Goal: Information Seeking & Learning: Find specific fact

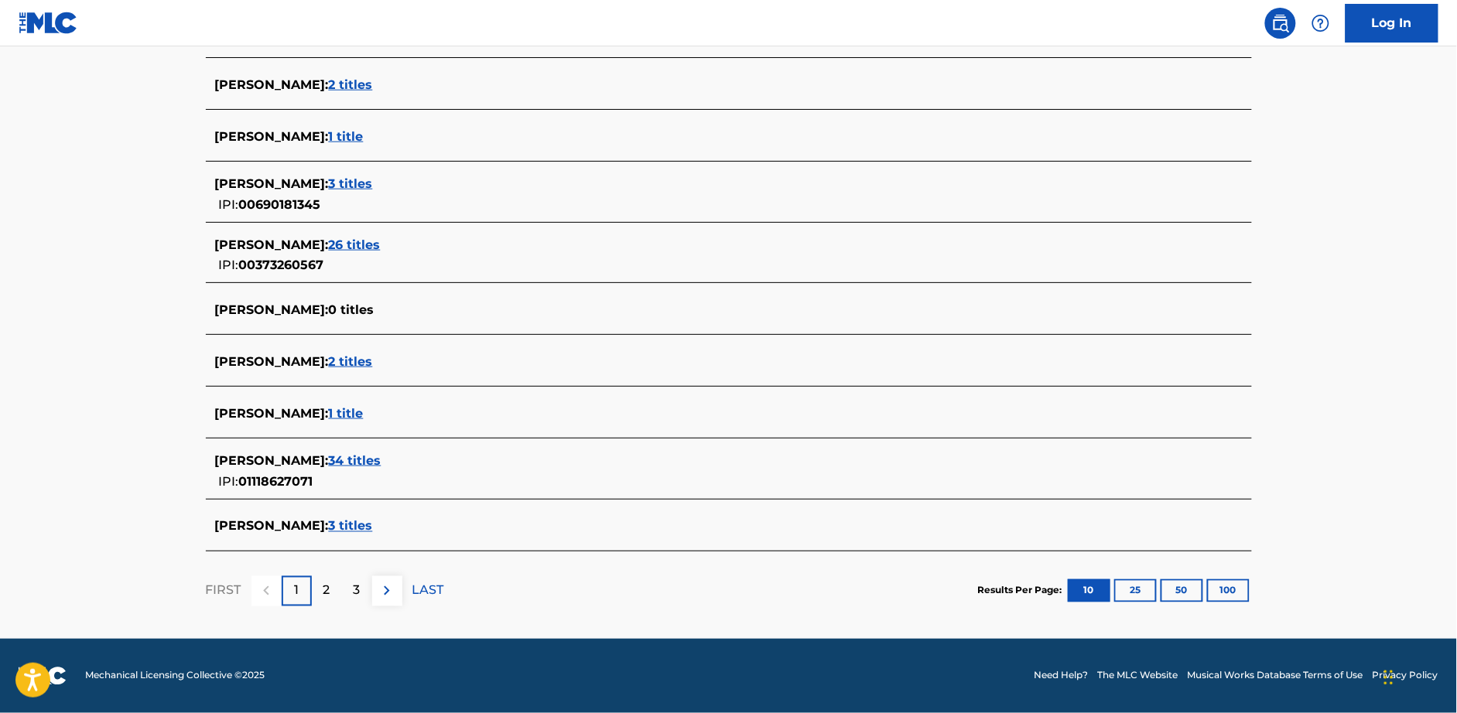
click at [396, 318] on div "[PERSON_NAME] : 0 titles" at bounding box center [708, 310] width 987 height 19
click at [333, 524] on span "3 titles" at bounding box center [351, 526] width 44 height 15
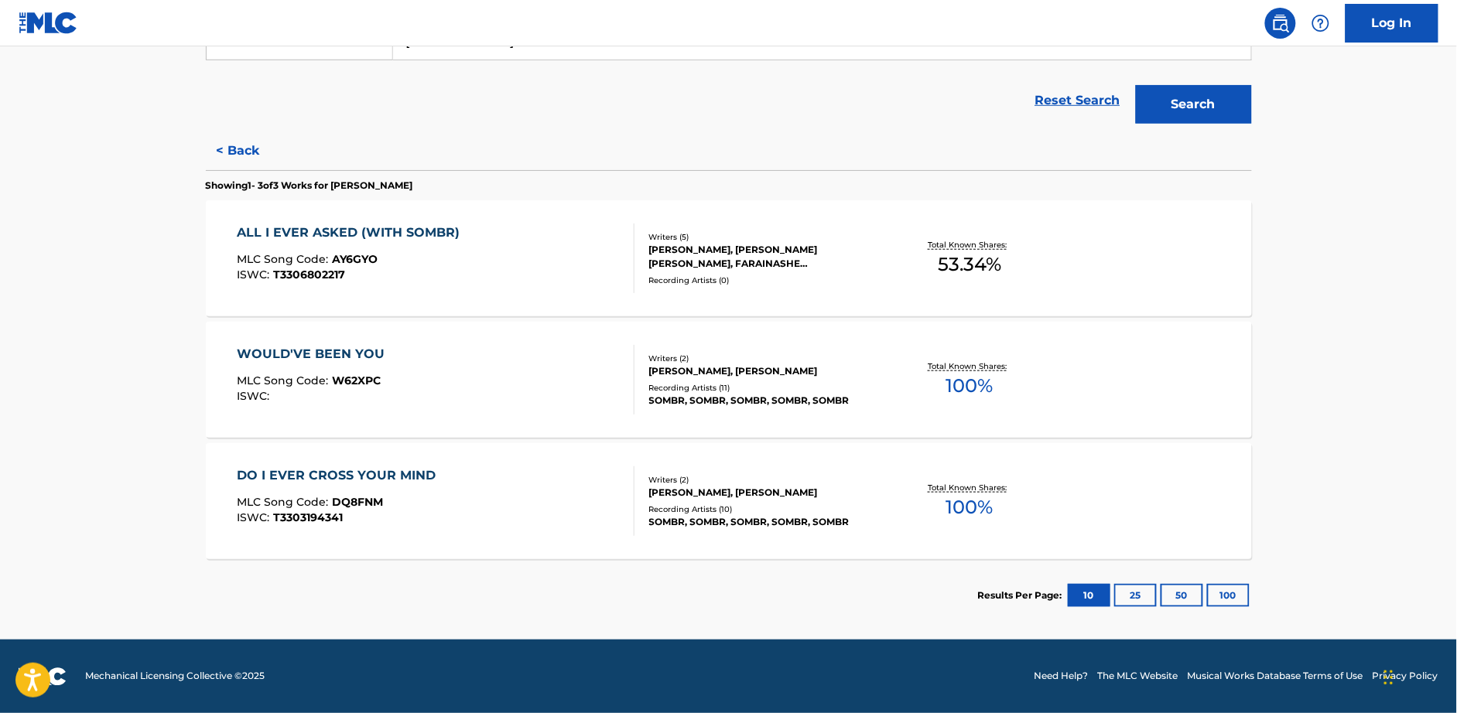
scroll to position [284, 0]
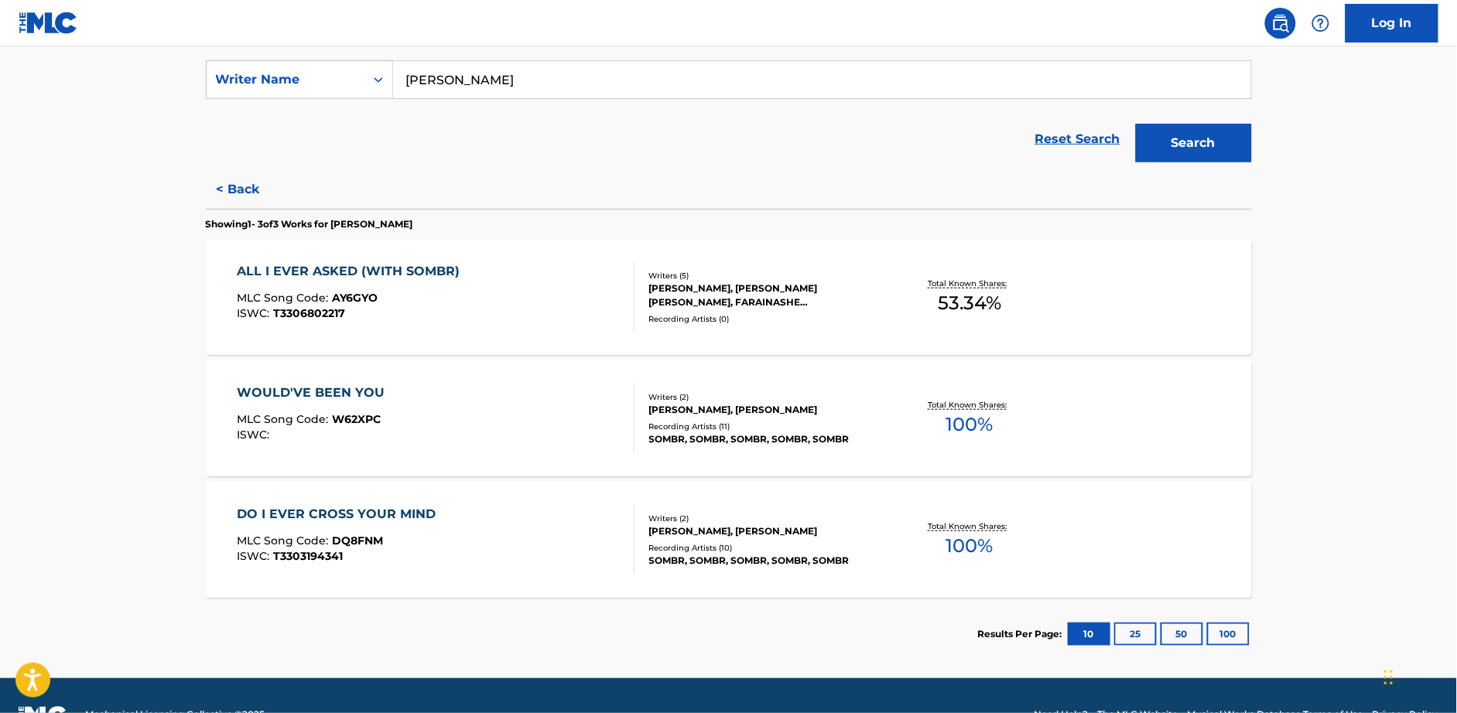
click at [491, 275] on div "ALL I EVER ASKED (WITH SOMBR) MLC Song Code : AY6GYO ISWC : T3306802217" at bounding box center [436, 297] width 398 height 70
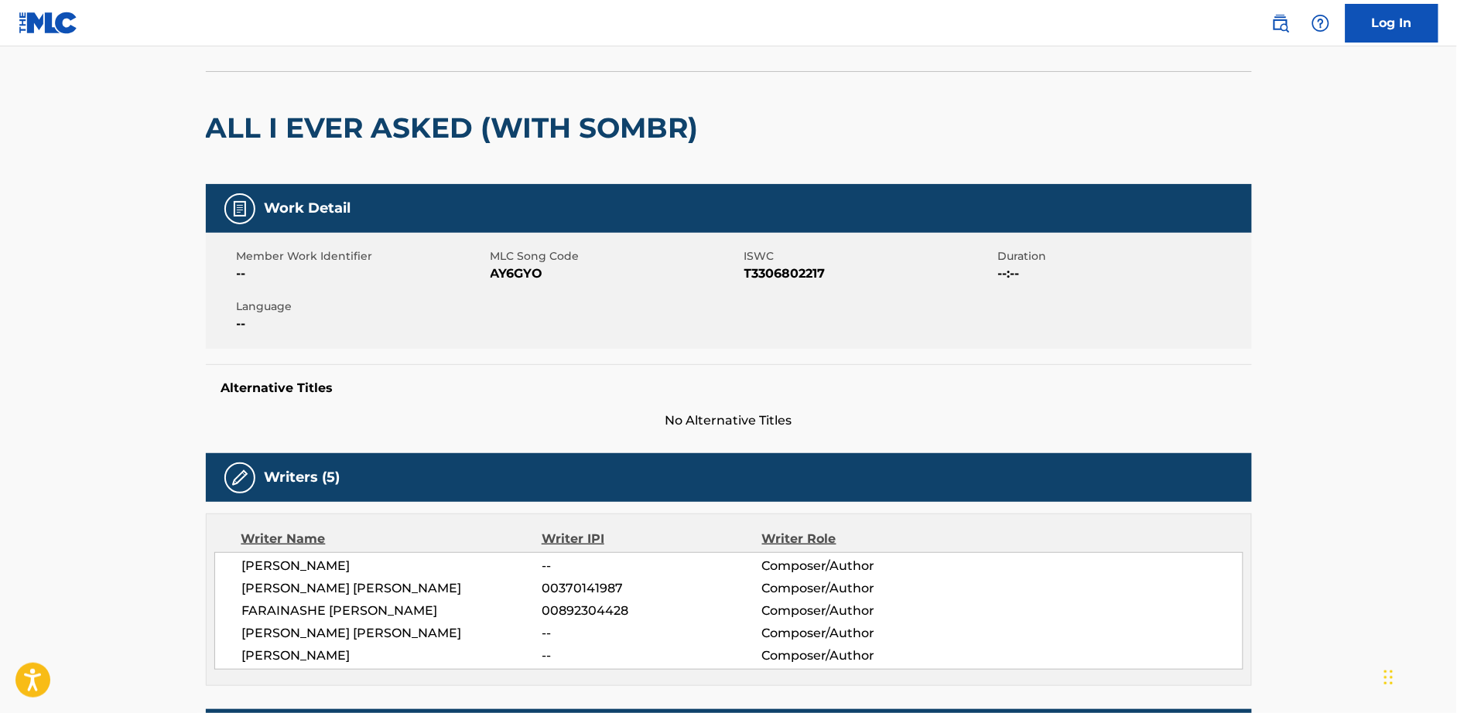
scroll to position [89, 0]
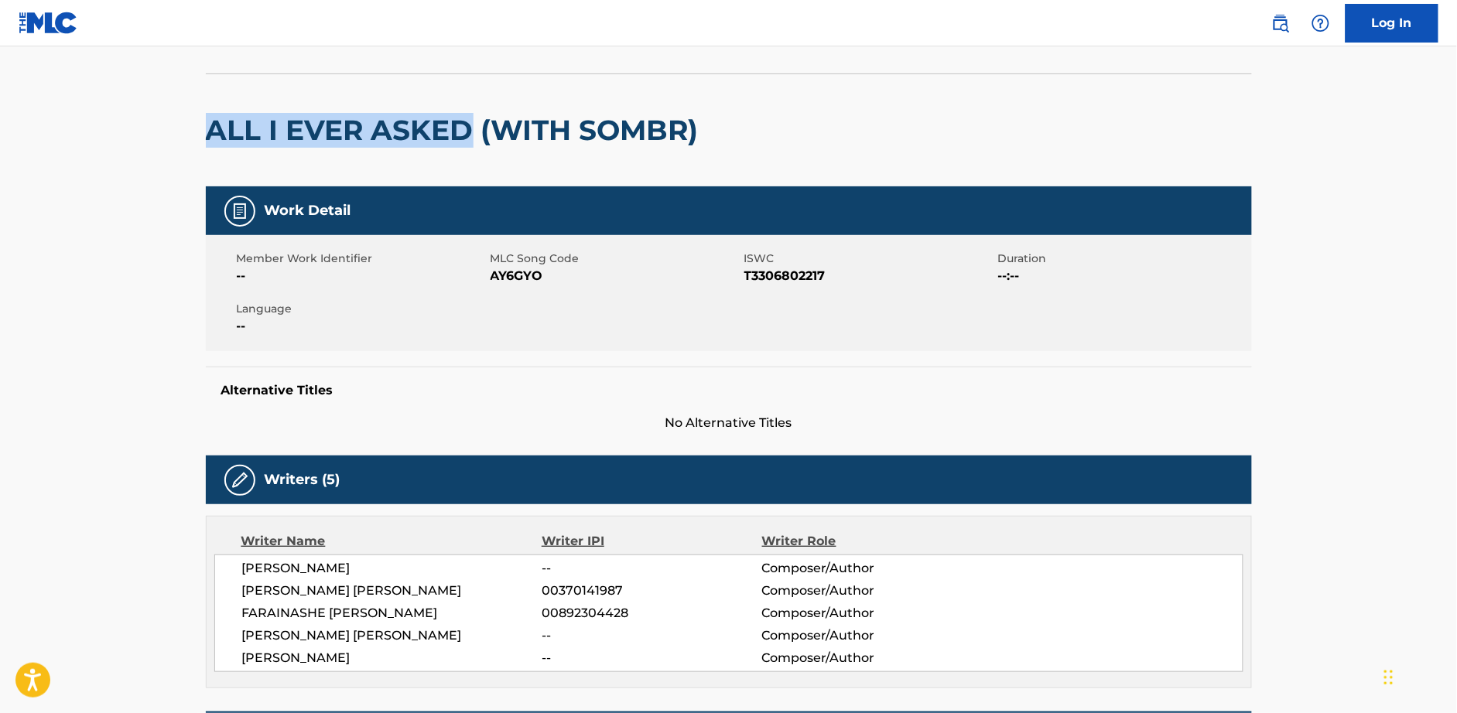
drag, startPoint x: 469, startPoint y: 125, endPoint x: 215, endPoint y: 122, distance: 253.7
click at [215, 122] on h2 "ALL I EVER ASKED (WITH SOMBR)" at bounding box center [456, 130] width 500 height 35
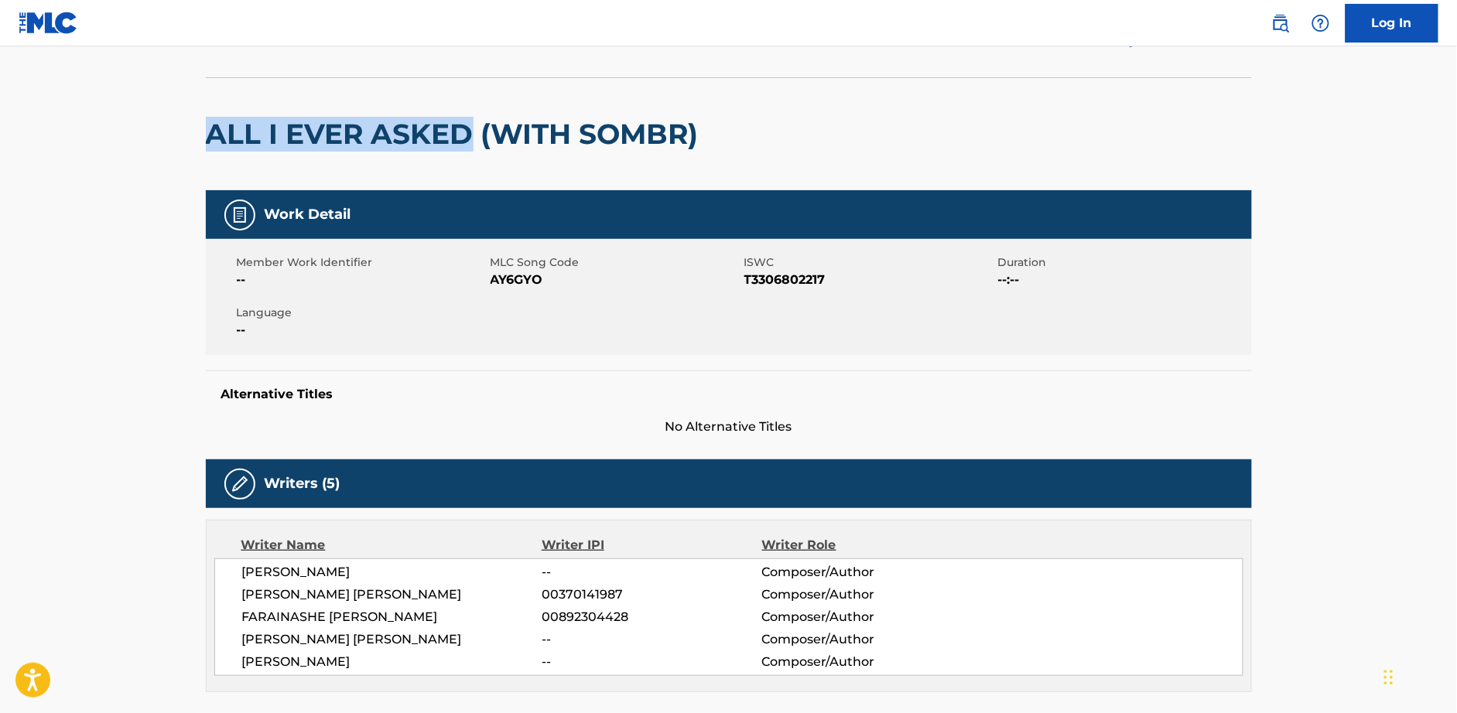
copy h2 "ALL I EVER ASKED"
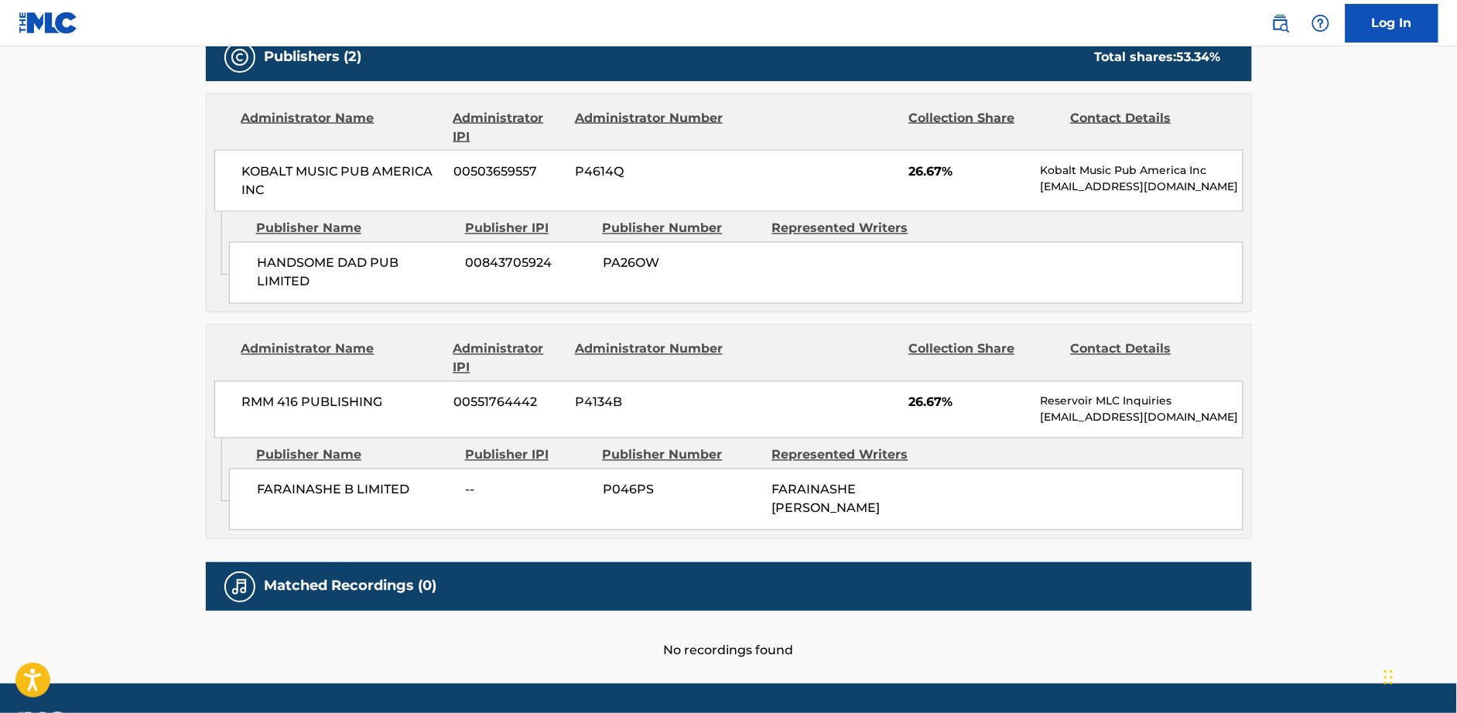
scroll to position [770, 0]
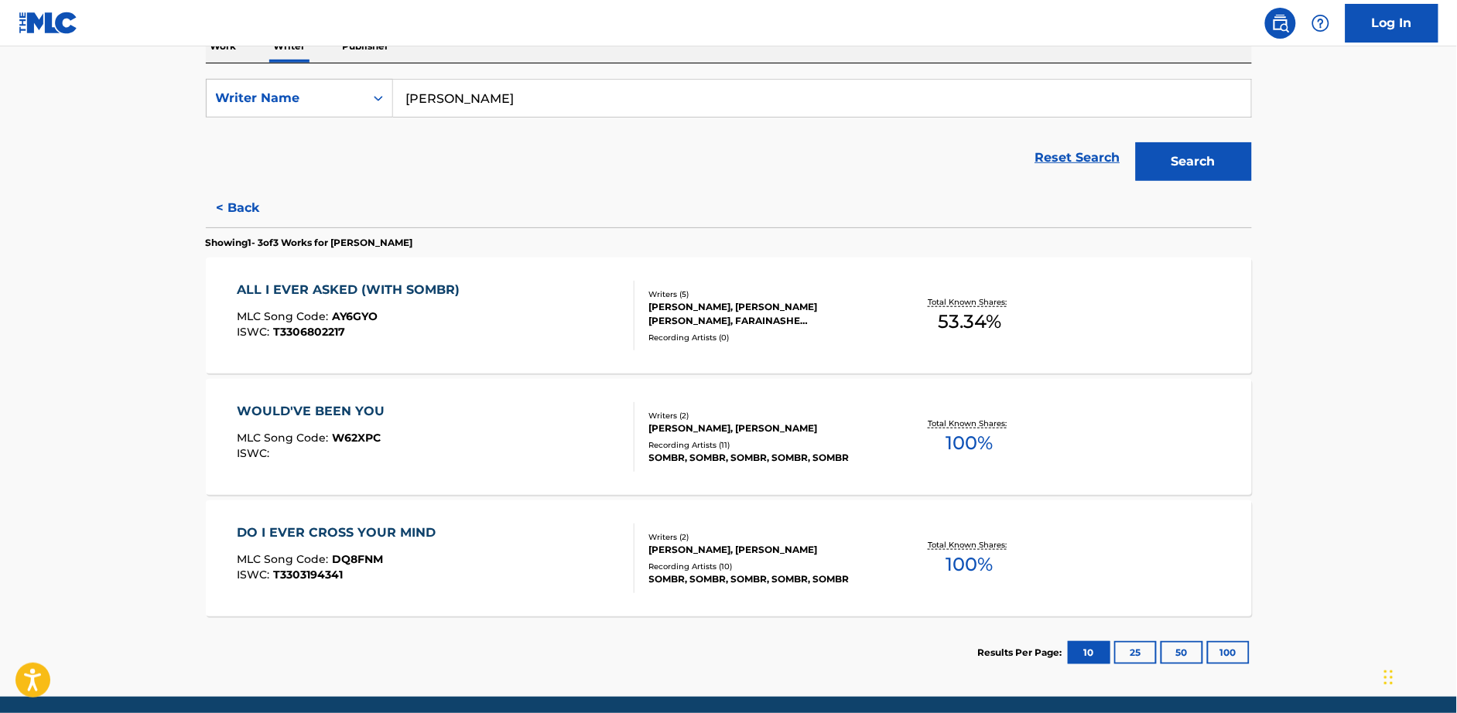
scroll to position [259, 0]
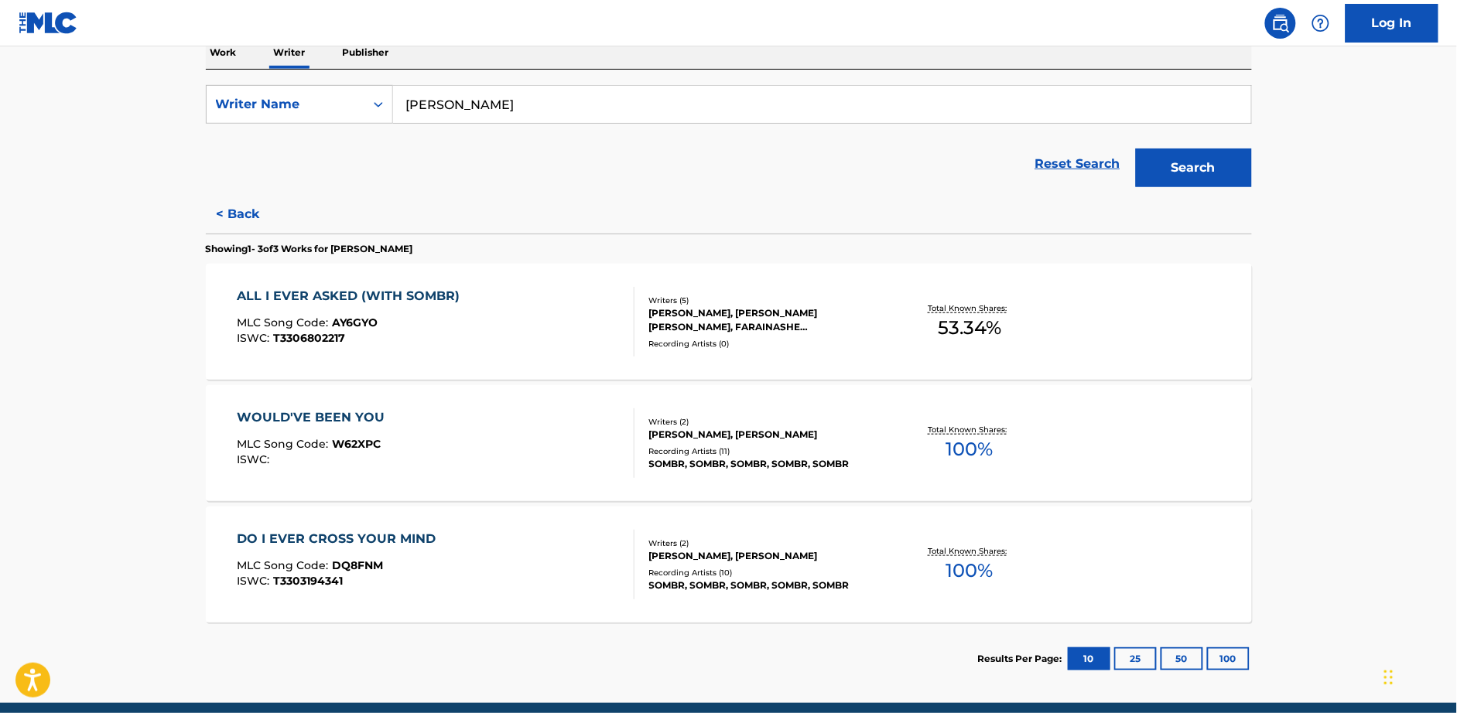
click at [363, 418] on div "WOULD'VE BEEN YOU" at bounding box center [314, 417] width 155 height 19
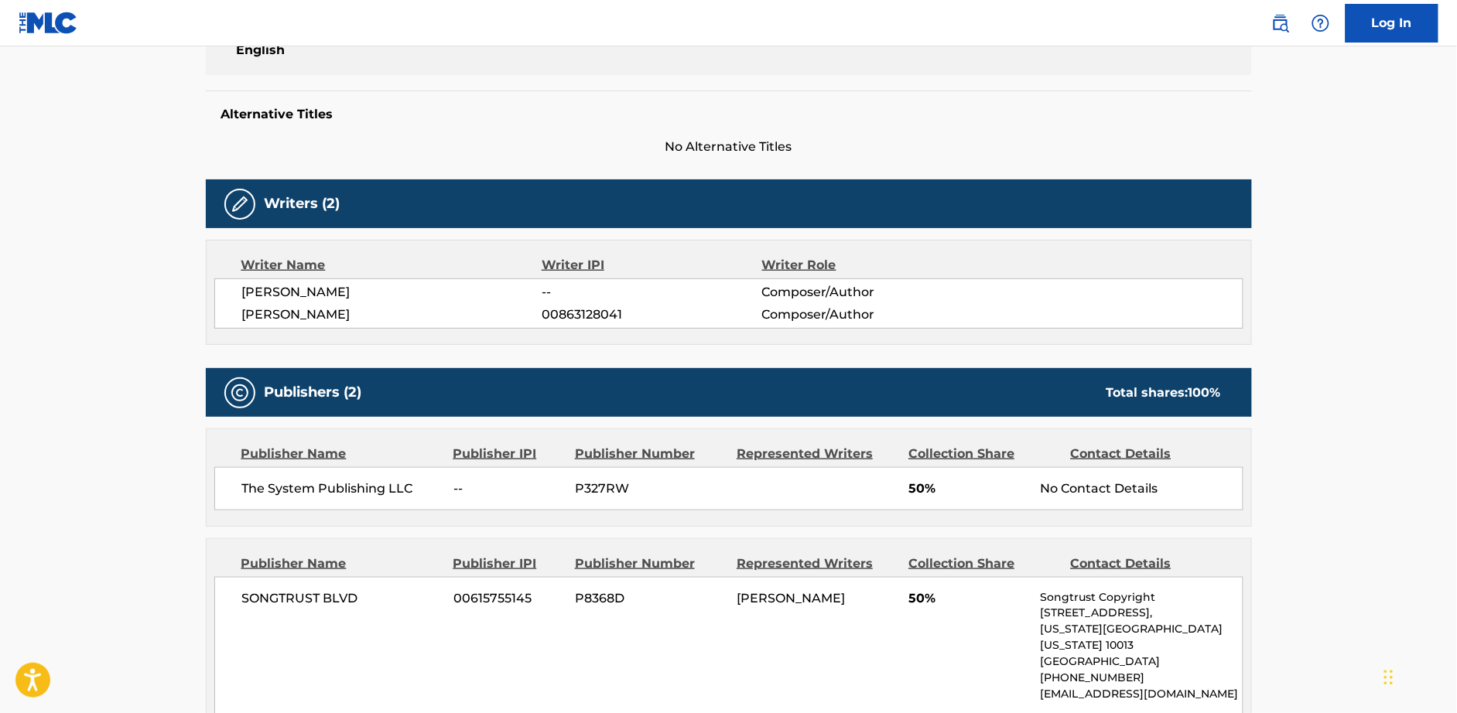
scroll to position [369, 0]
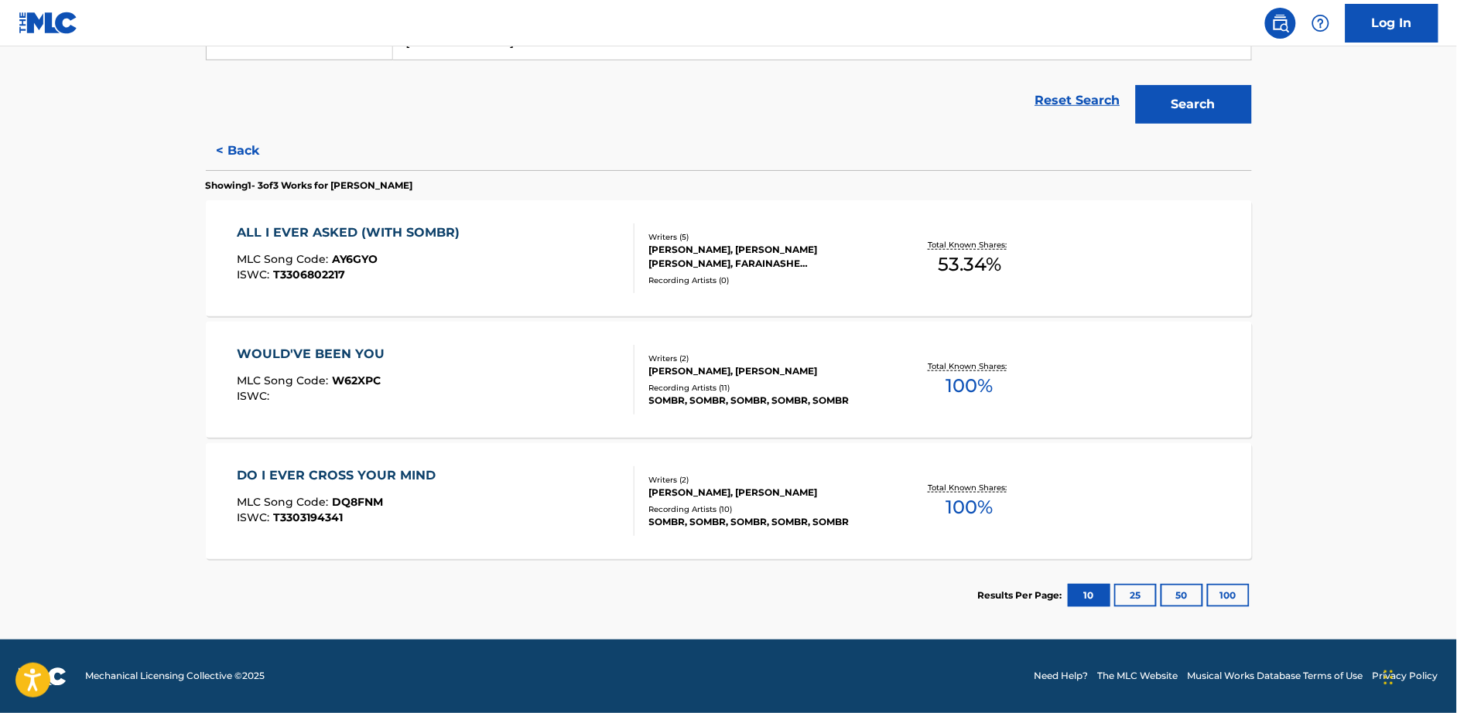
scroll to position [318, 0]
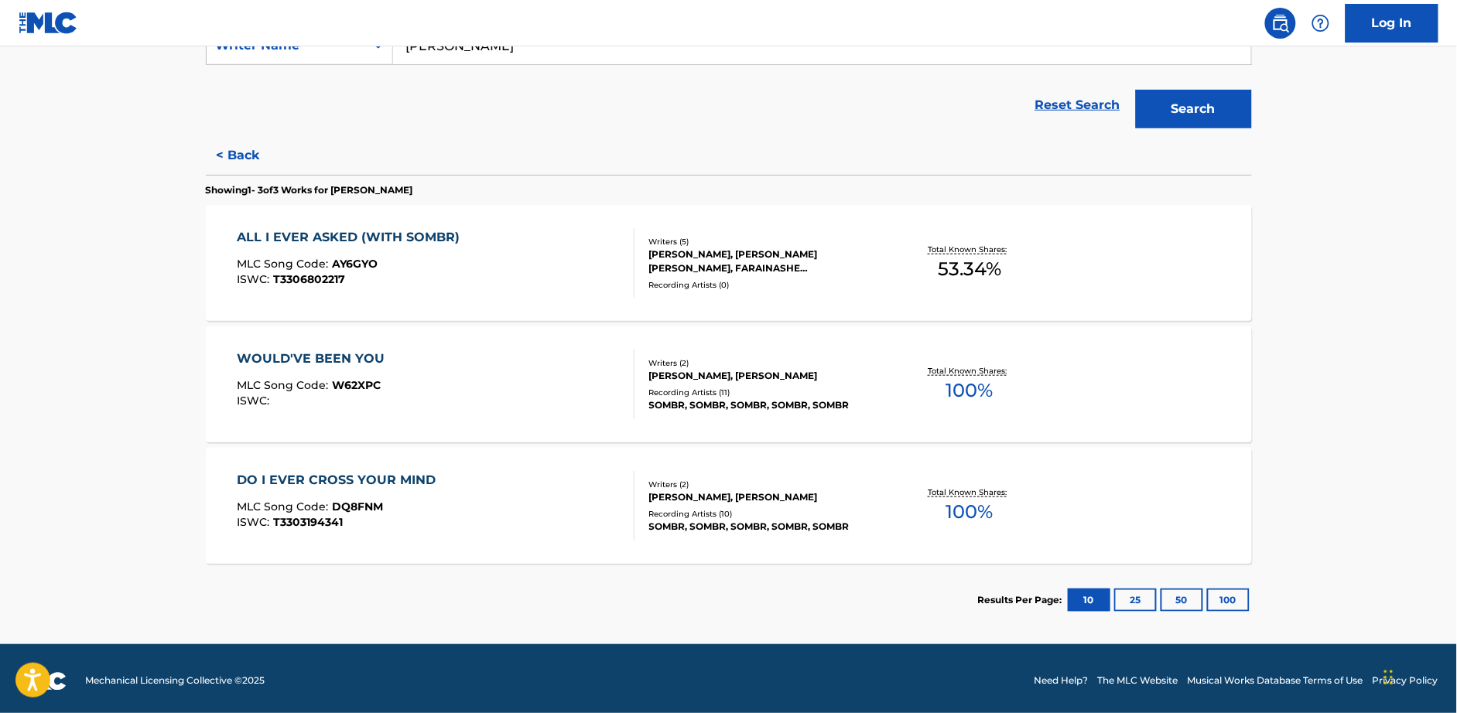
click at [390, 471] on div "DO I EVER CROSS YOUR MIND" at bounding box center [340, 480] width 207 height 19
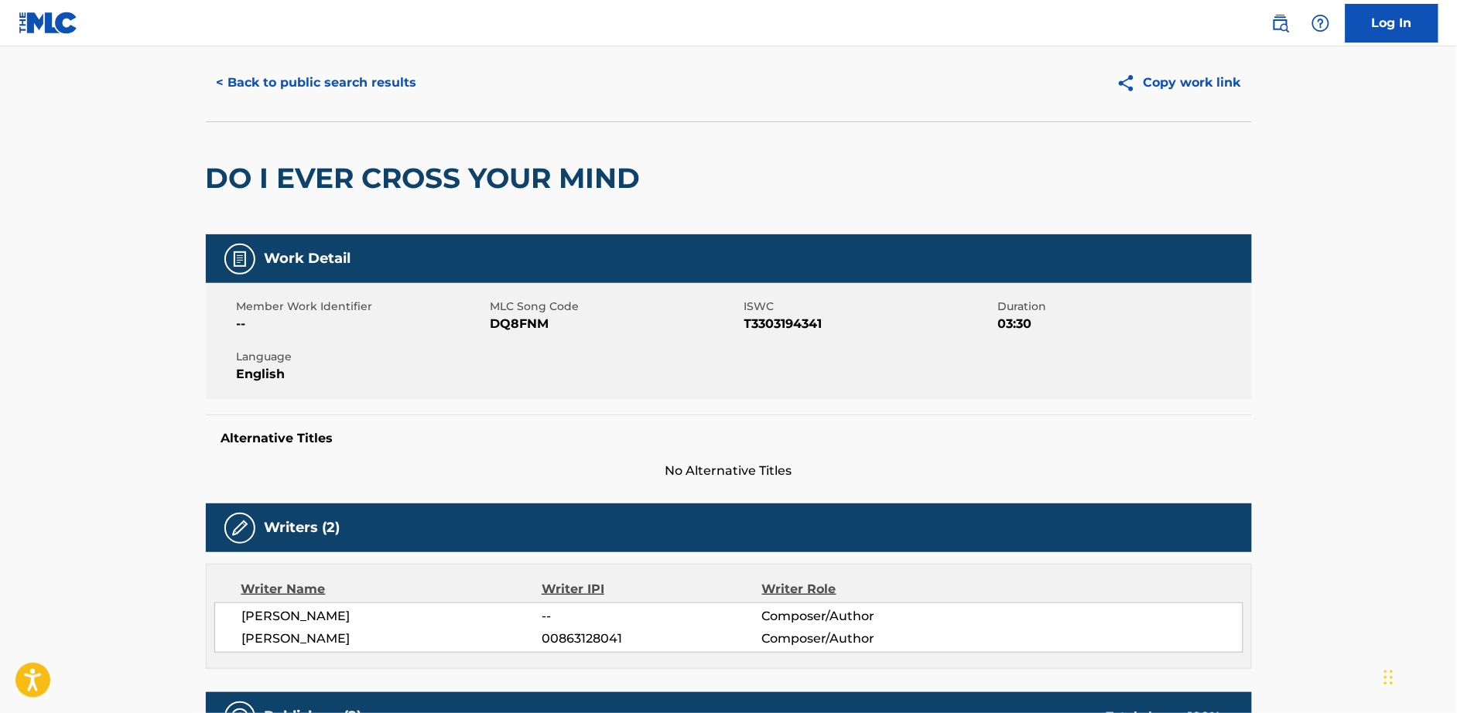
scroll to position [18, 0]
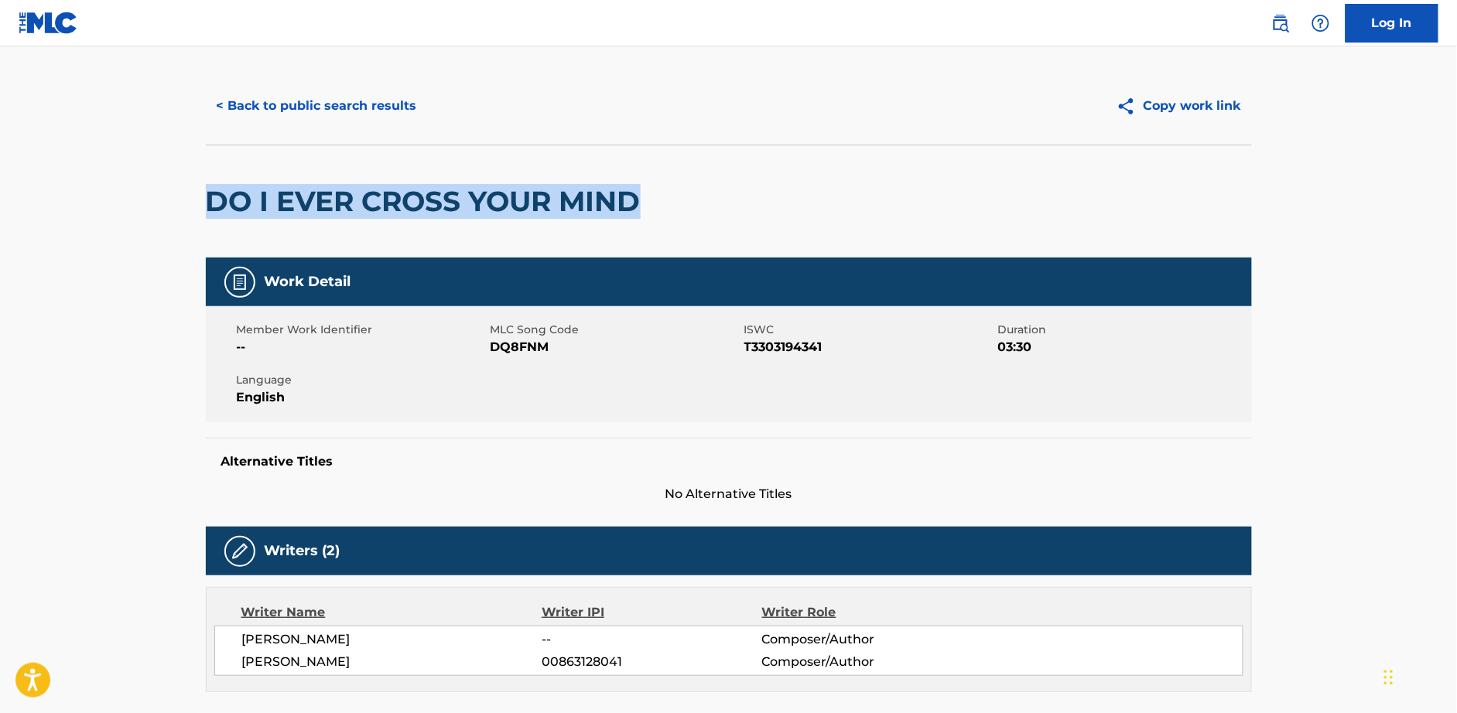
drag, startPoint x: 678, startPoint y: 204, endPoint x: 193, endPoint y: 201, distance: 485.0
copy h2 "DO I EVER CROSS YOUR MIND"
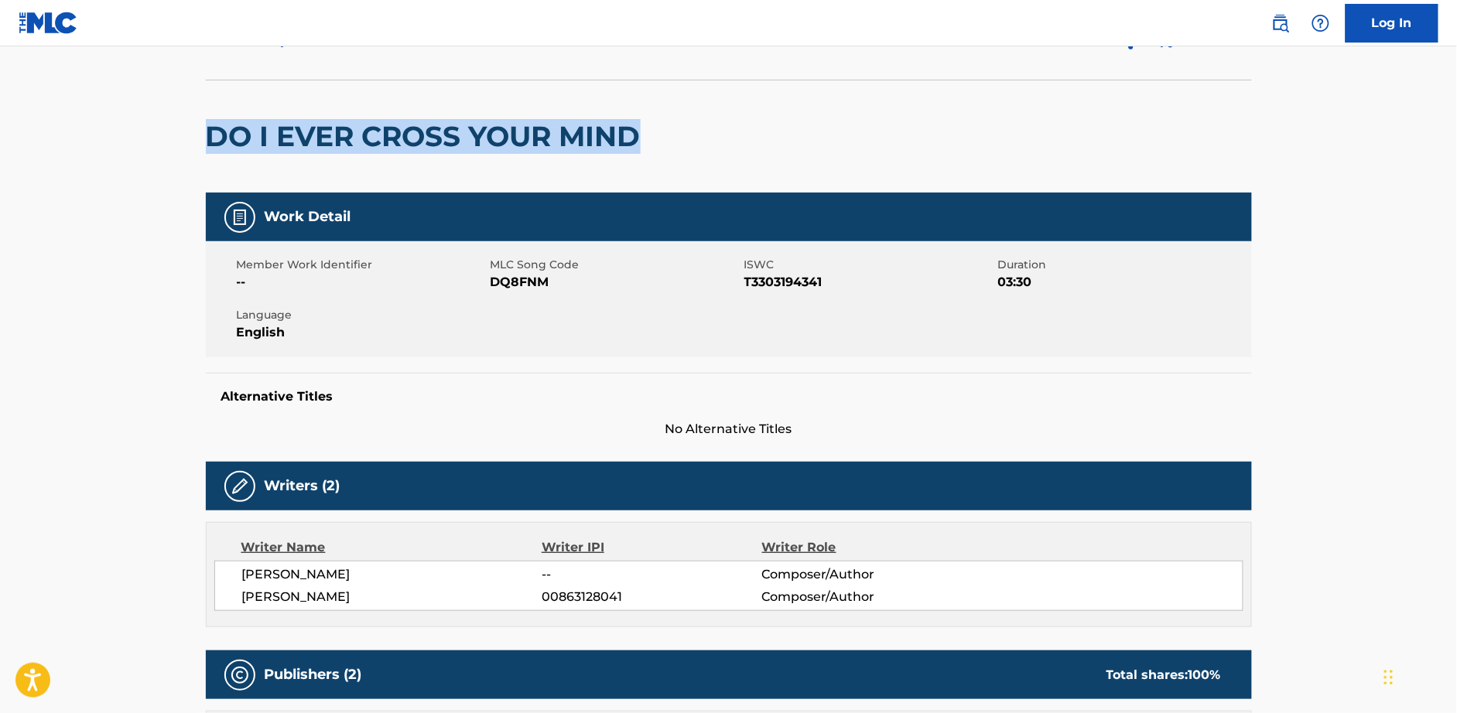
scroll to position [75, 0]
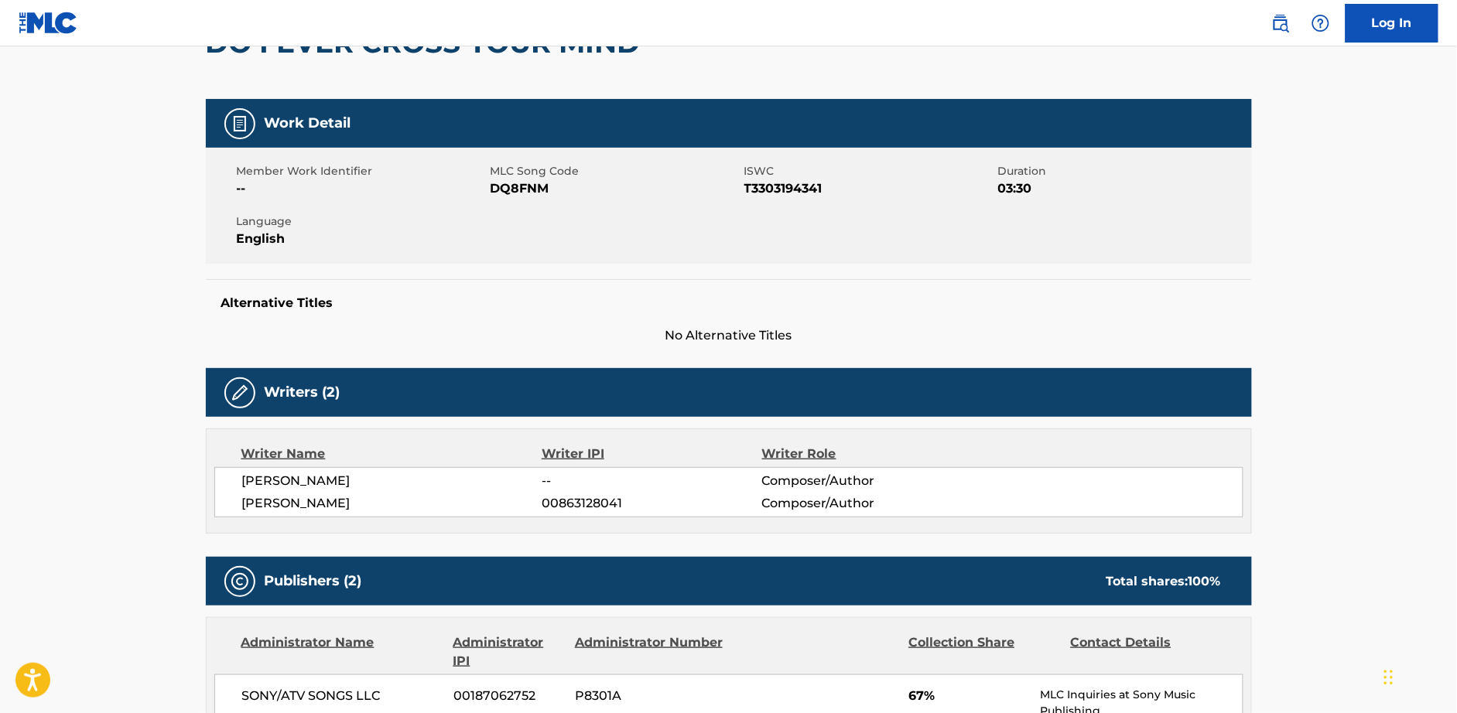
scroll to position [180, 0]
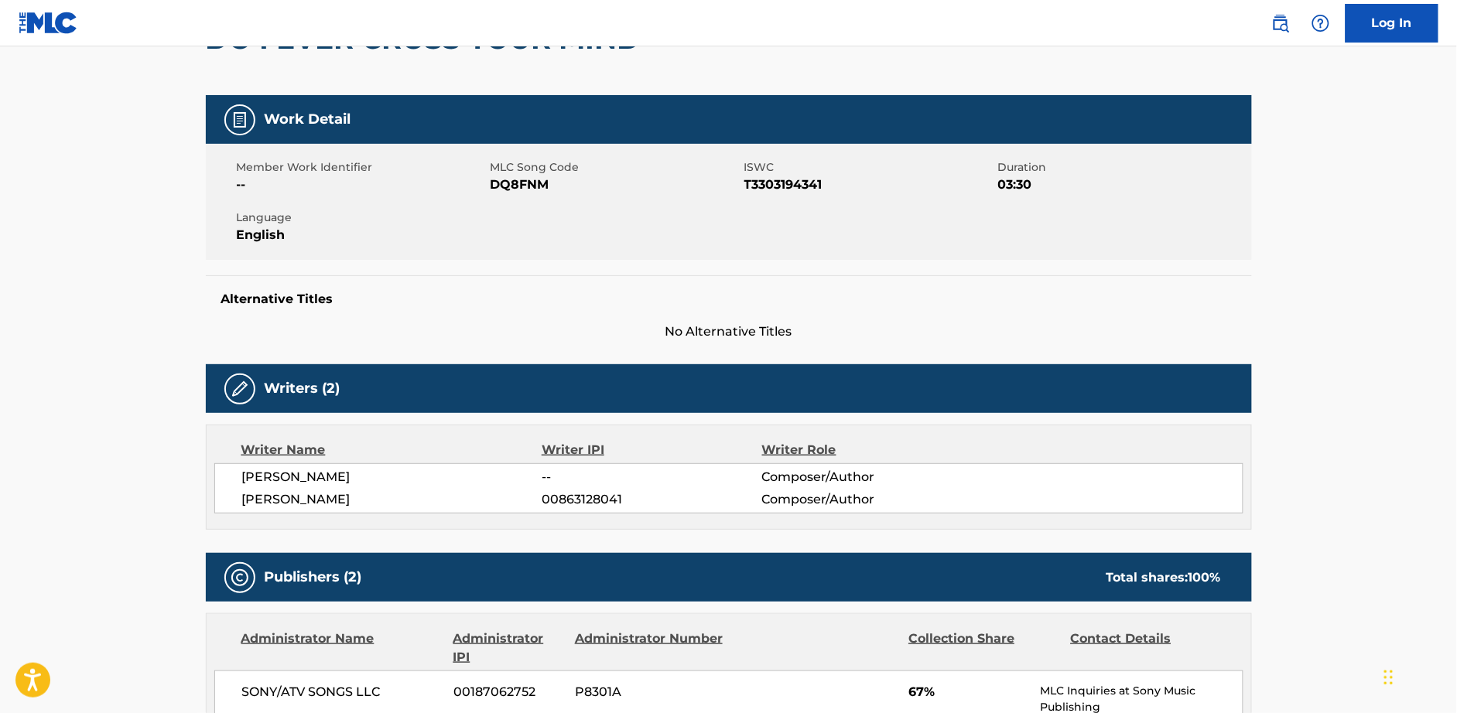
click at [511, 185] on span "DQ8FNM" at bounding box center [615, 185] width 250 height 19
drag, startPoint x: 603, startPoint y: 196, endPoint x: 559, endPoint y: 185, distance: 44.8
click at [599, 196] on div "Member Work Identifier -- MLC Song Code DQ8FNM ISWC T3303194341 Duration 03:30 …" at bounding box center [729, 202] width 1046 height 116
drag, startPoint x: 555, startPoint y: 181, endPoint x: 481, endPoint y: 172, distance: 74.1
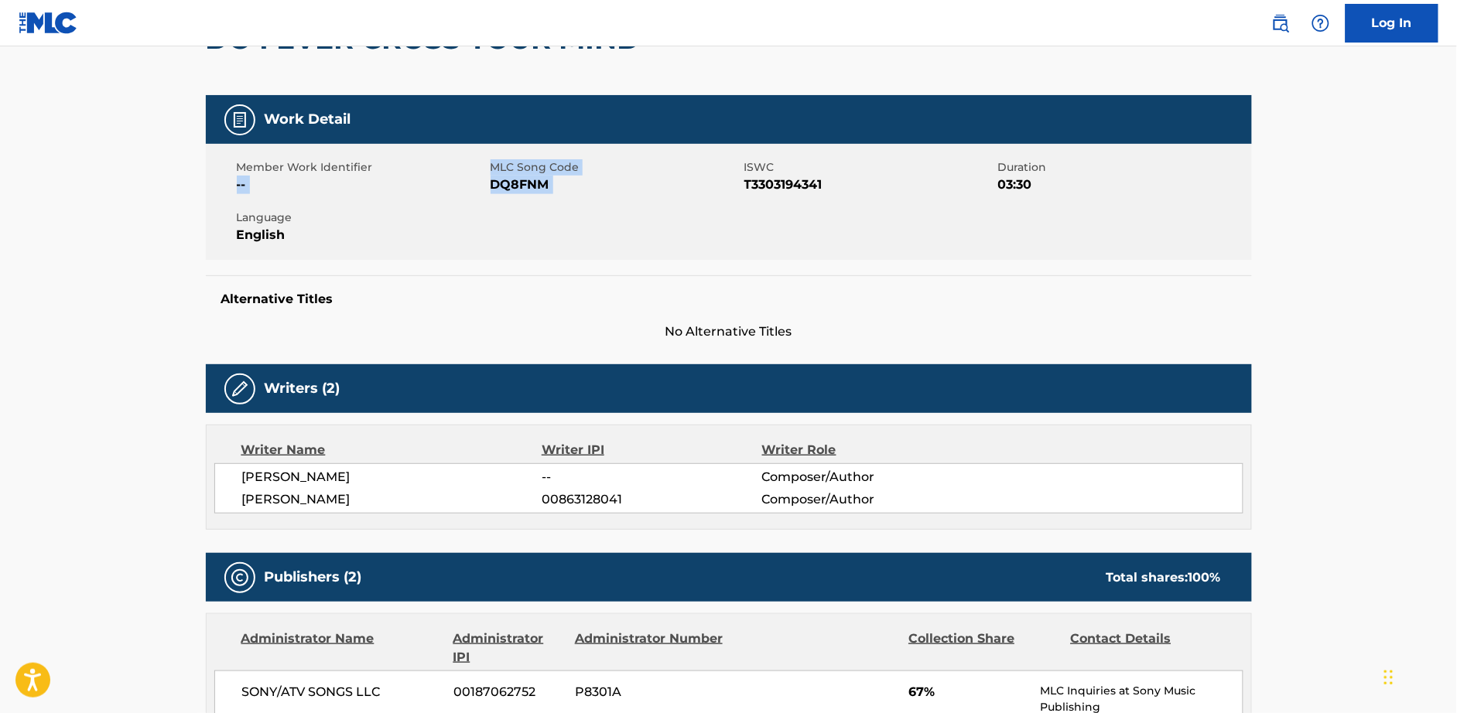
click at [481, 172] on div "Member Work Identifier -- MLC Song Code DQ8FNM ISWC T3303194341 Duration 03:30 …" at bounding box center [729, 202] width 1046 height 116
click at [568, 187] on span "DQ8FNM" at bounding box center [615, 185] width 250 height 19
drag, startPoint x: 555, startPoint y: 186, endPoint x: 494, endPoint y: 169, distance: 62.7
click at [494, 169] on div "MLC Song Code DQ8FNM" at bounding box center [617, 176] width 254 height 35
copy div "MLC Song Code DQ8FNM"
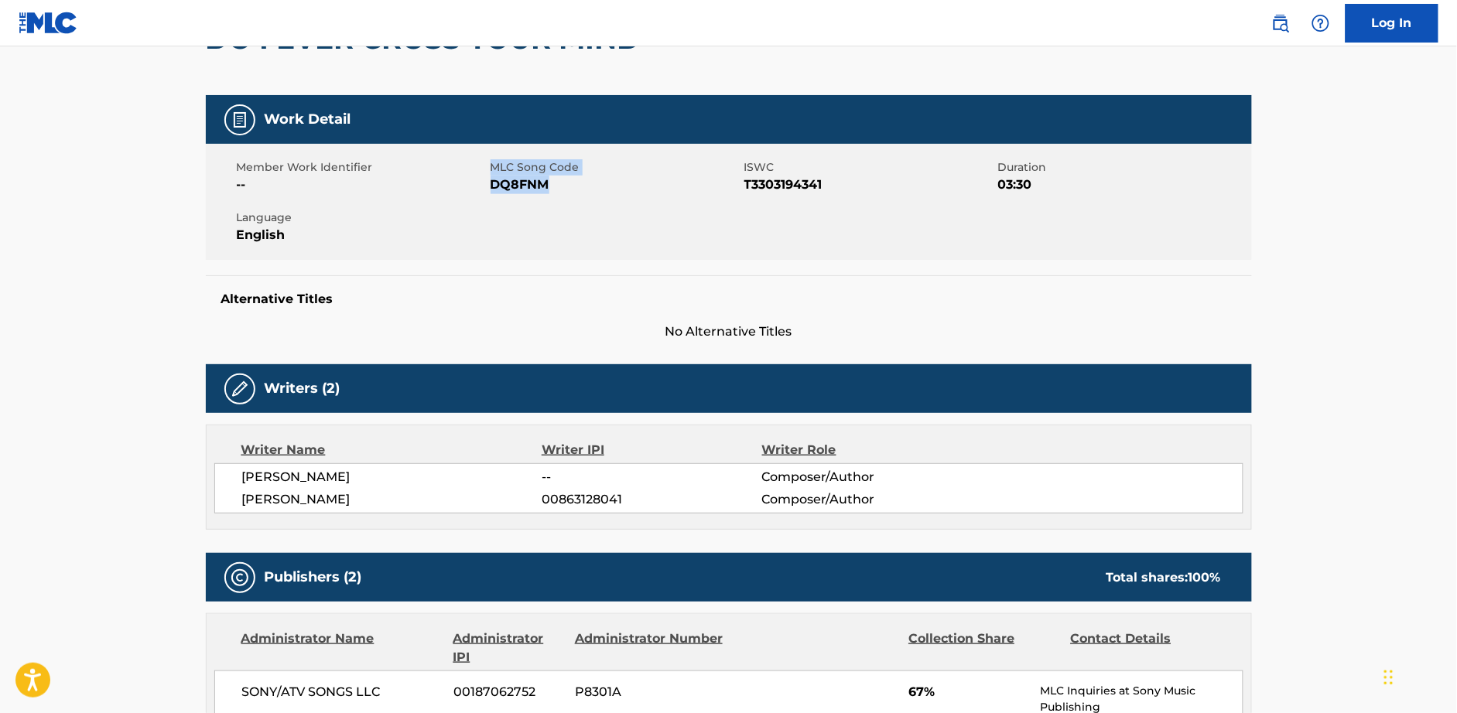
scroll to position [179, 0]
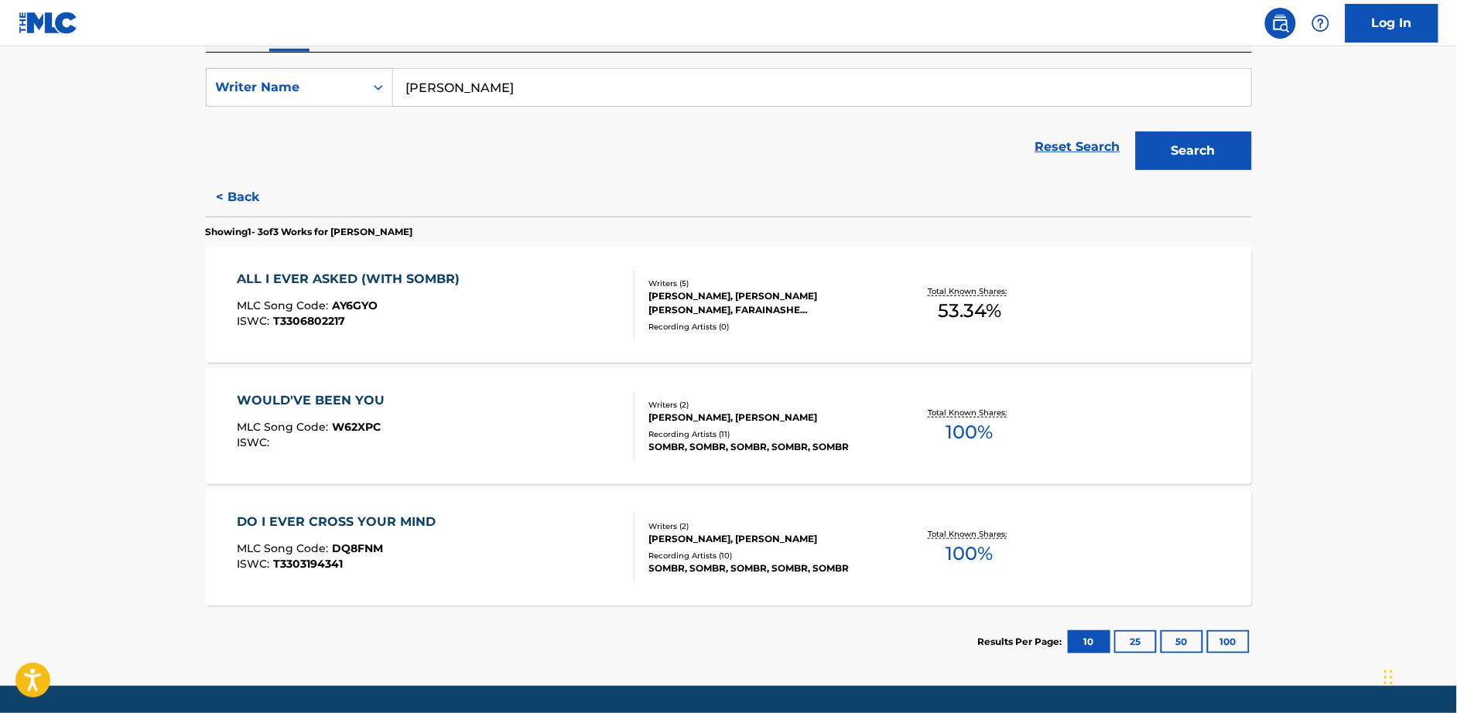
scroll to position [279, 0]
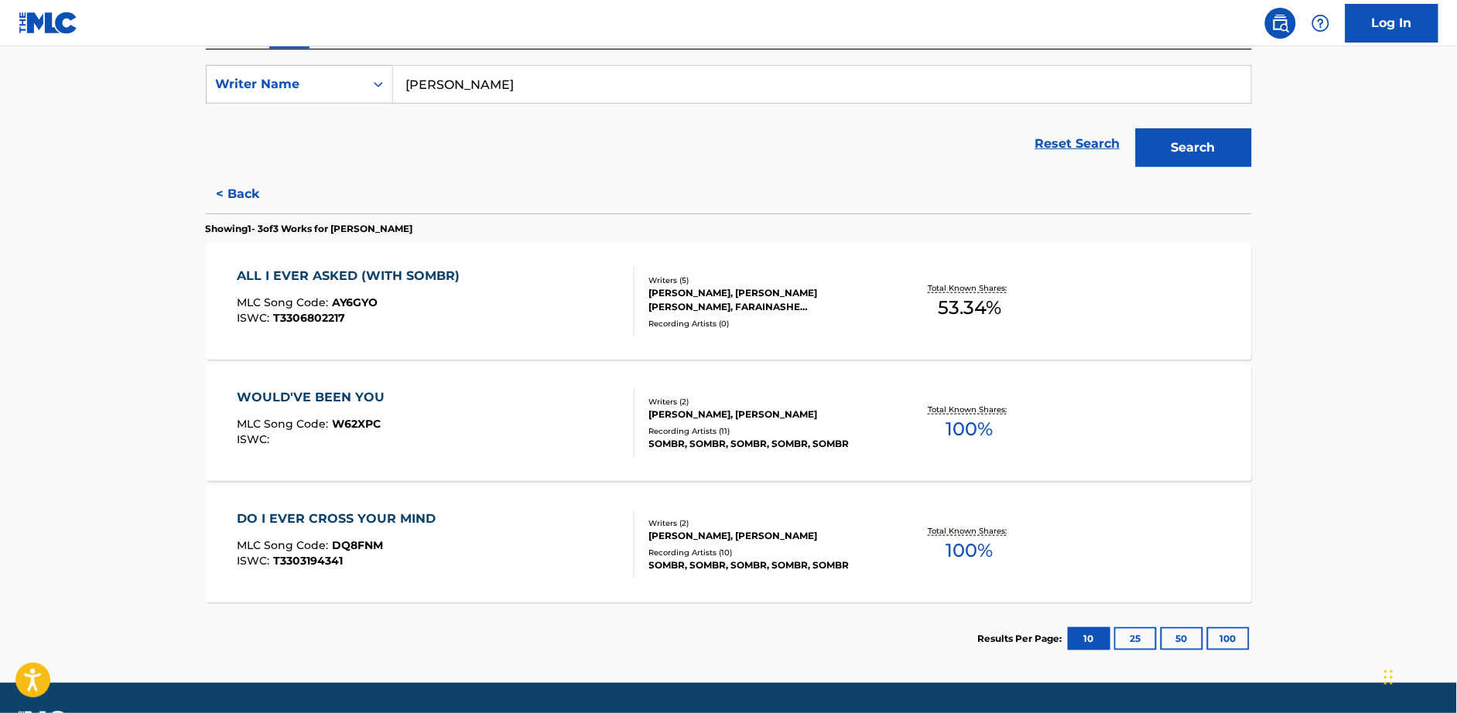
click at [374, 275] on div "ALL I EVER ASKED (WITH SOMBR)" at bounding box center [352, 276] width 231 height 19
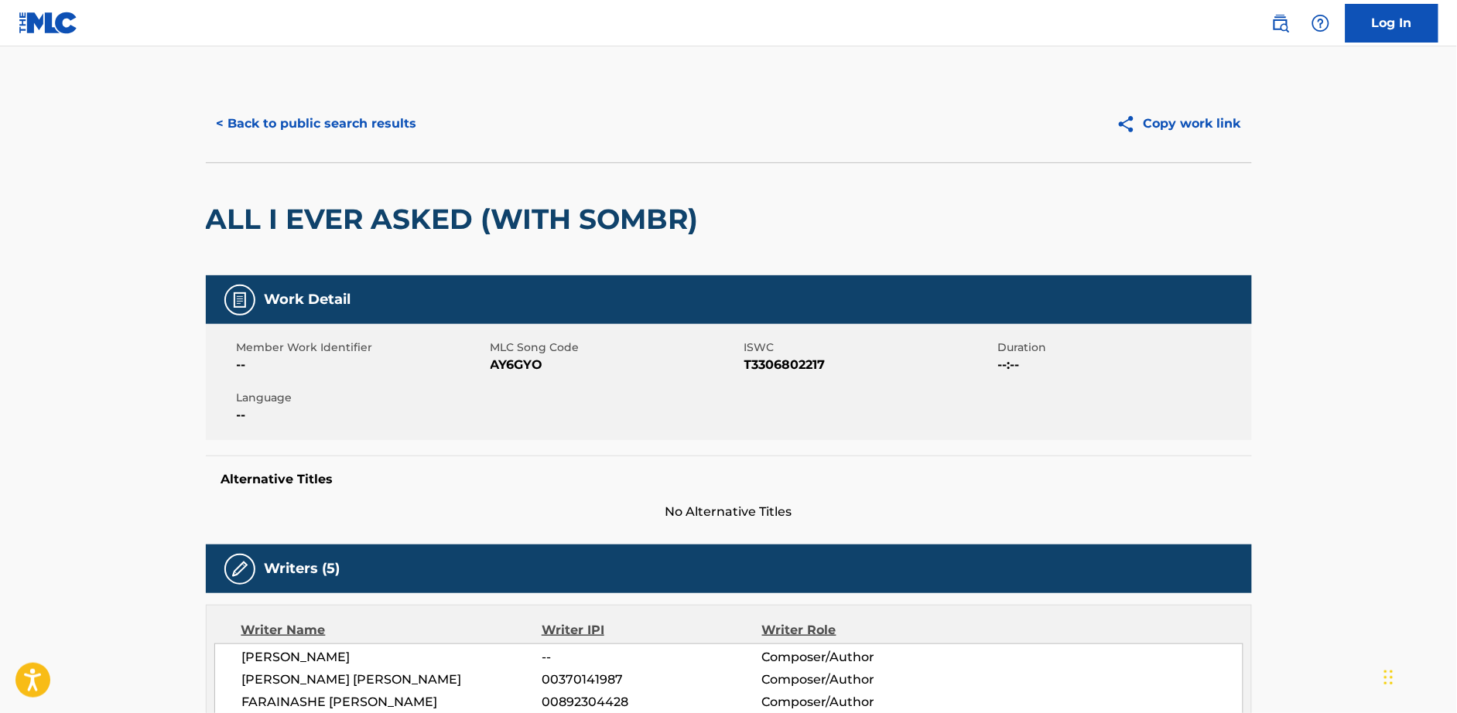
click at [712, 257] on div "ALL I EVER ASKED (WITH SOMBR)" at bounding box center [729, 218] width 1046 height 113
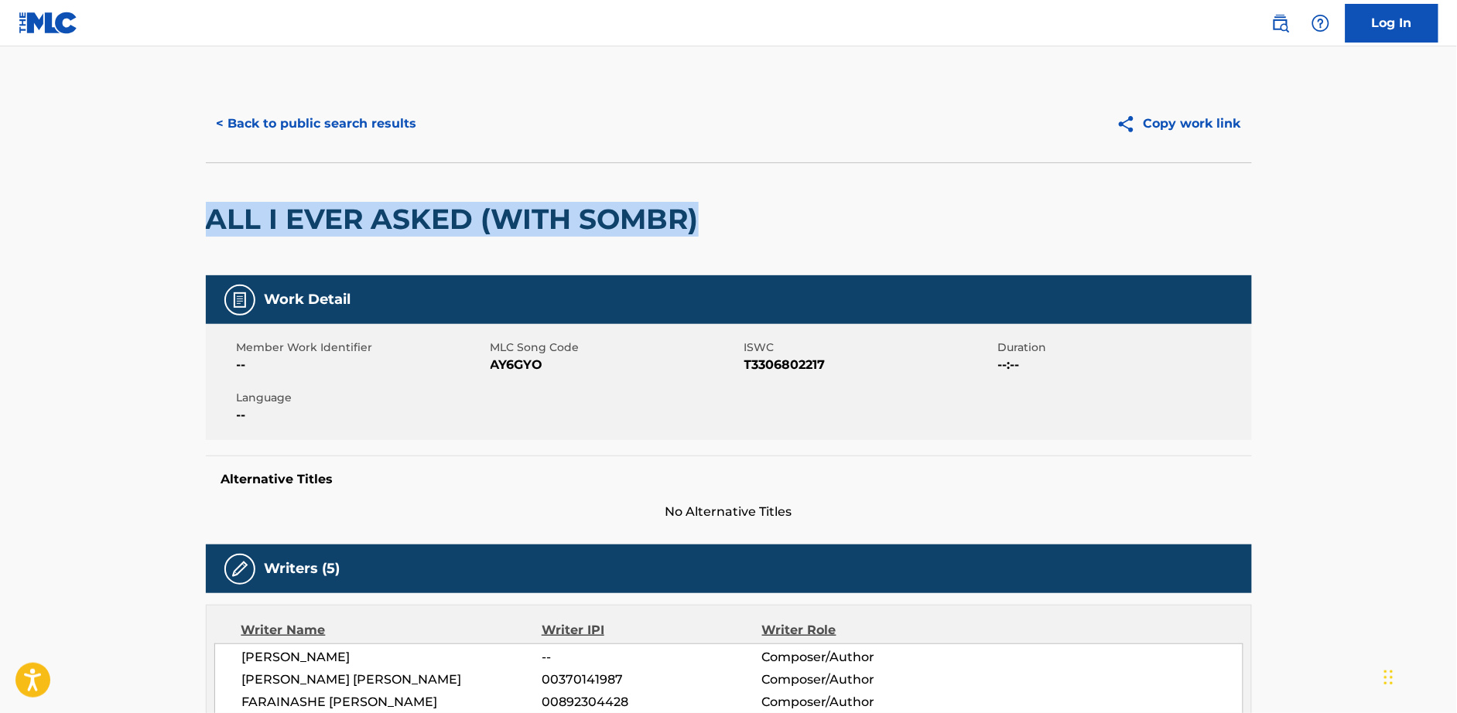
drag, startPoint x: 710, startPoint y: 218, endPoint x: 179, endPoint y: 213, distance: 531.5
copy h2 "ALL I EVER ASKED (WITH SOMBR)"
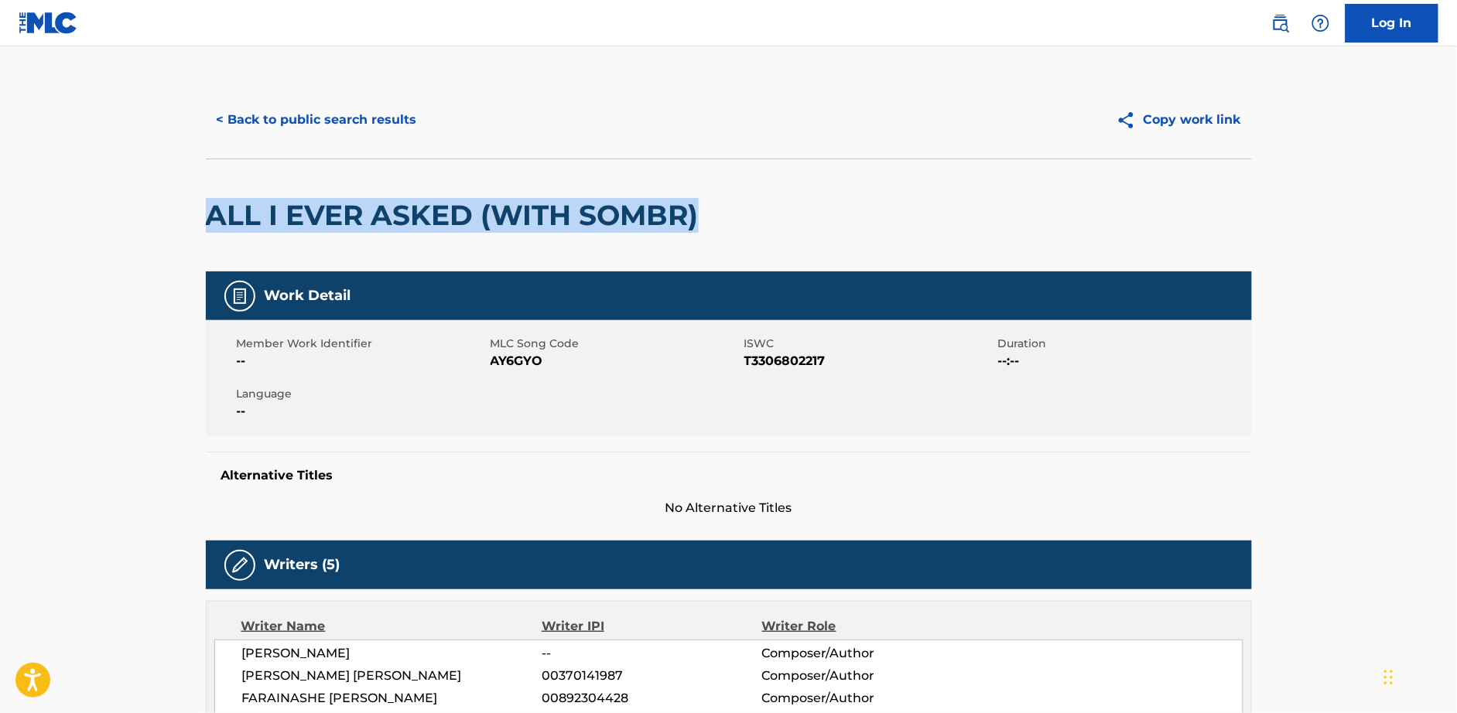
scroll to position [5, 0]
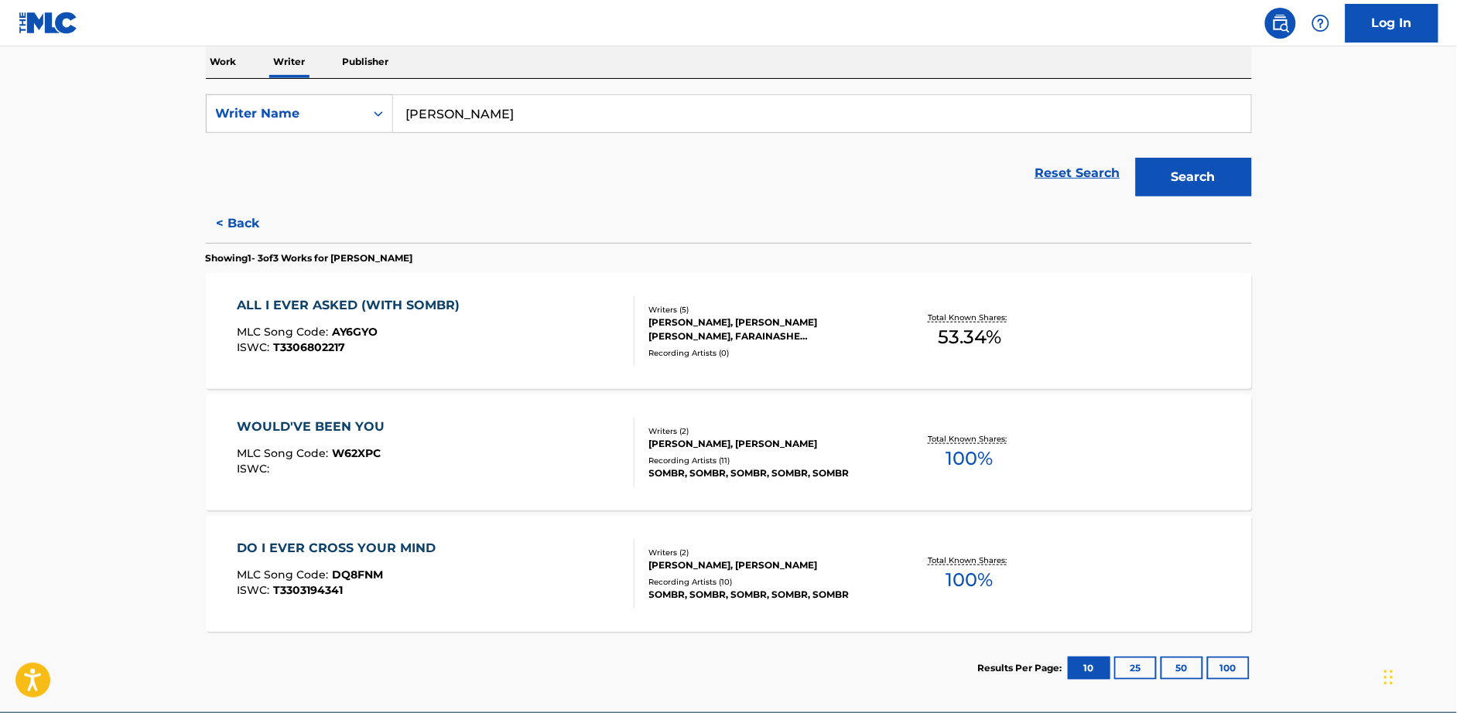
scroll to position [252, 0]
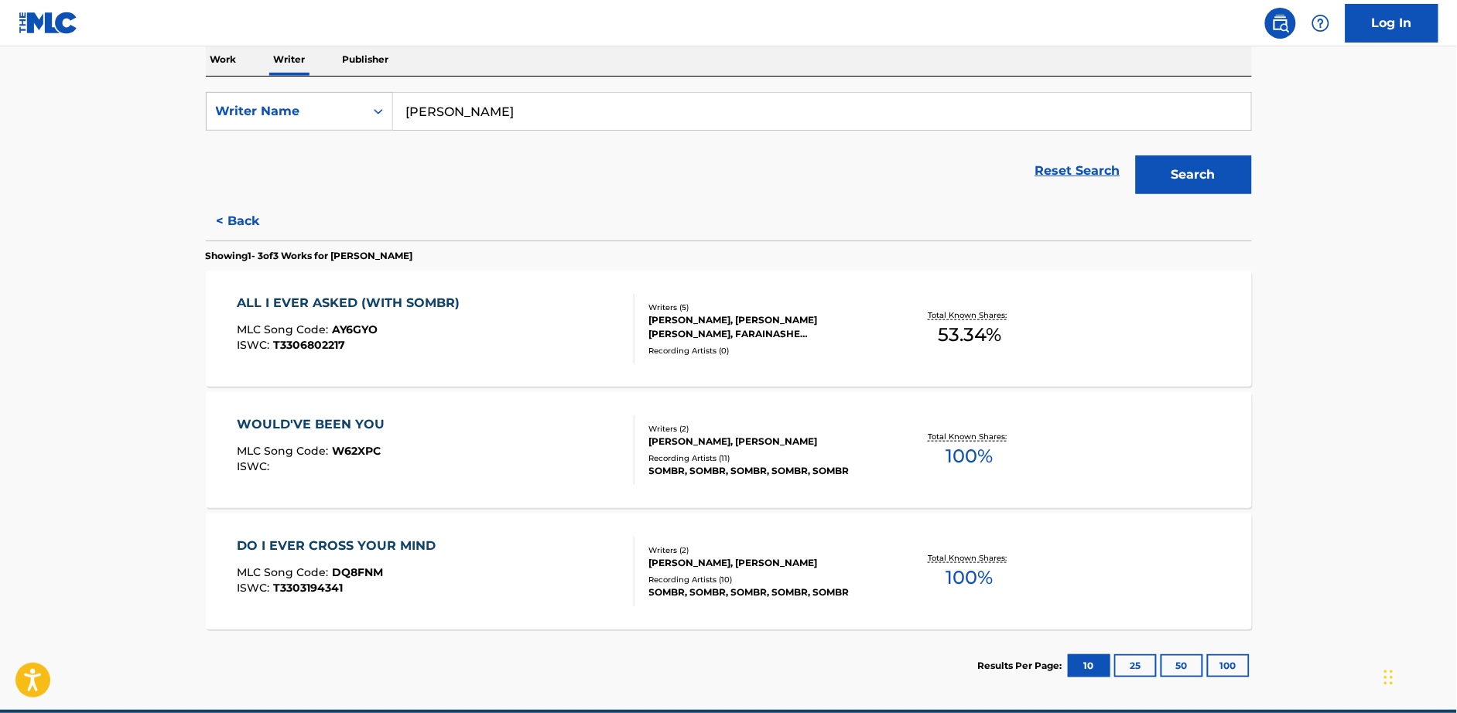
click at [347, 435] on div "WOULD'VE BEEN YOU MLC Song Code : W62XPC ISWC :" at bounding box center [314, 450] width 155 height 70
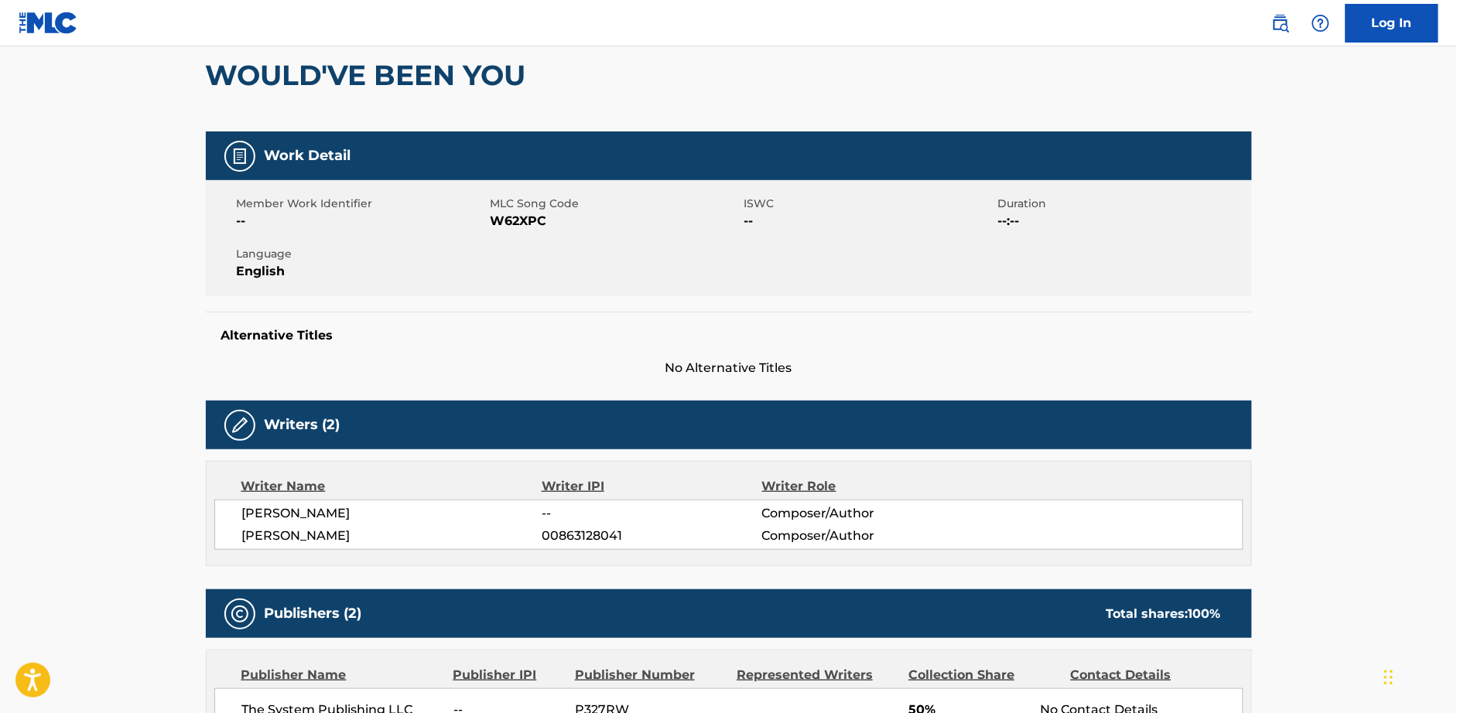
scroll to position [103, 0]
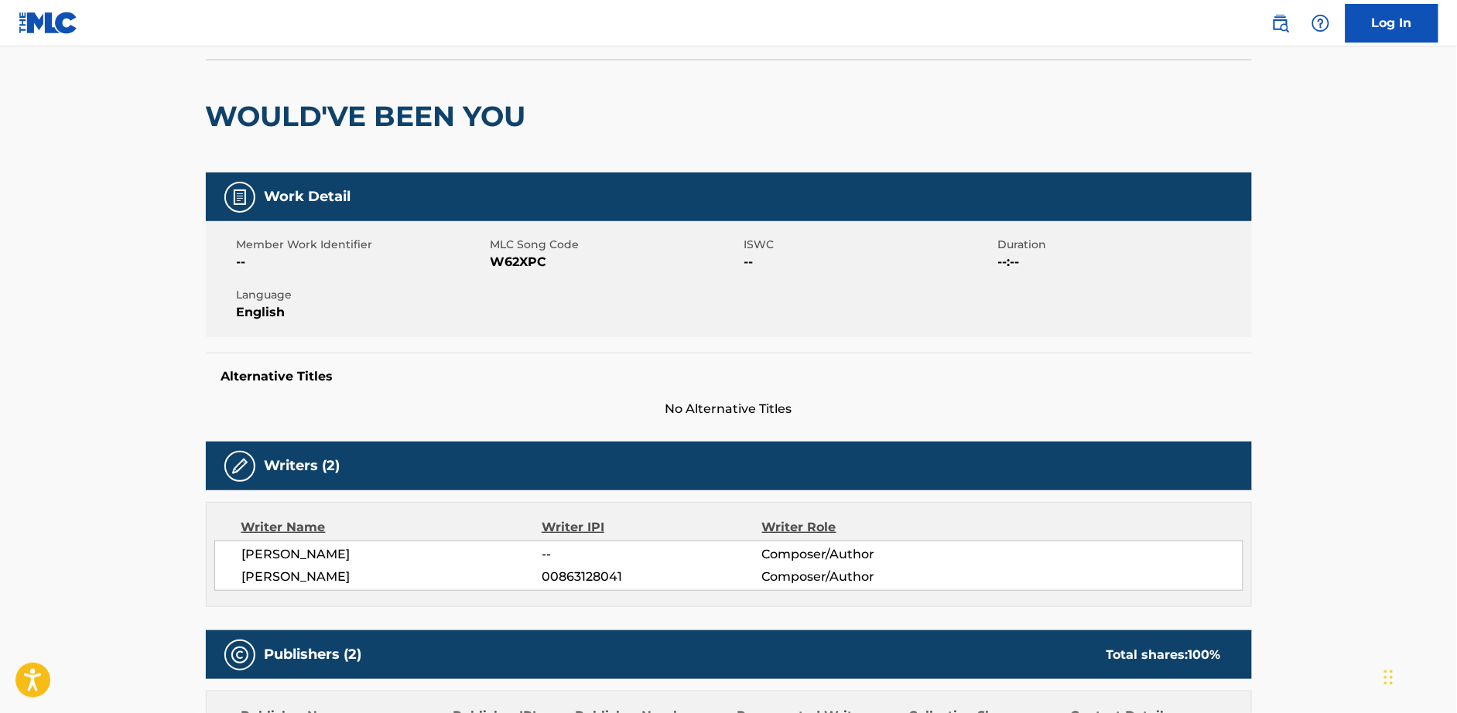
drag, startPoint x: 548, startPoint y: 131, endPoint x: 549, endPoint y: 115, distance: 15.5
click at [548, 128] on div "WOULD'VE BEEN YOU" at bounding box center [729, 116] width 1046 height 113
drag, startPoint x: 477, startPoint y: 111, endPoint x: 188, endPoint y: 114, distance: 289.3
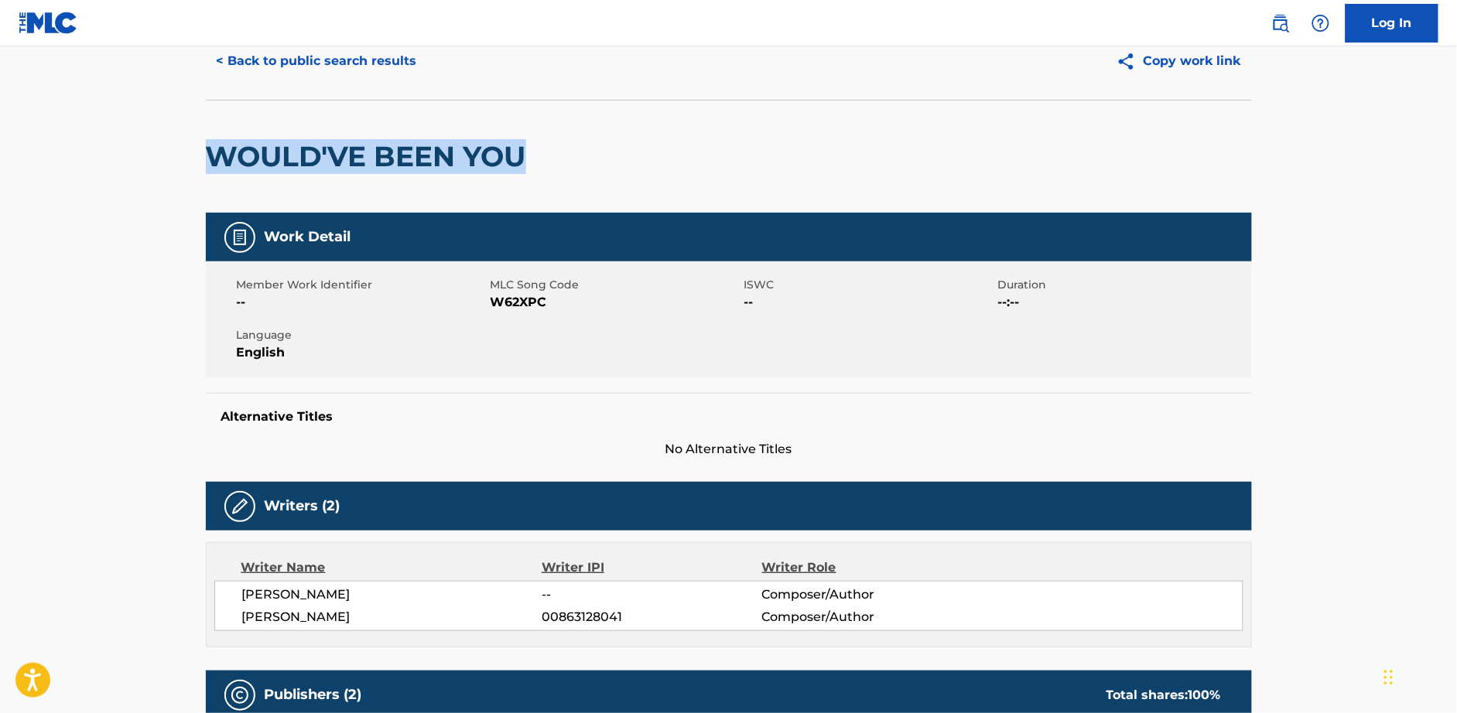
scroll to position [0, 0]
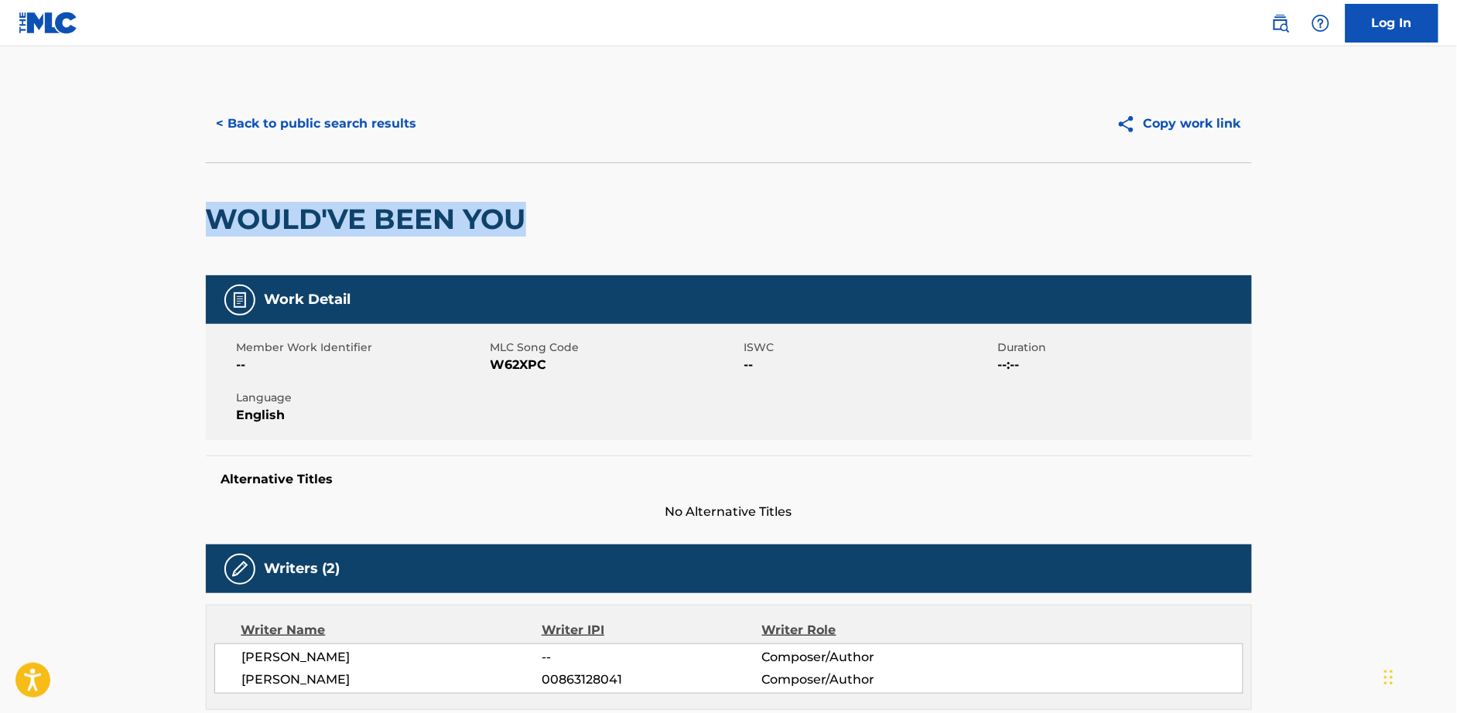
copy h2 "WOULD'VE BEEN YOU"
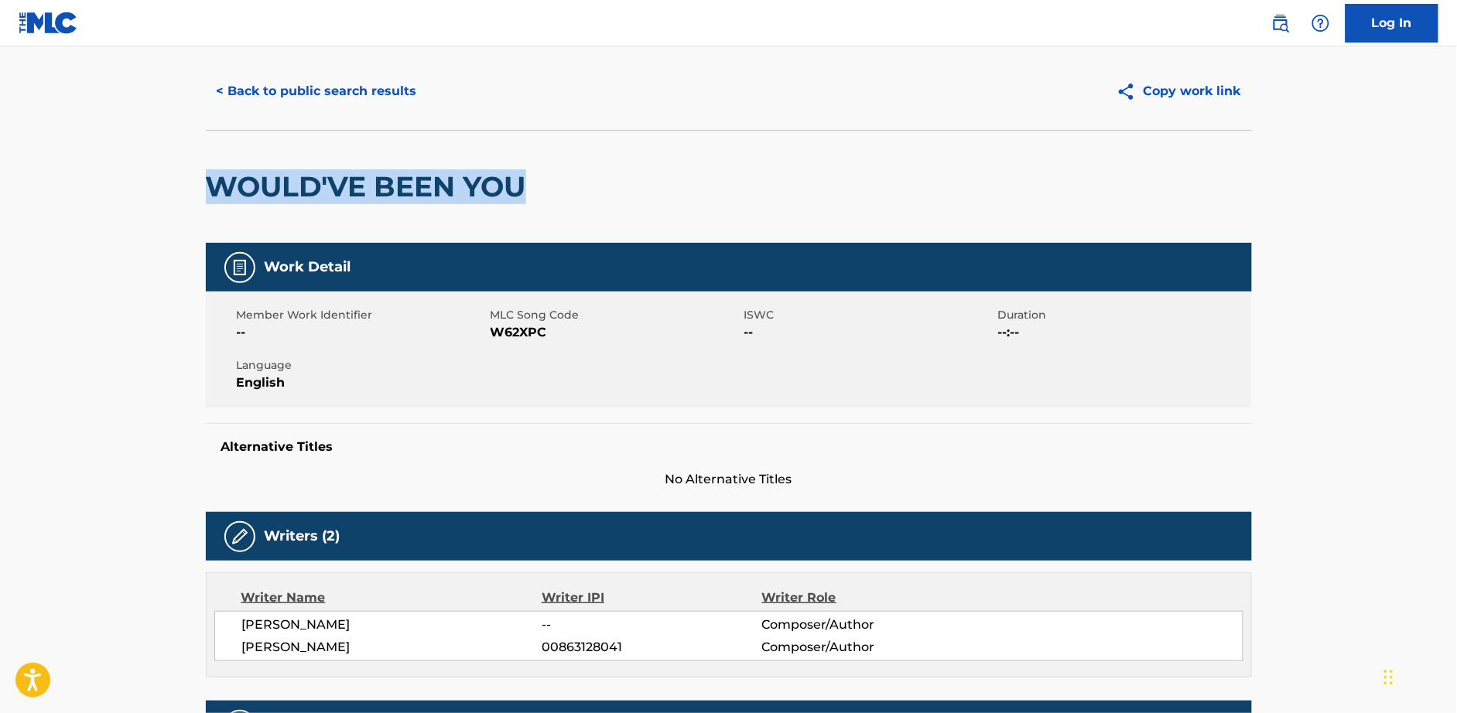
scroll to position [33, 0]
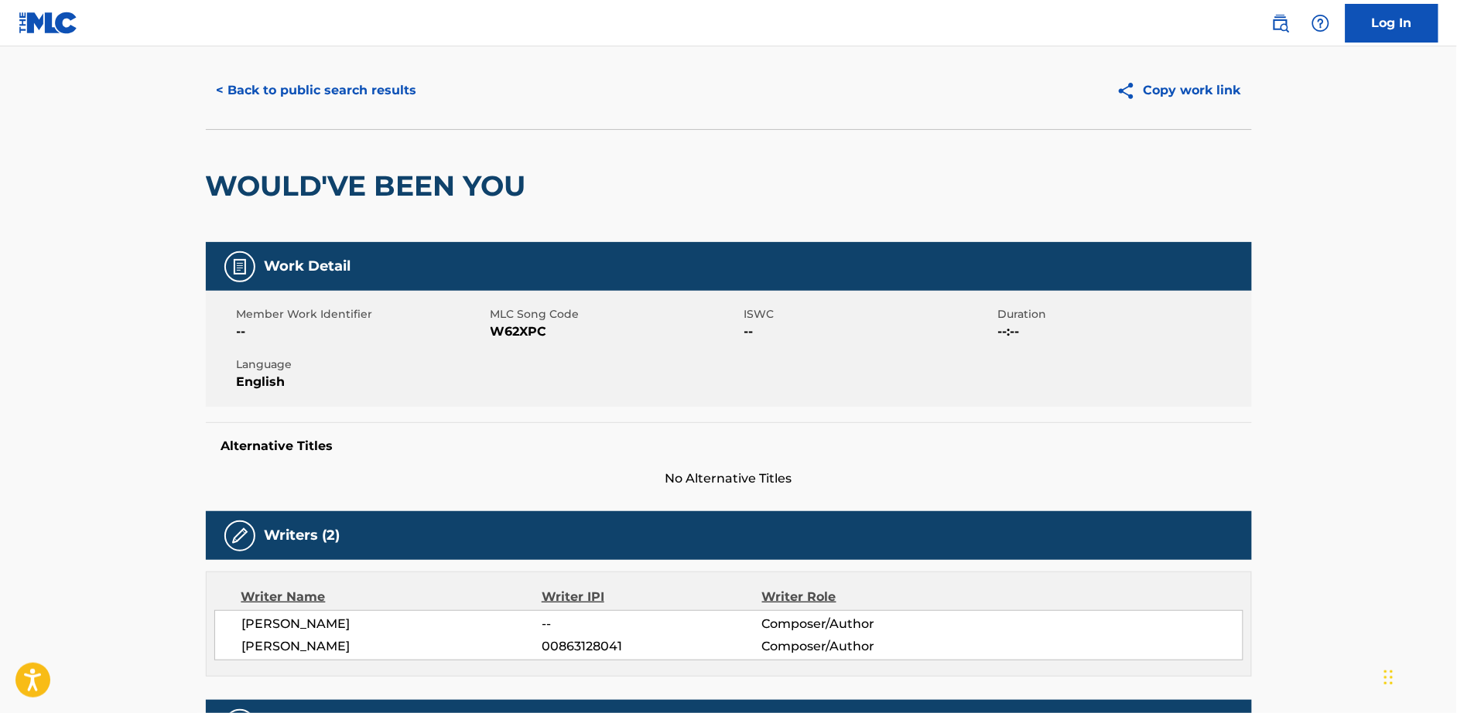
drag, startPoint x: 585, startPoint y: 327, endPoint x: 571, endPoint y: 330, distance: 14.3
click at [579, 329] on span "W62XPC" at bounding box center [615, 332] width 250 height 19
drag, startPoint x: 518, startPoint y: 325, endPoint x: 493, endPoint y: 320, distance: 25.2
click at [493, 320] on div "MLC Song Code W62XPC" at bounding box center [617, 323] width 254 height 35
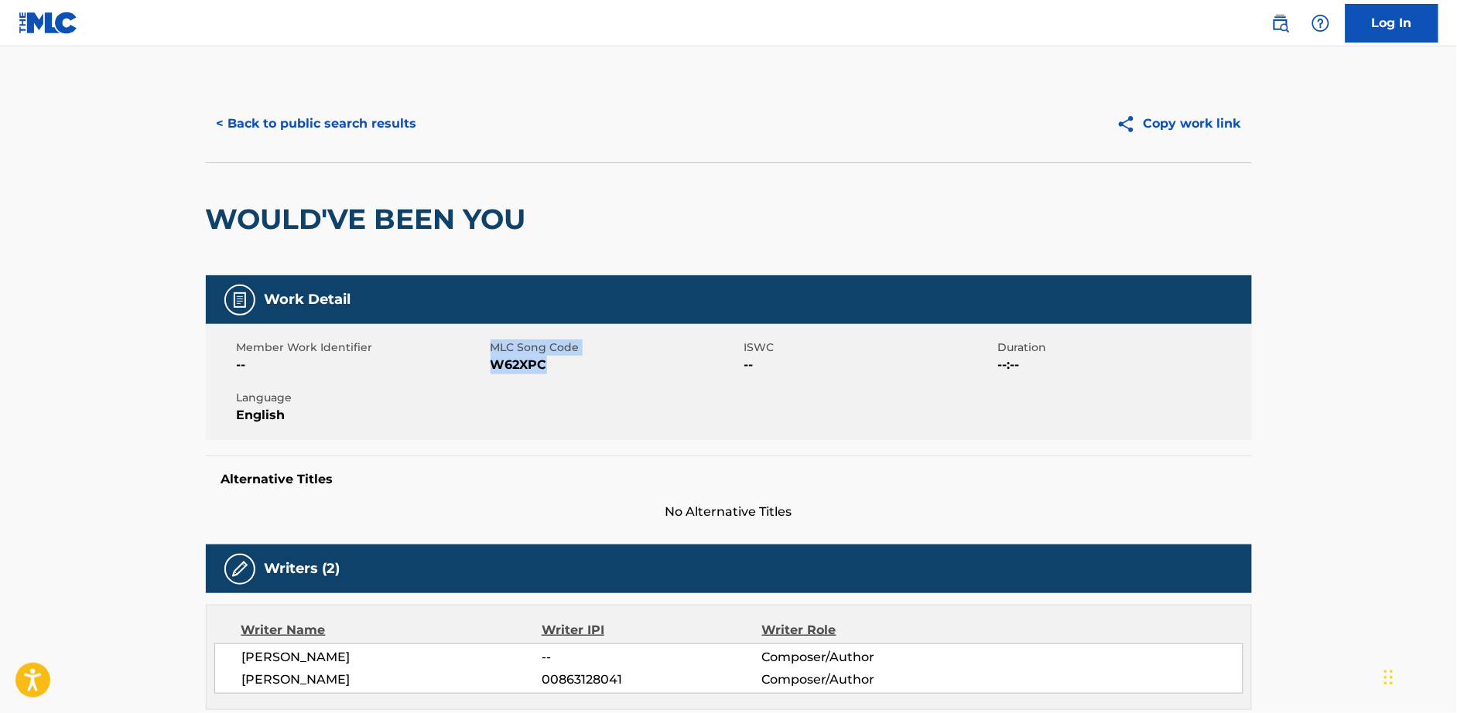
copy div "MLC Song Code W62XPC"
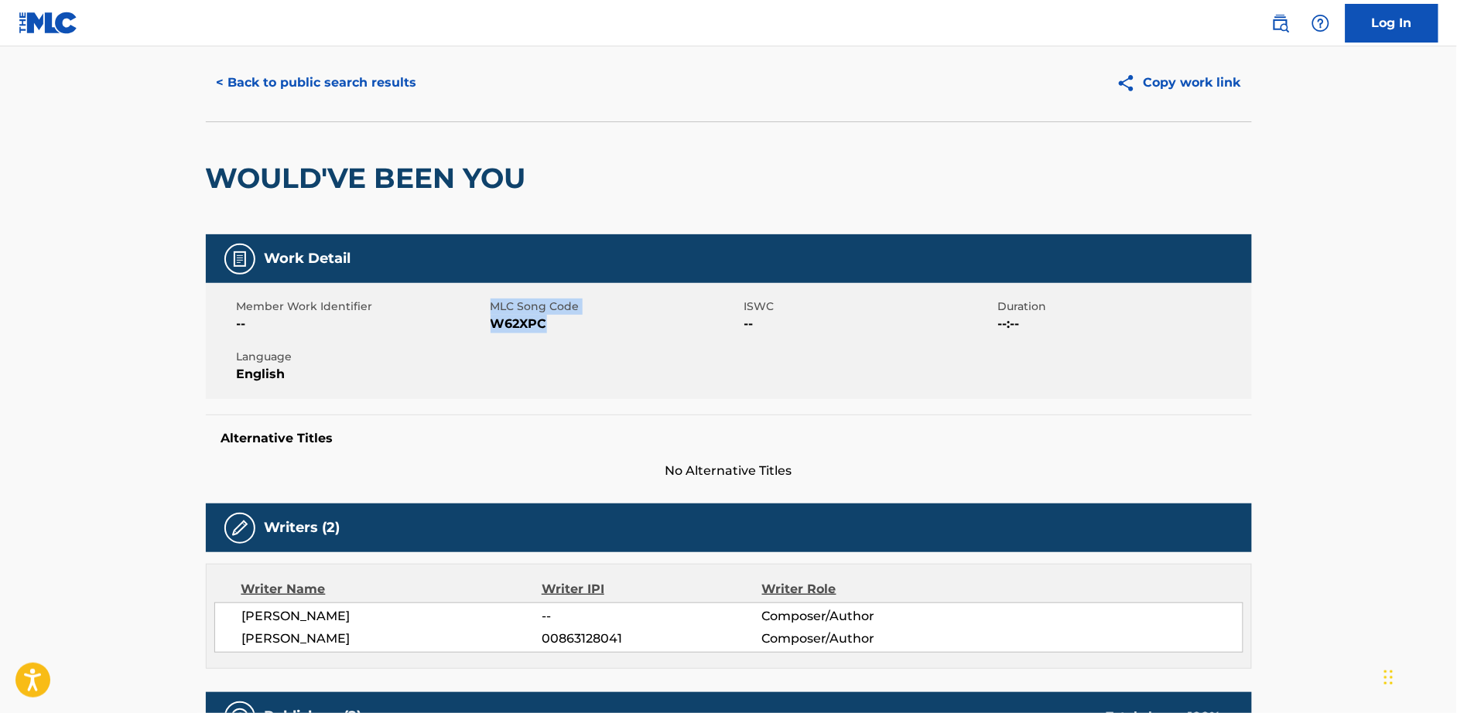
scroll to position [60, 0]
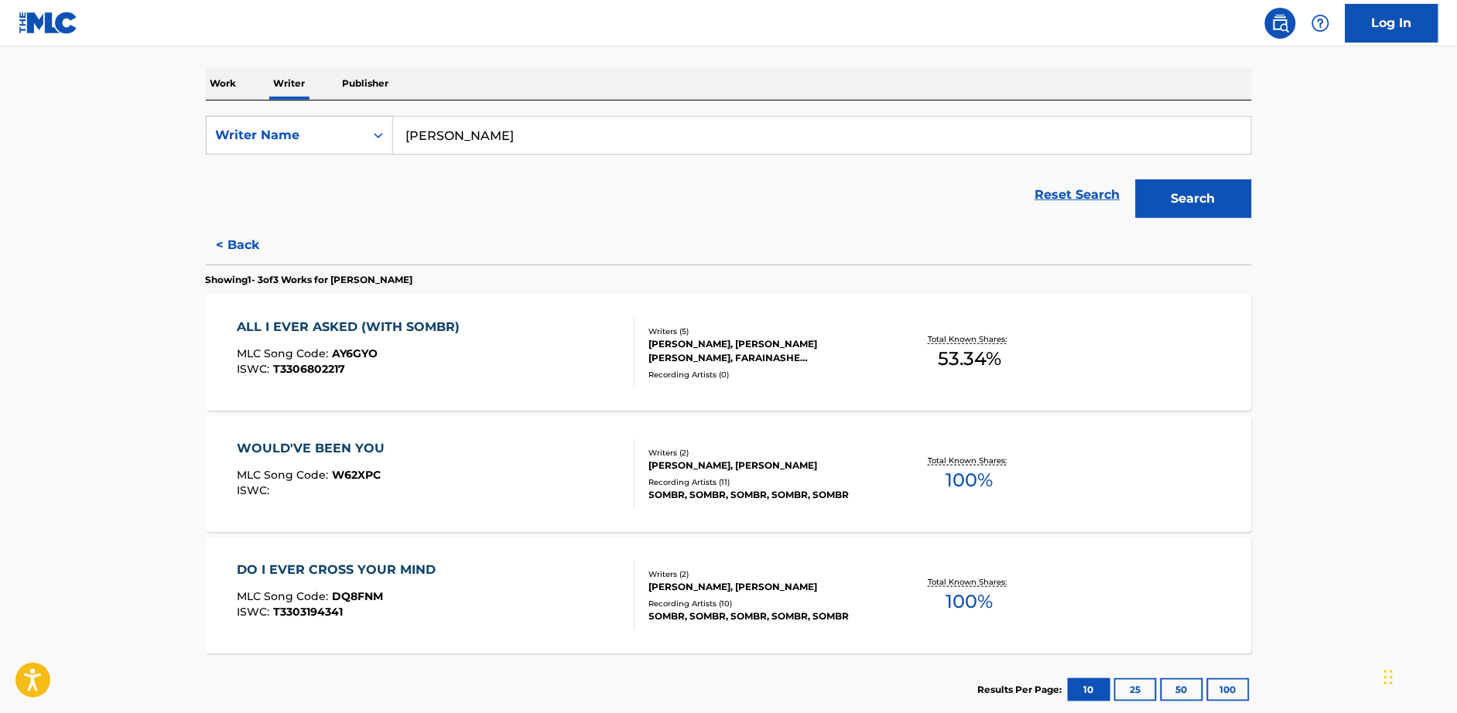
scroll to position [232, 0]
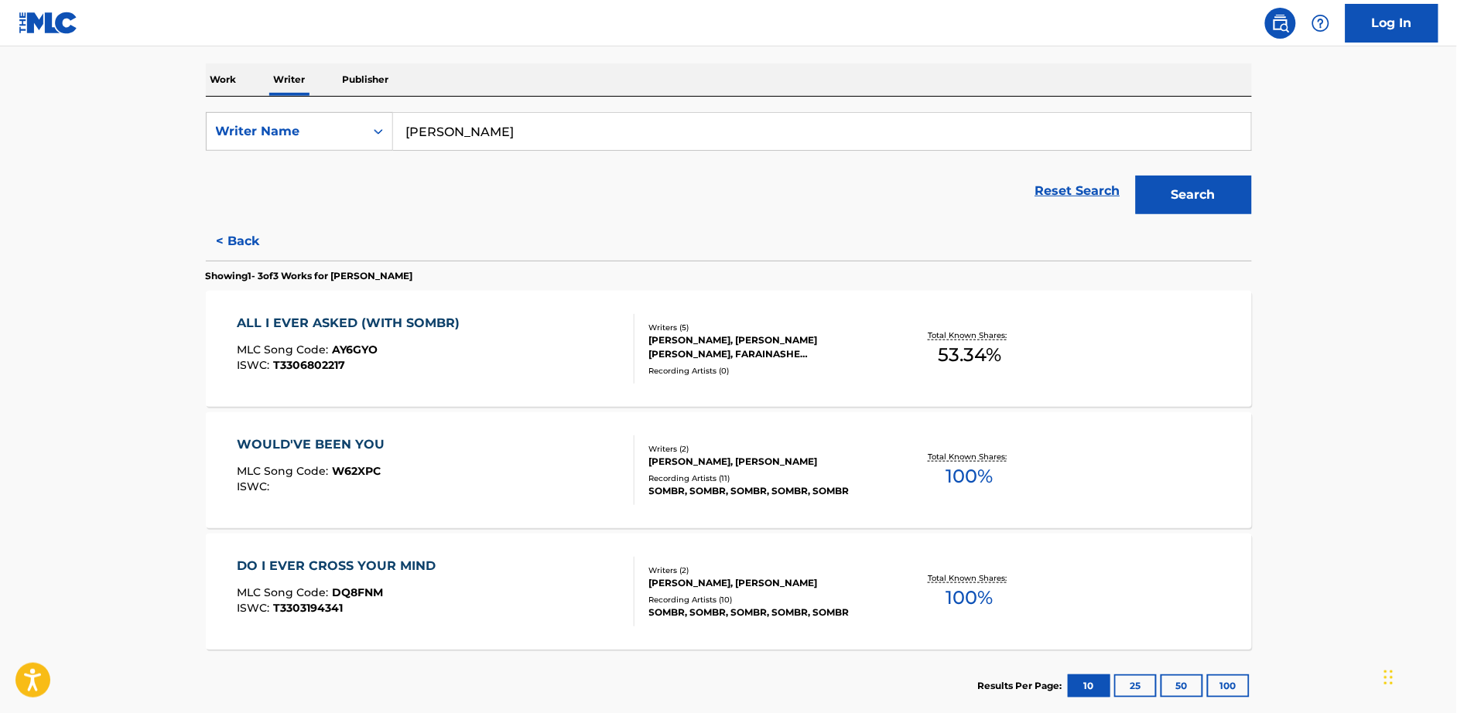
click at [360, 320] on div "ALL I EVER ASKED (WITH SOMBR)" at bounding box center [352, 323] width 231 height 19
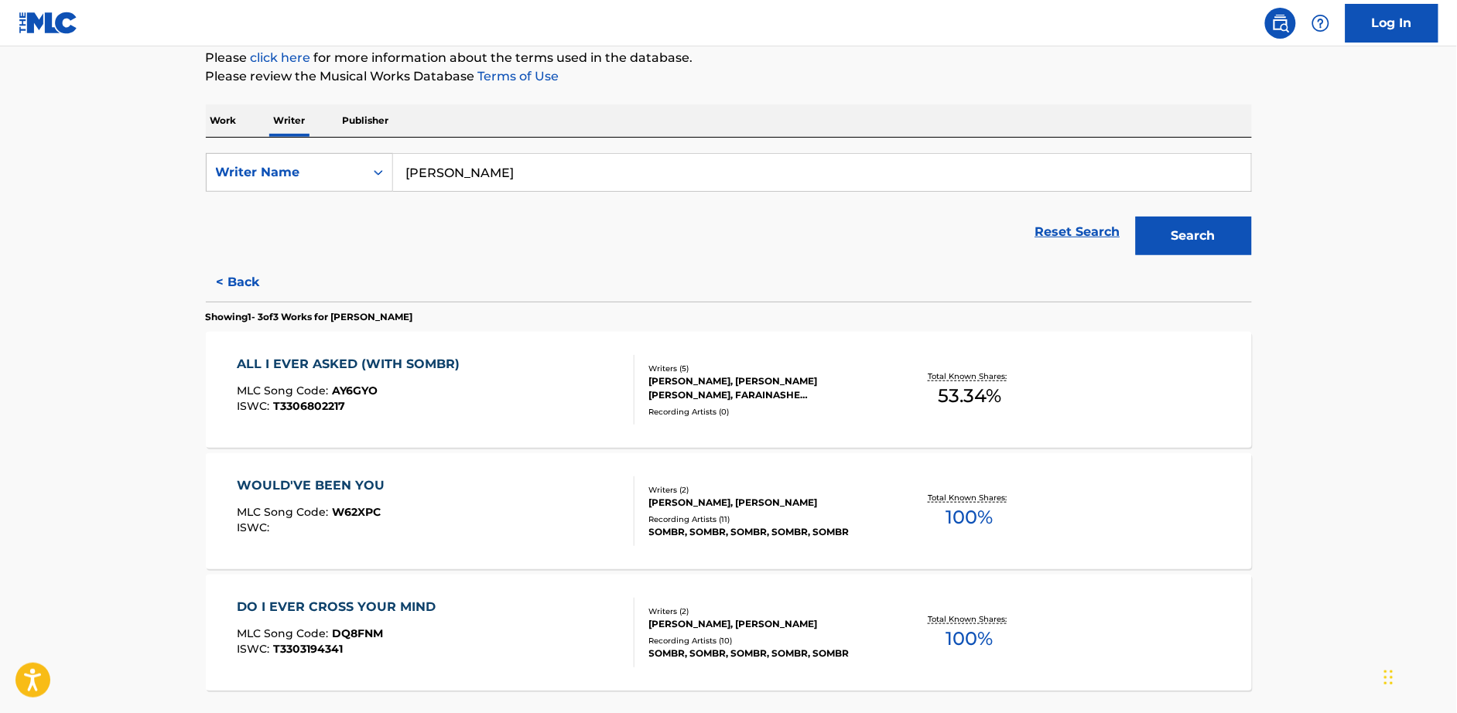
scroll to position [217, 0]
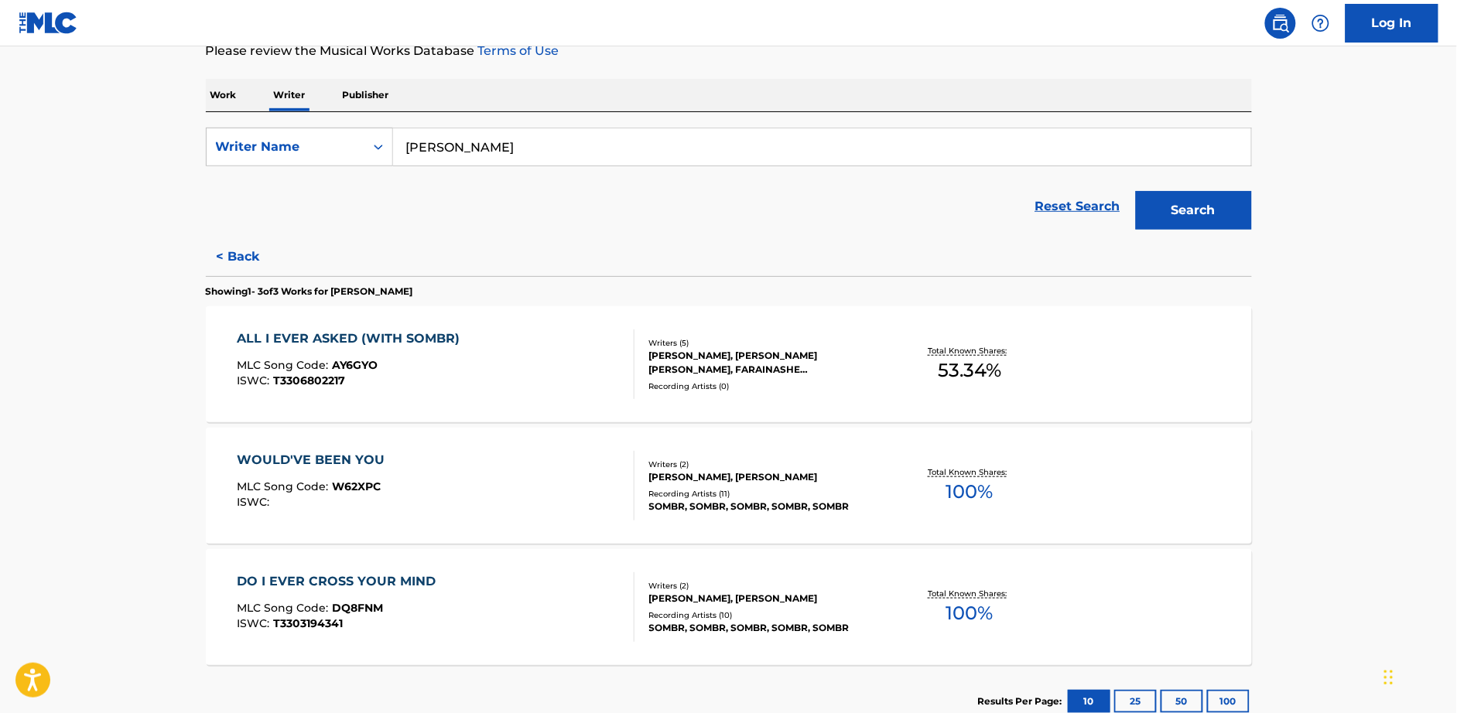
click at [312, 453] on div "WOULD'VE BEEN YOU" at bounding box center [314, 460] width 155 height 19
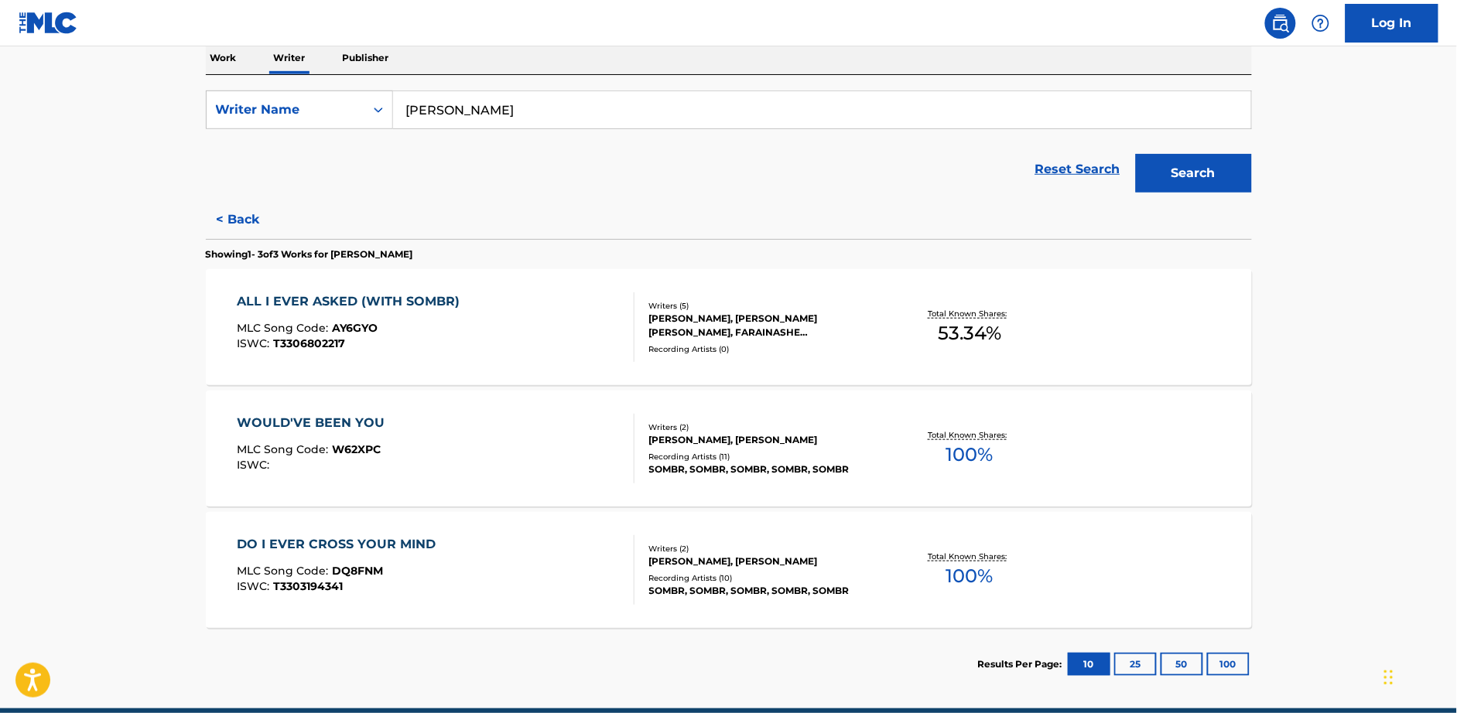
scroll to position [253, 0]
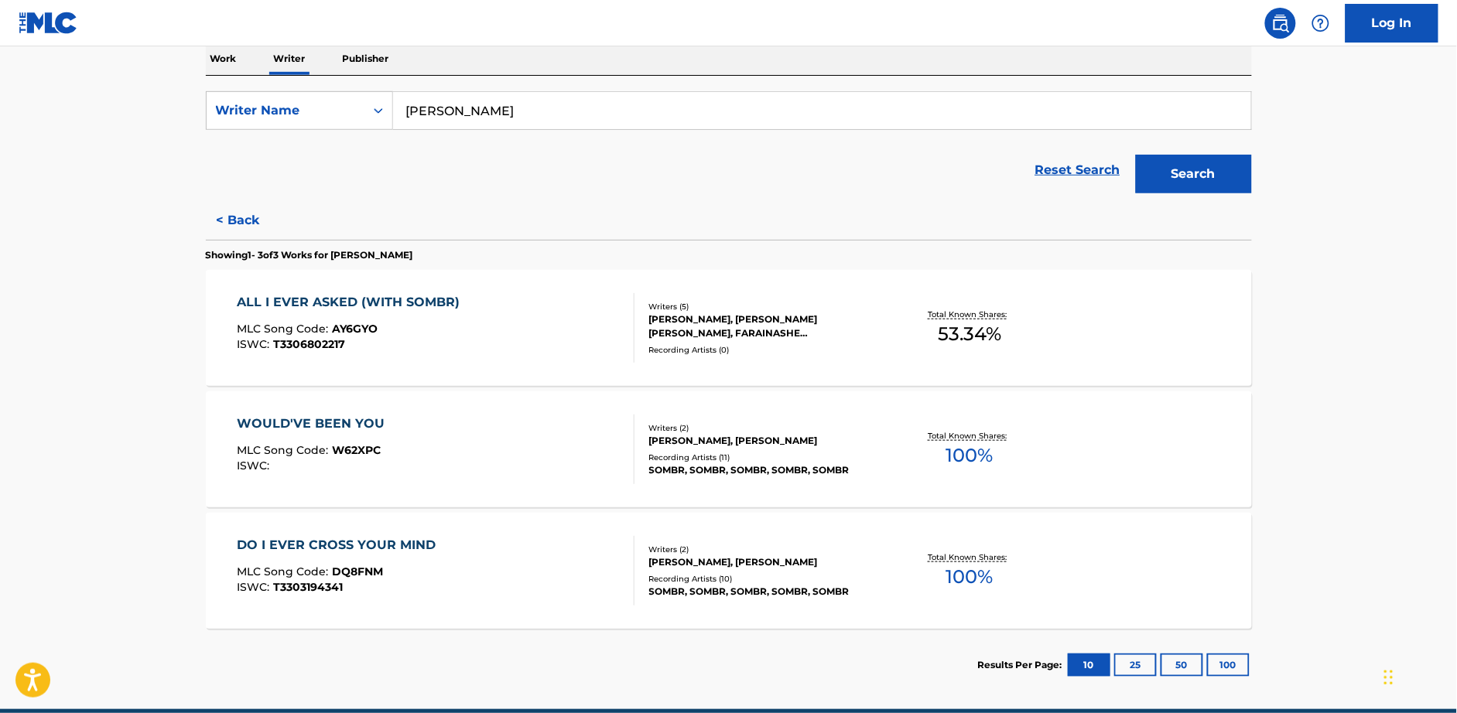
click at [377, 541] on div "DO I EVER CROSS YOUR MIND" at bounding box center [340, 545] width 207 height 19
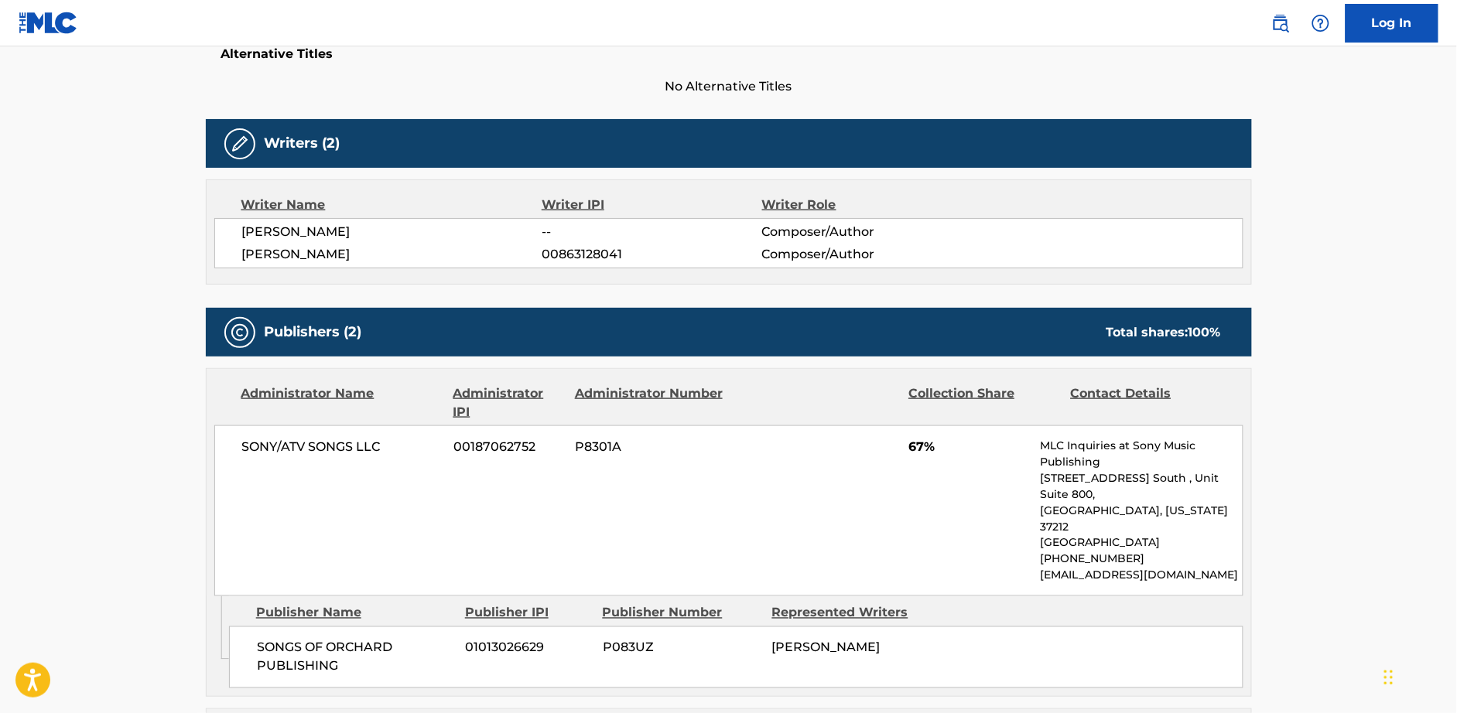
scroll to position [429, 0]
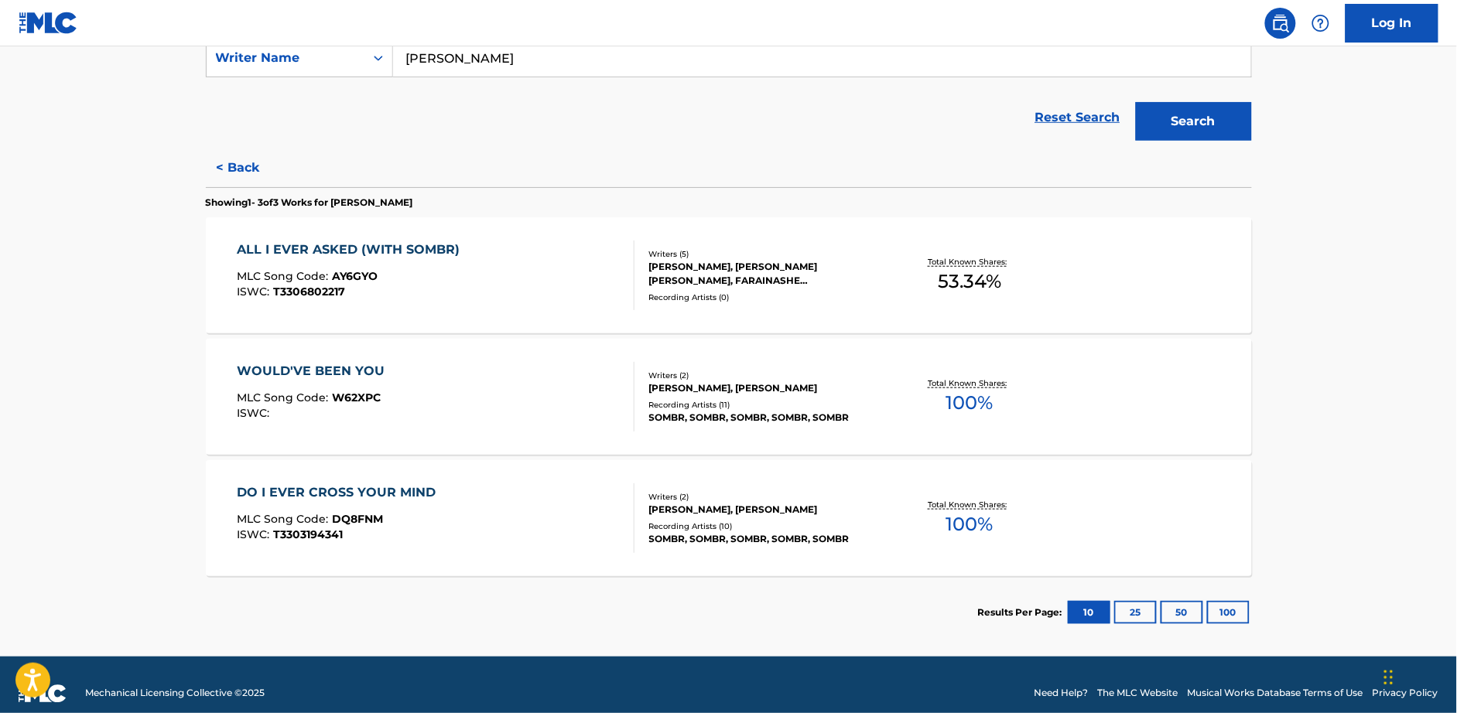
scroll to position [311, 0]
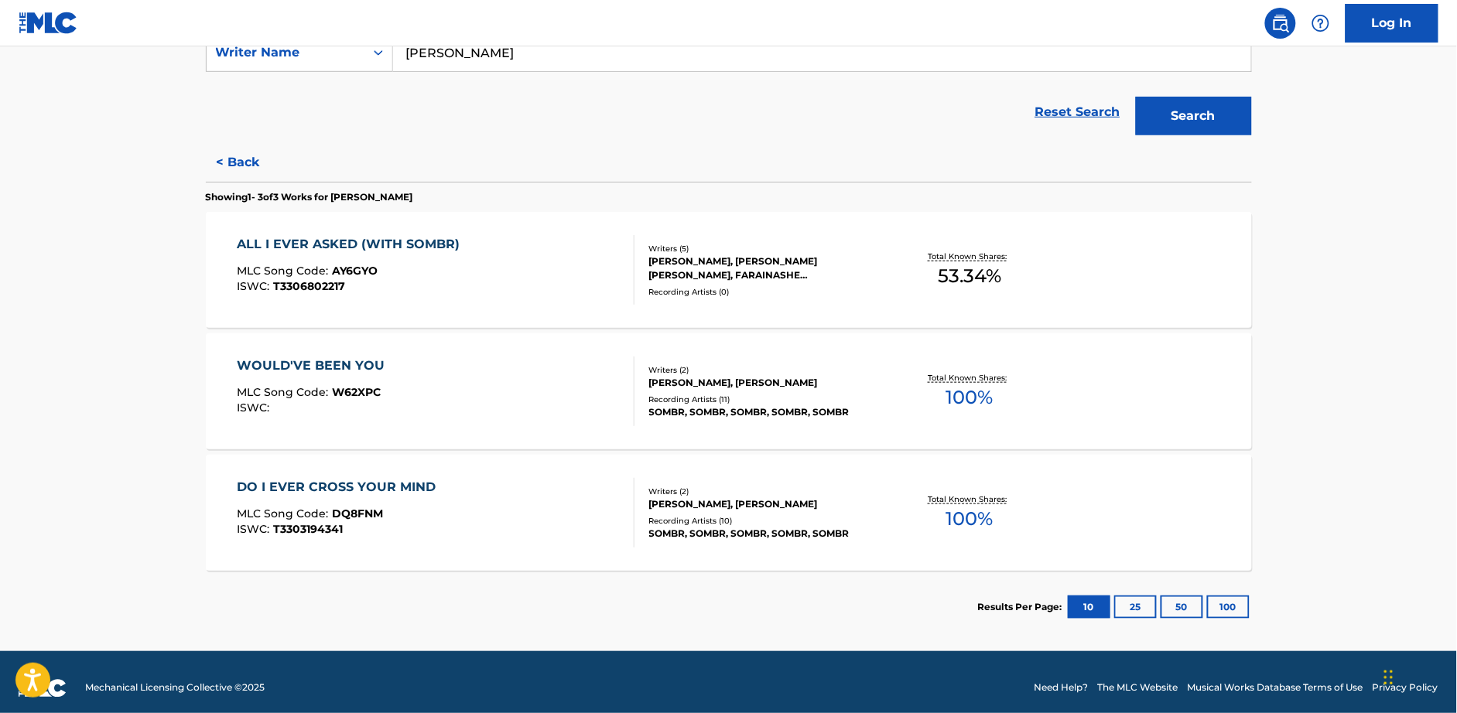
click at [347, 243] on div "ALL I EVER ASKED (WITH SOMBR)" at bounding box center [352, 244] width 231 height 19
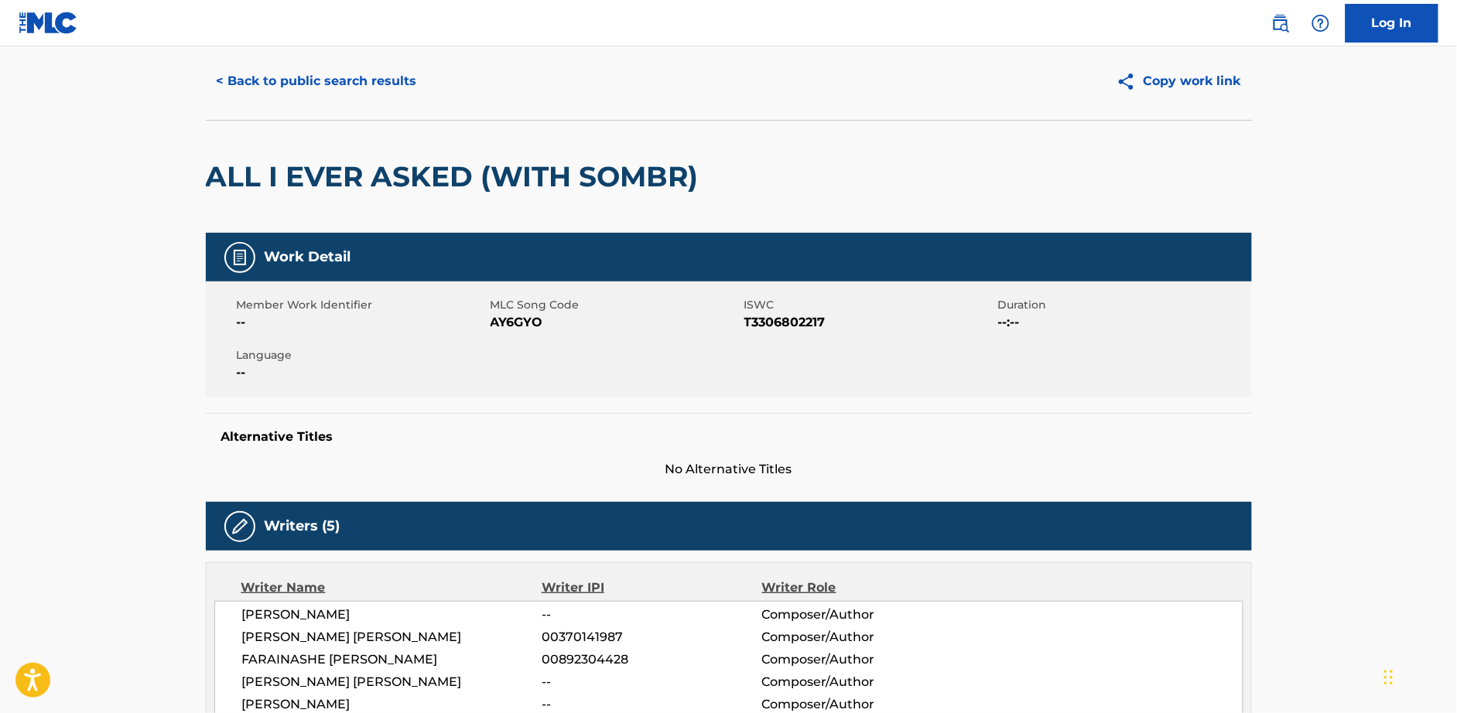
scroll to position [1, 0]
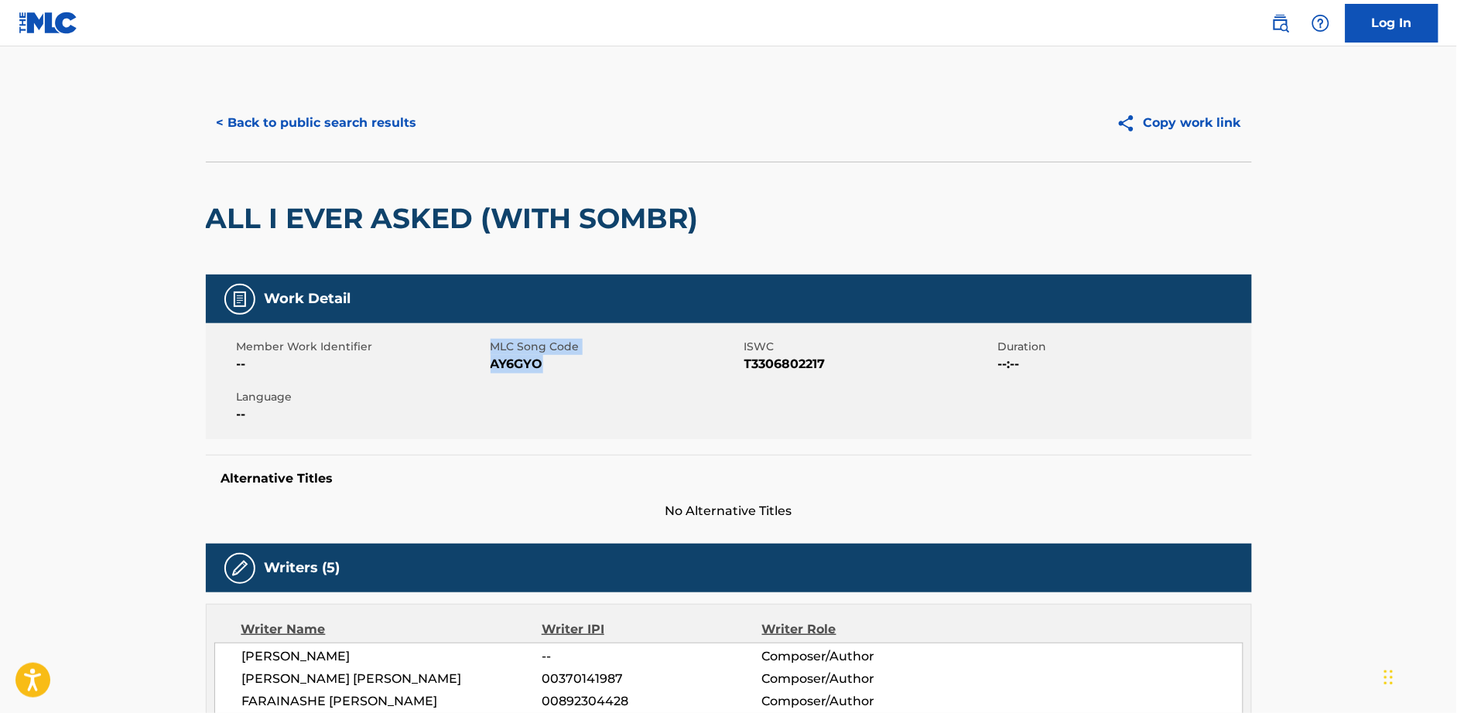
drag, startPoint x: 519, startPoint y: 363, endPoint x: 488, endPoint y: 347, distance: 34.6
click at [490, 350] on div "MLC Song Code AY6GYO" at bounding box center [617, 356] width 254 height 35
copy div "MLC Song Code AY6GYO"
click at [261, 114] on button "< Back to public search results" at bounding box center [317, 123] width 222 height 39
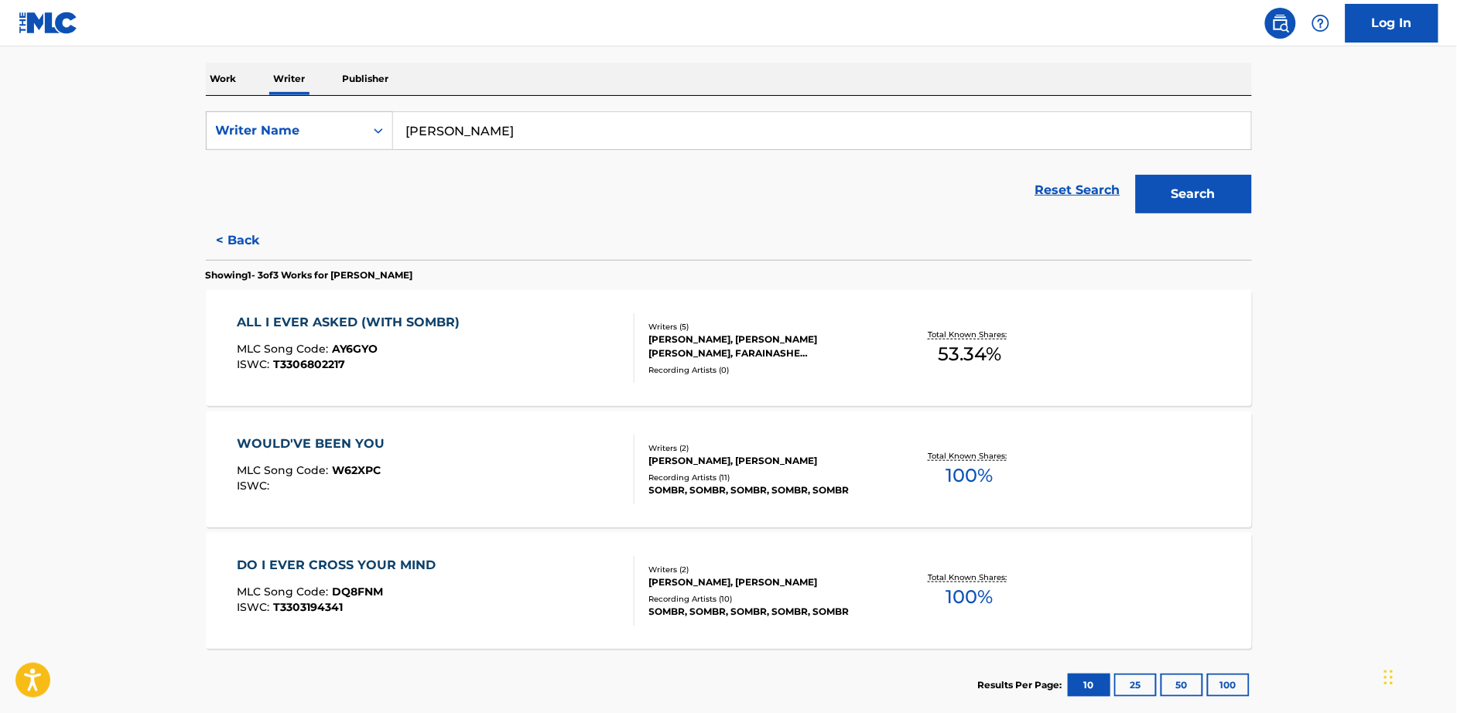
scroll to position [277, 0]
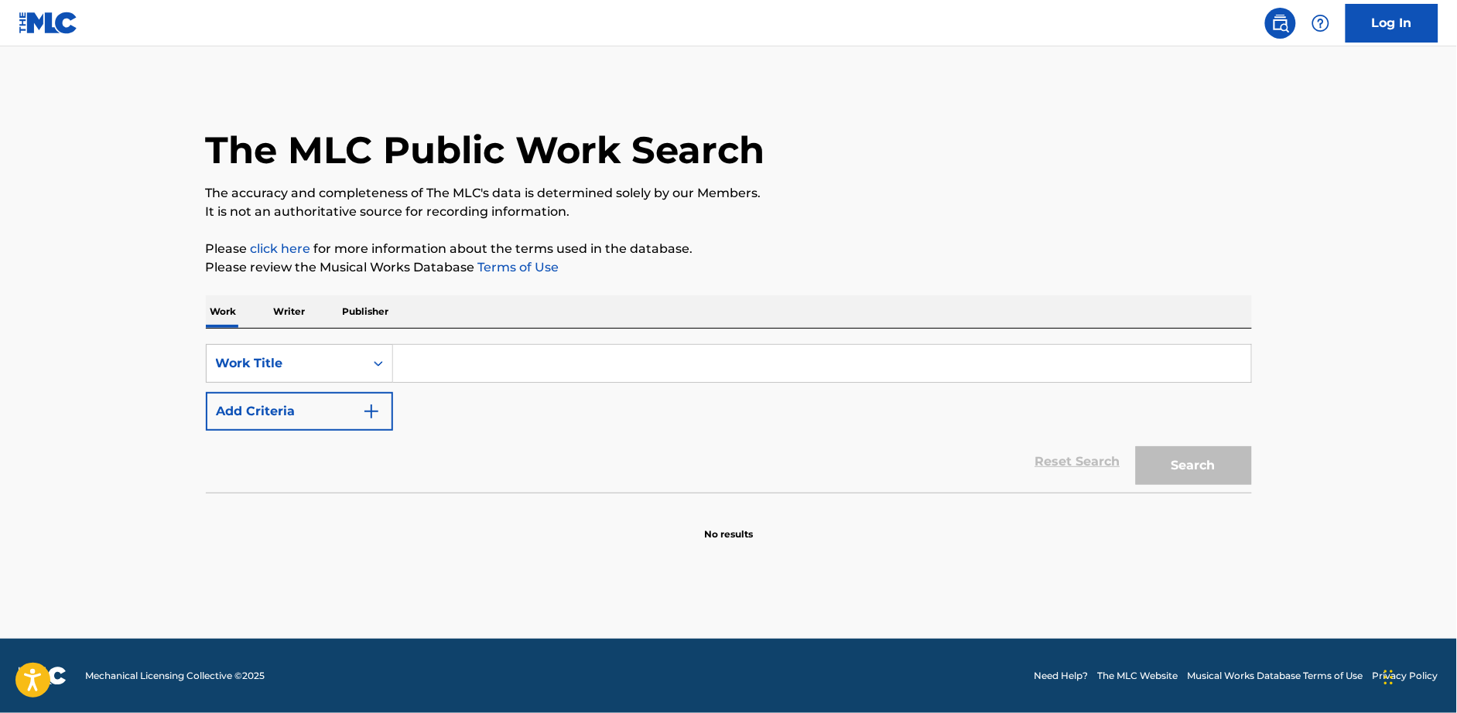
click at [312, 312] on div "Work Writer Publisher" at bounding box center [729, 312] width 1046 height 32
click at [289, 302] on p "Writer" at bounding box center [289, 312] width 41 height 32
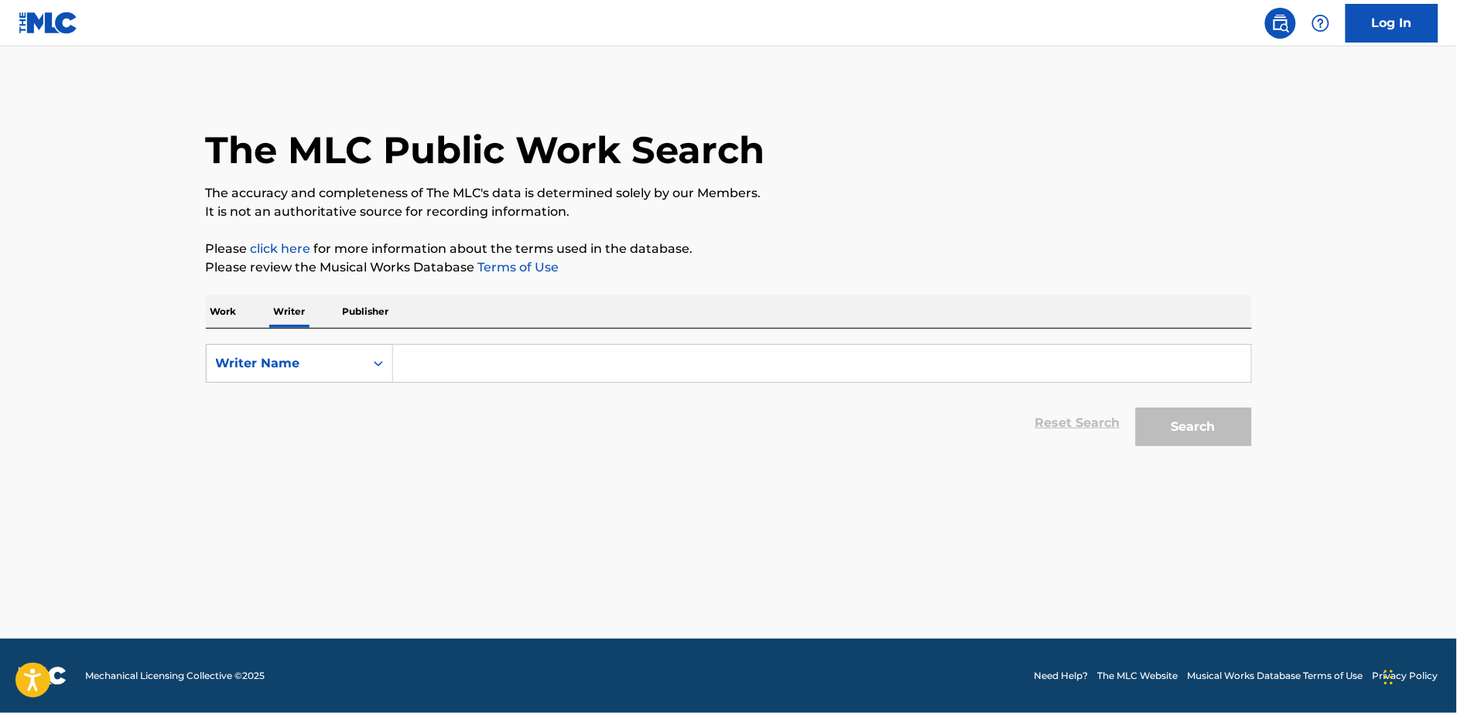
click at [429, 356] on input "Search Form" at bounding box center [822, 363] width 858 height 37
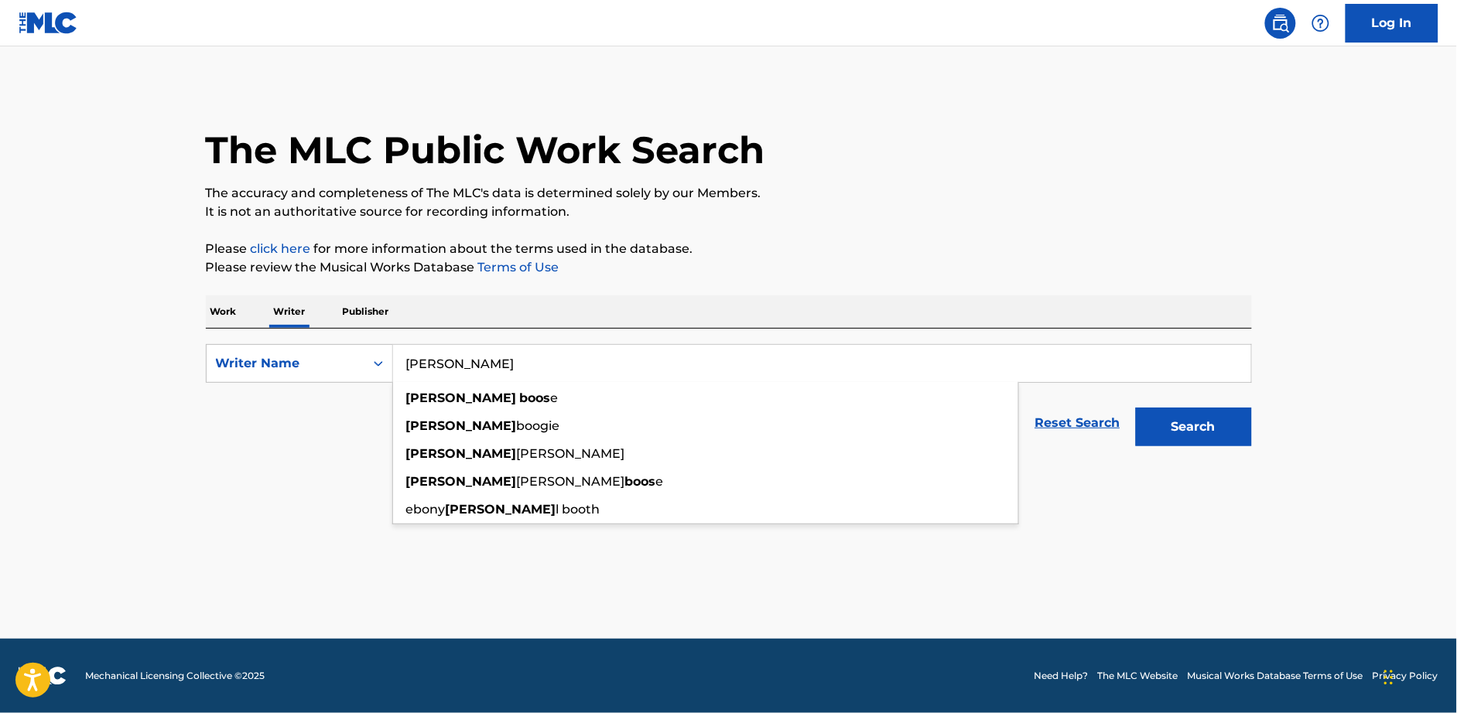
type input "shane boose"
click at [1136, 408] on button "Search" at bounding box center [1194, 427] width 116 height 39
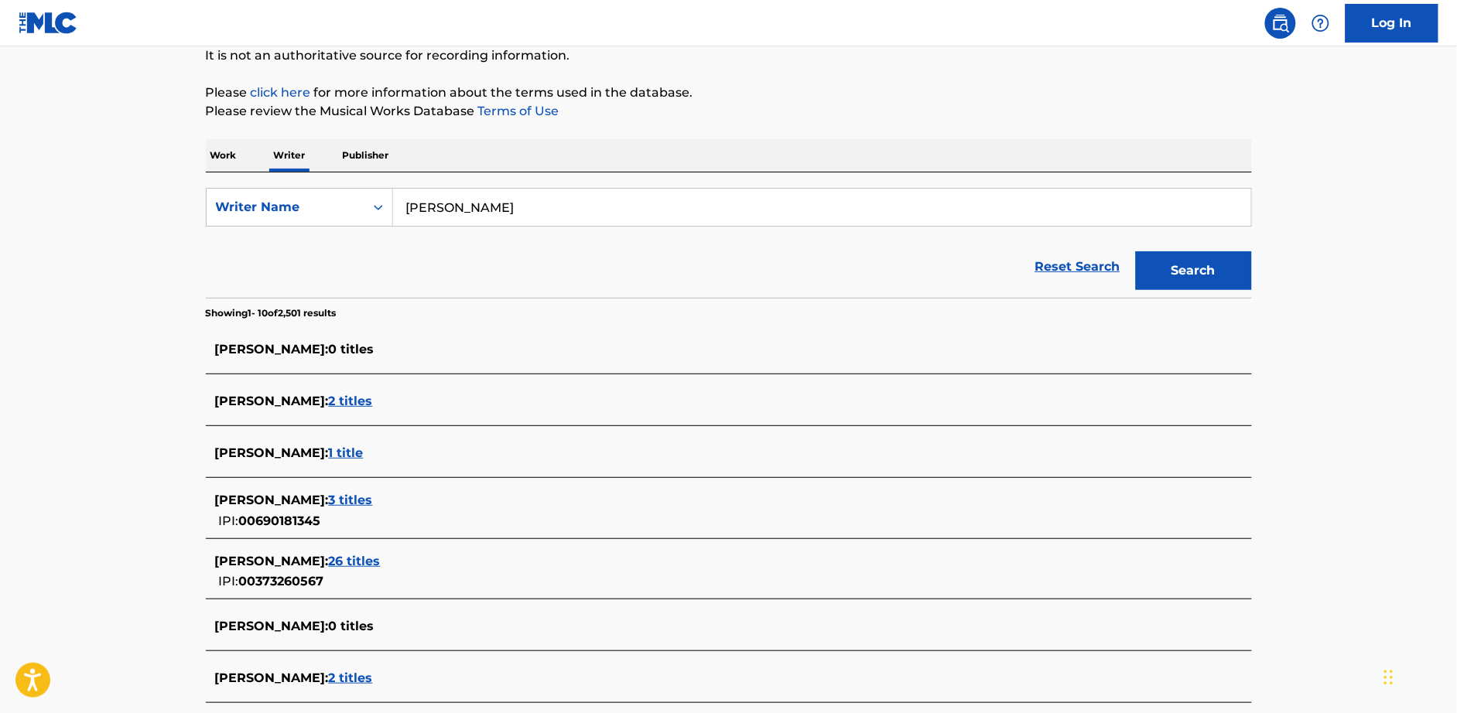
scroll to position [473, 0]
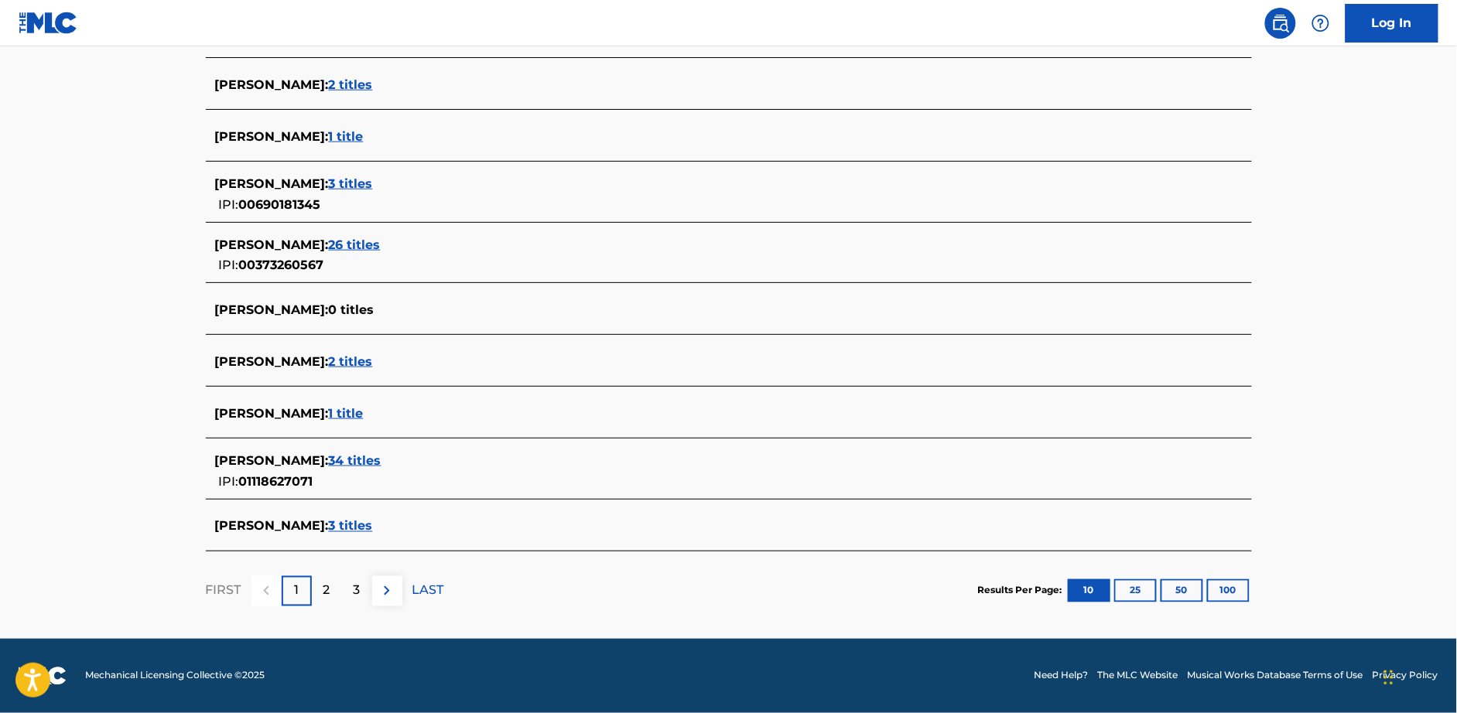
click at [354, 465] on span "34 titles" at bounding box center [355, 460] width 53 height 15
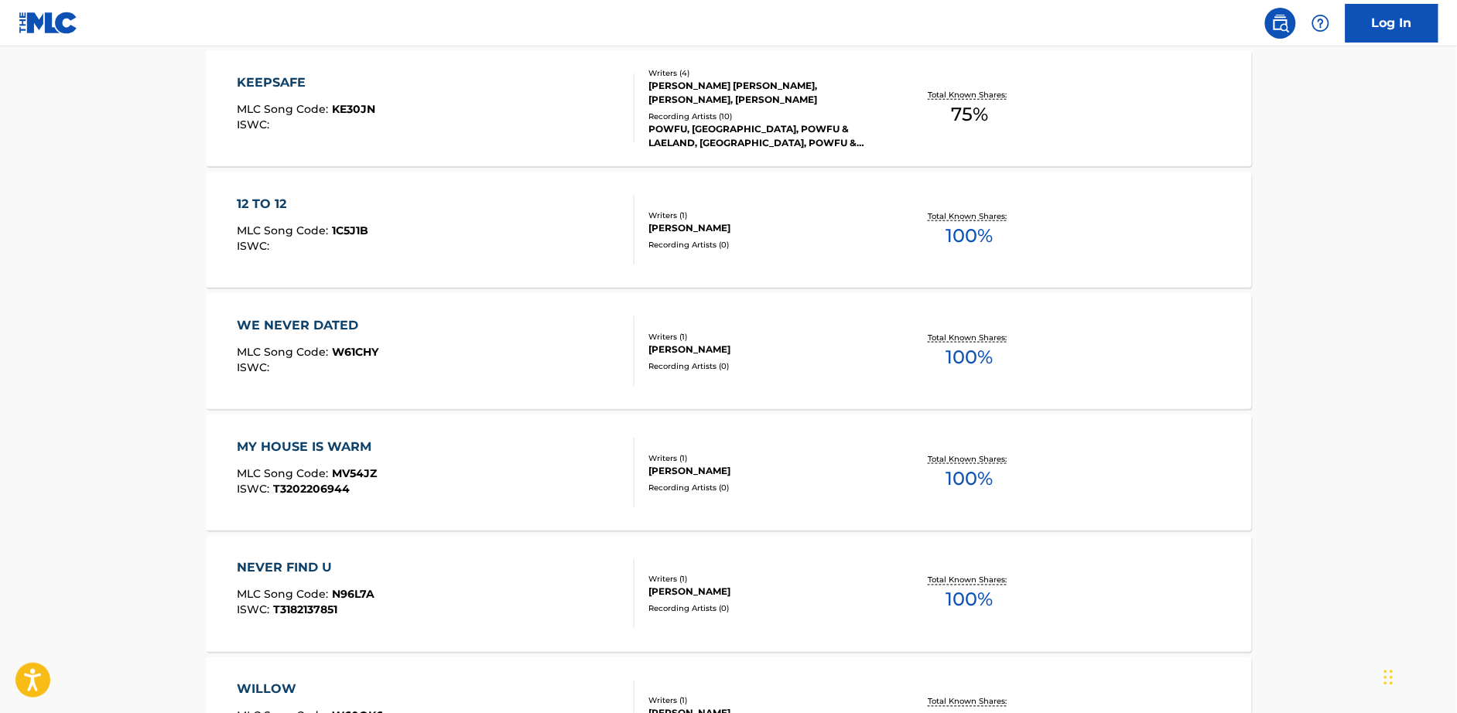
click at [291, 90] on div "KEEPSAFE" at bounding box center [306, 82] width 138 height 19
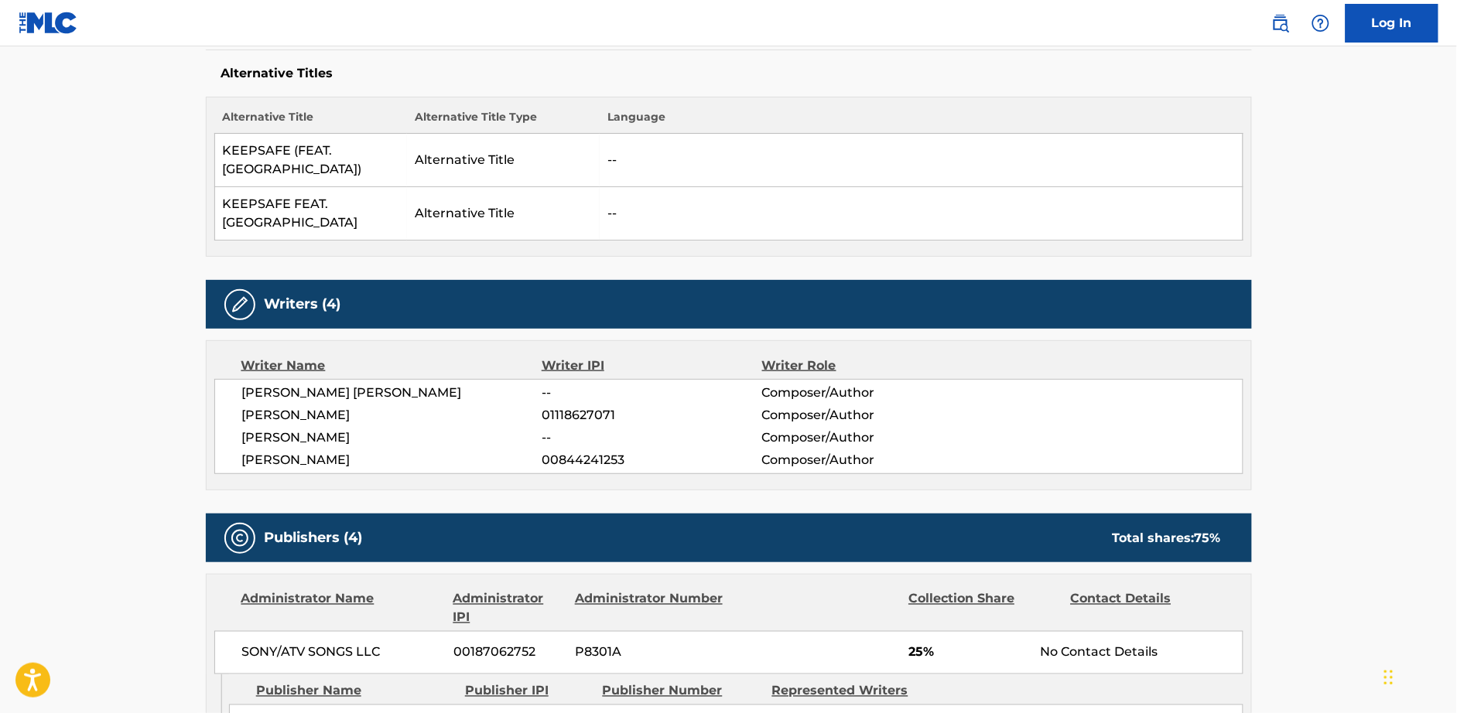
scroll to position [59, 0]
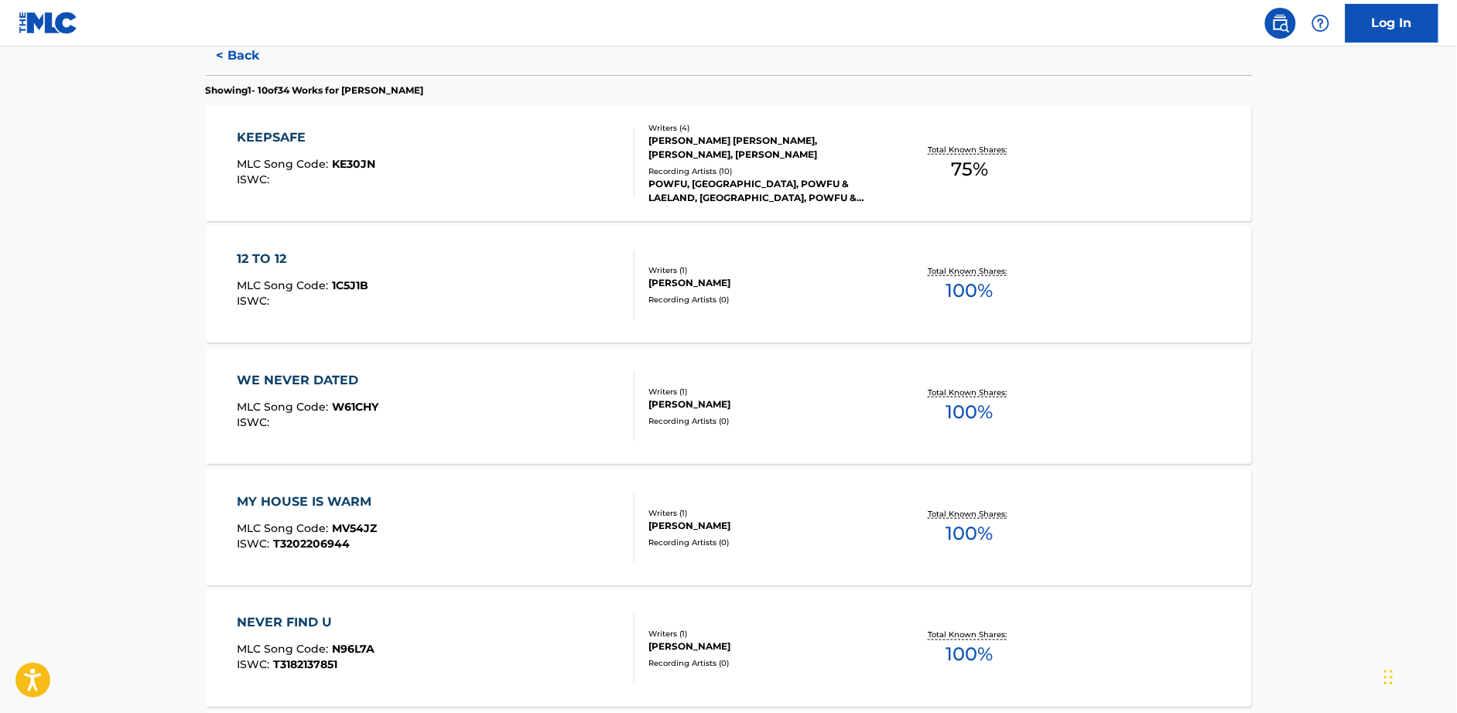
scroll to position [415, 0]
click at [264, 265] on div "12 TO 12" at bounding box center [303, 261] width 132 height 19
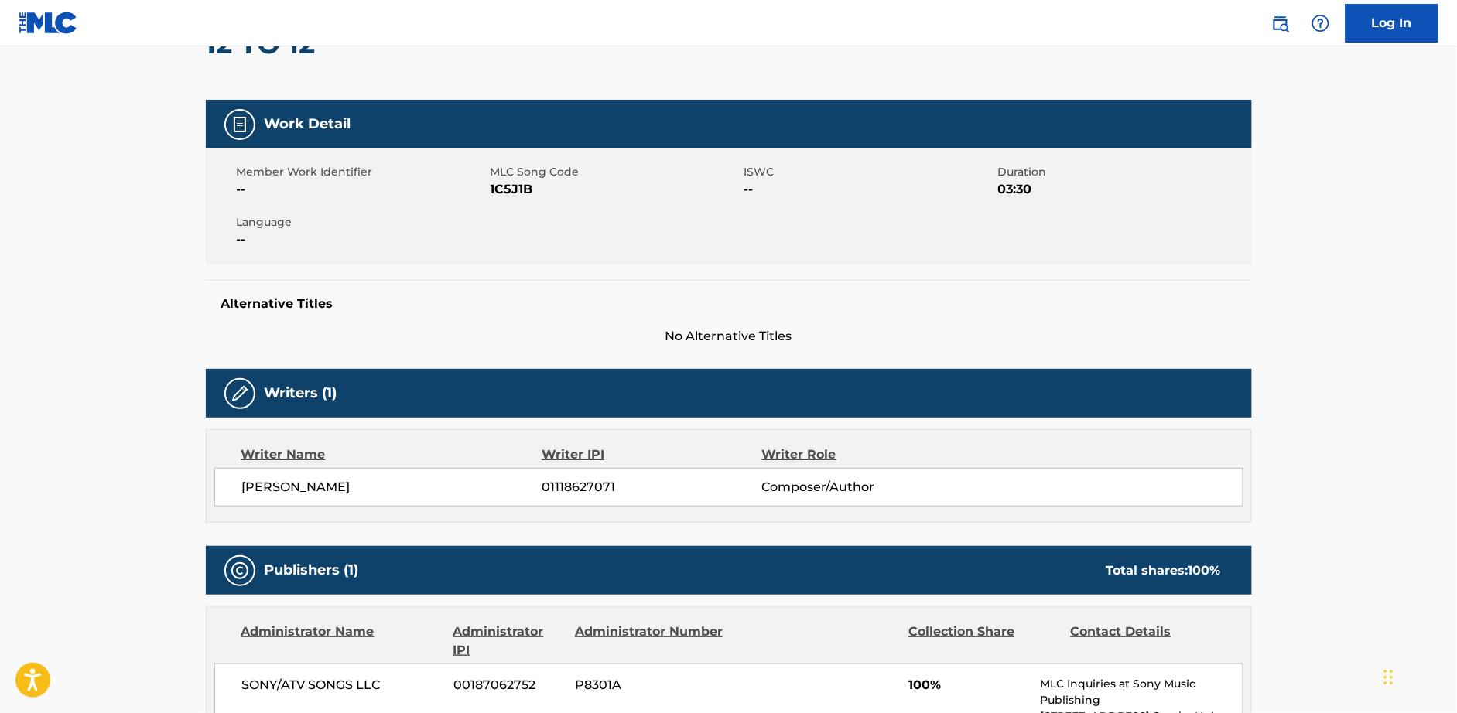
scroll to position [175, 0]
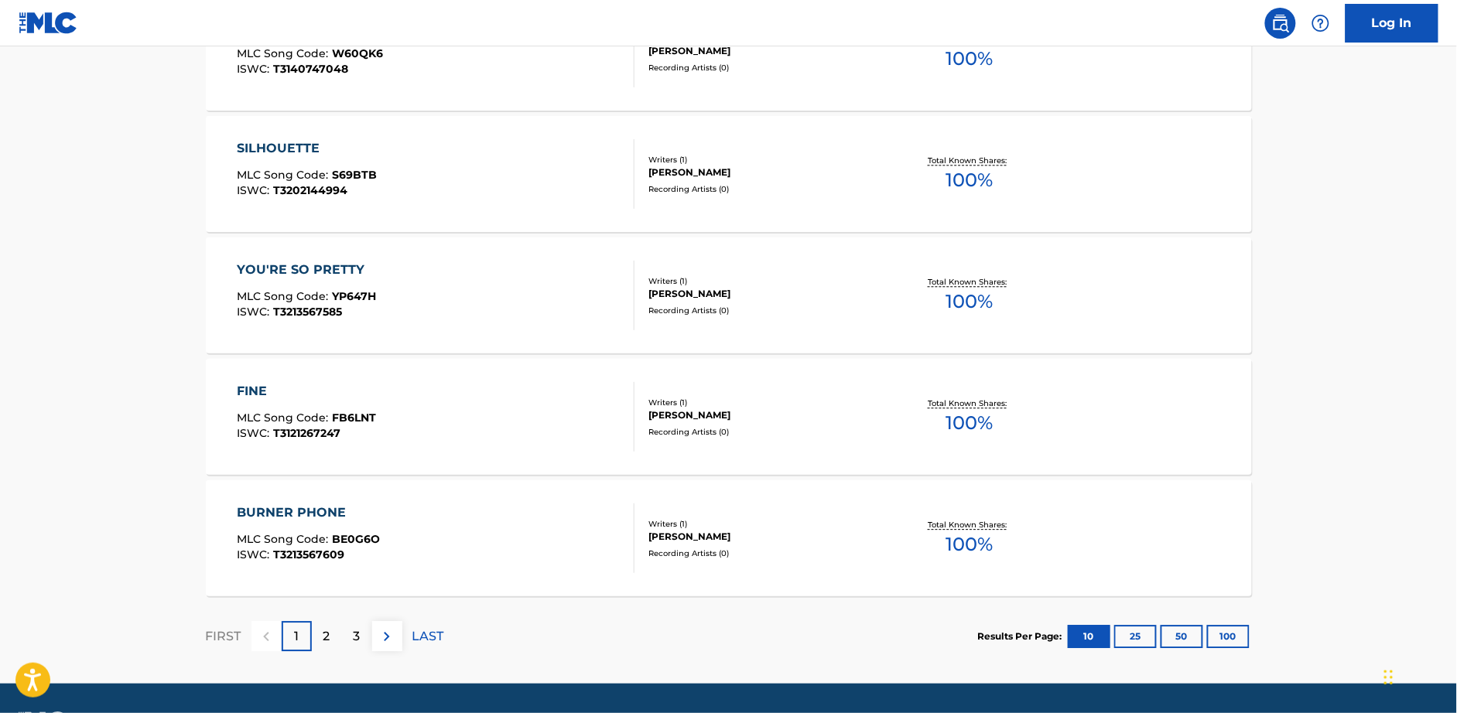
scroll to position [1180, 0]
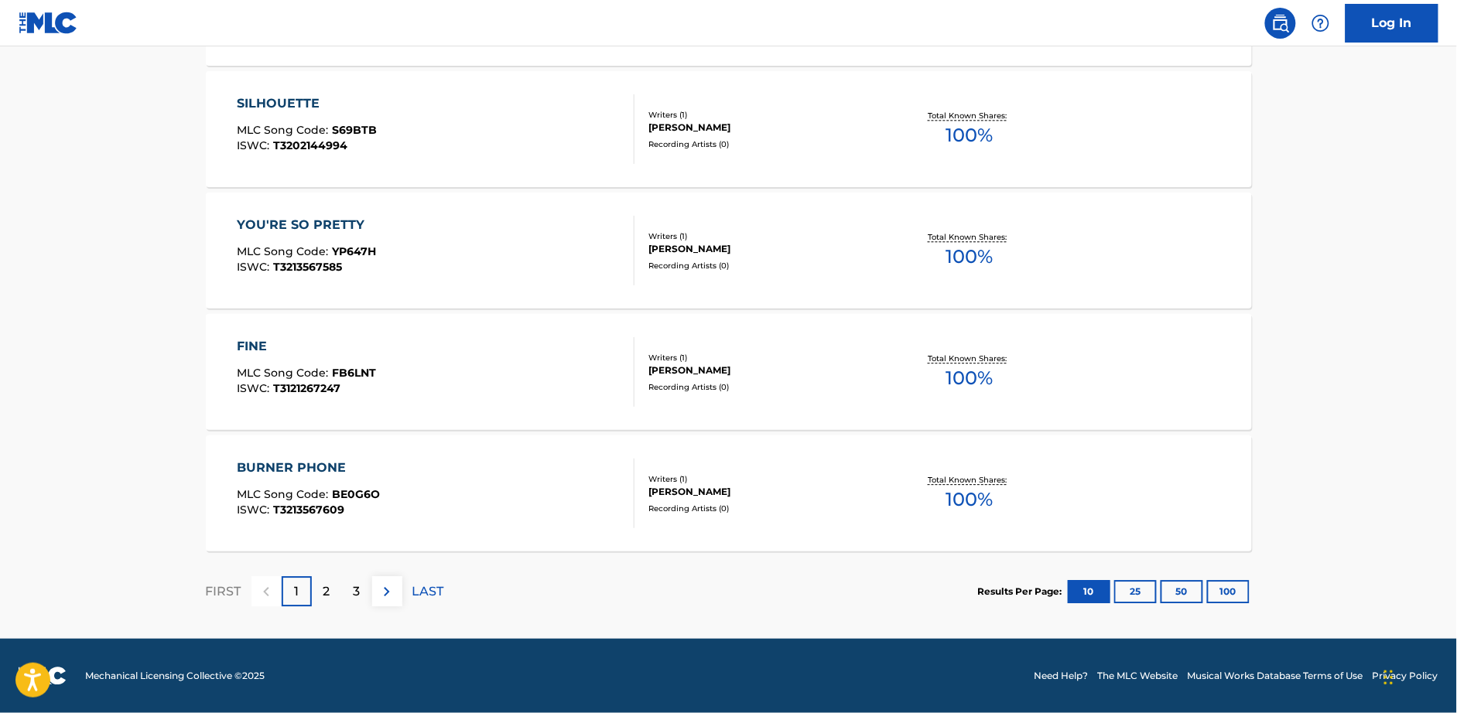
click at [321, 591] on div "2" at bounding box center [327, 591] width 30 height 30
click at [350, 596] on div "3" at bounding box center [357, 591] width 30 height 30
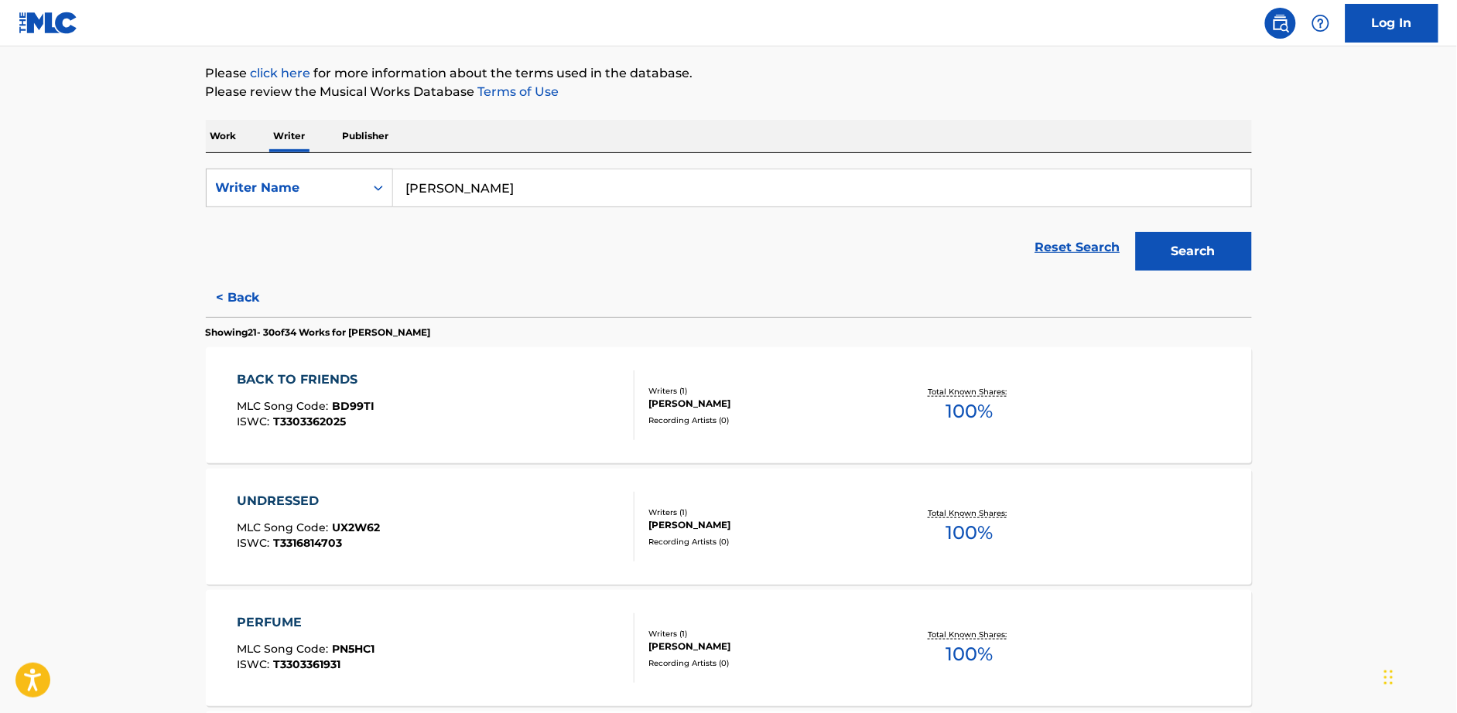
click at [429, 371] on div "BACK TO FRIENDS MLC Song Code : BD99TI ISWC : T3303362025" at bounding box center [436, 406] width 398 height 70
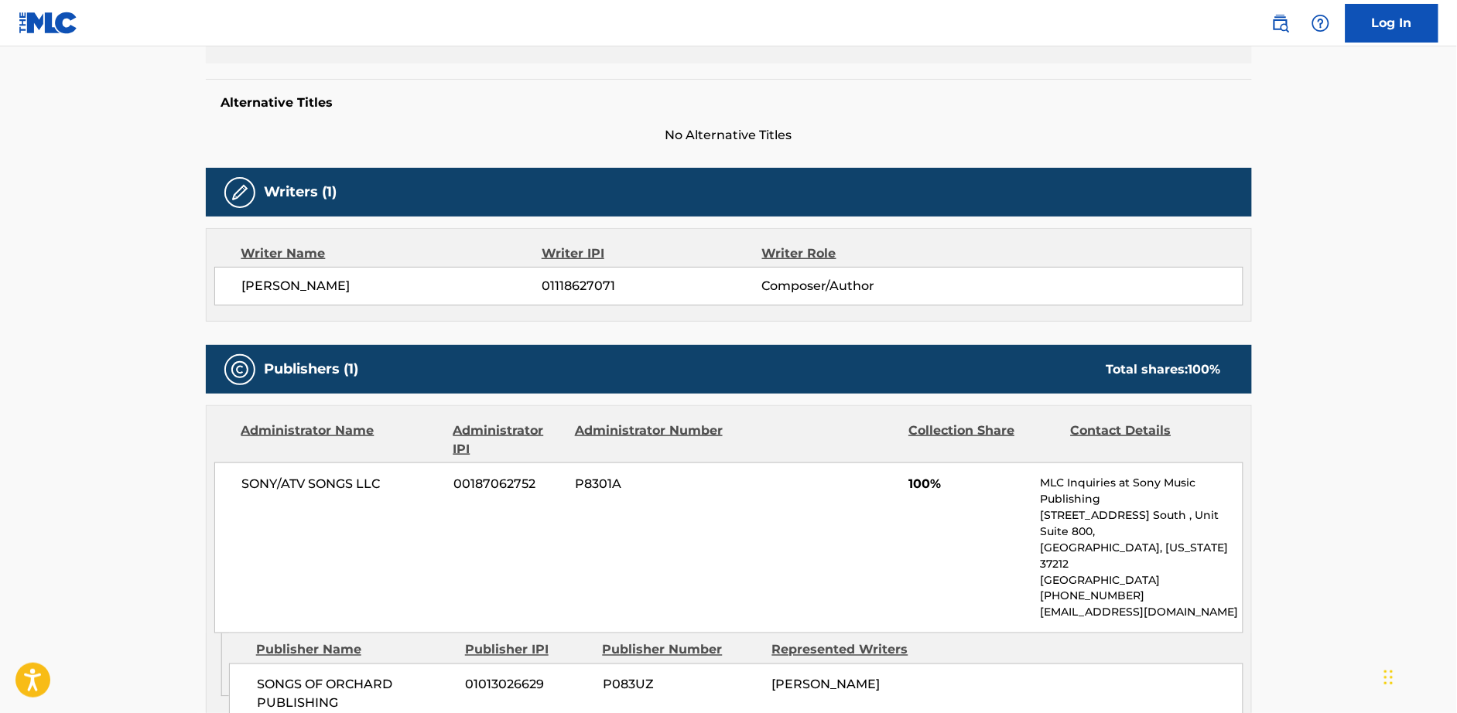
scroll to position [585, 0]
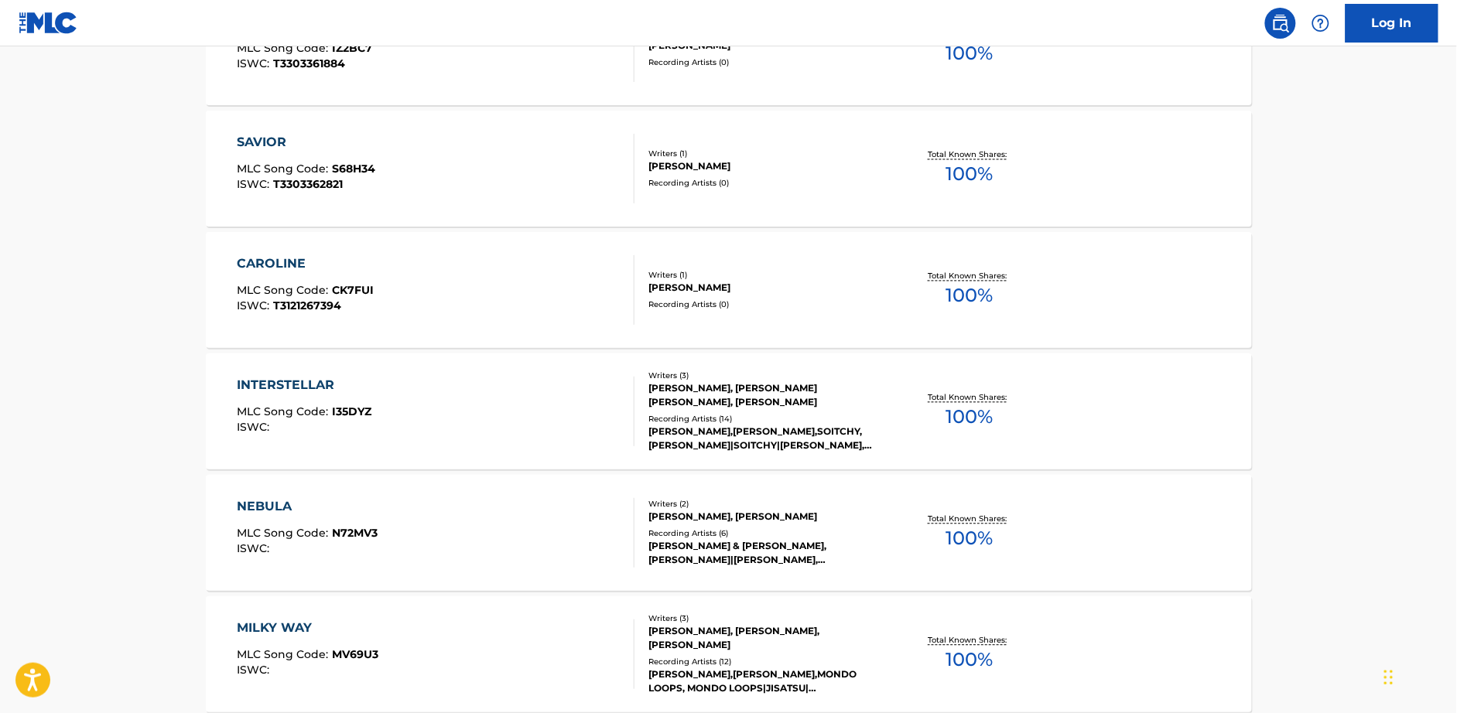
scroll to position [1180, 0]
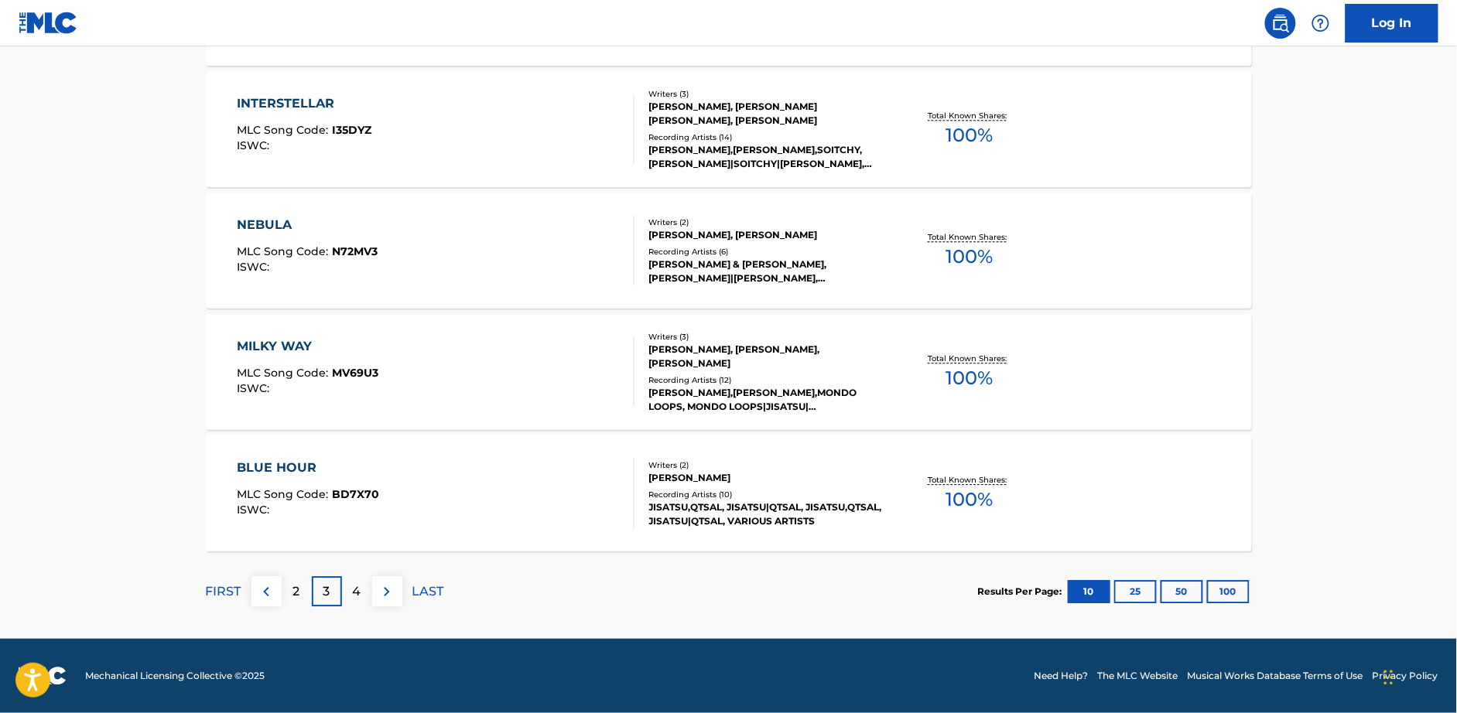
click at [395, 503] on div "BLUE HOUR MLC Song Code : BD7X70 ISWC :" at bounding box center [436, 494] width 398 height 70
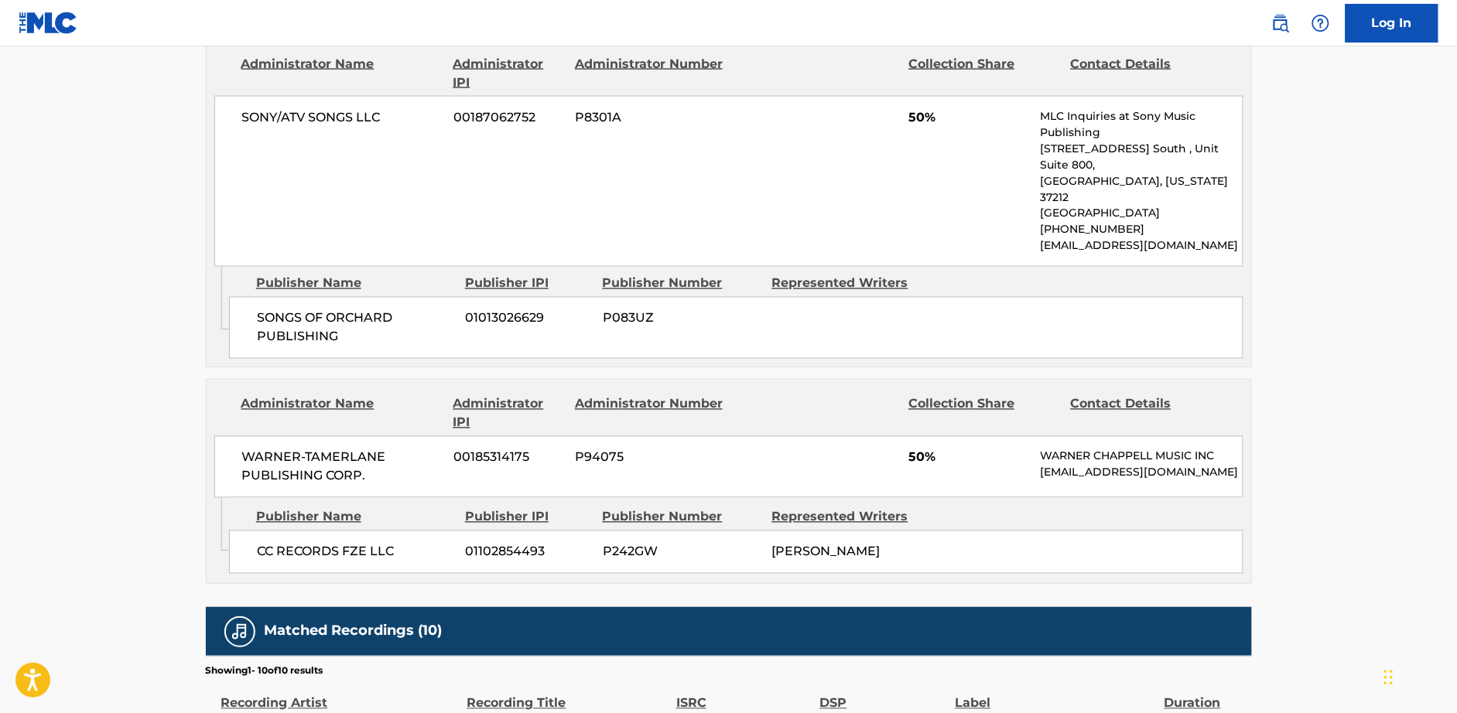
scroll to position [756, 0]
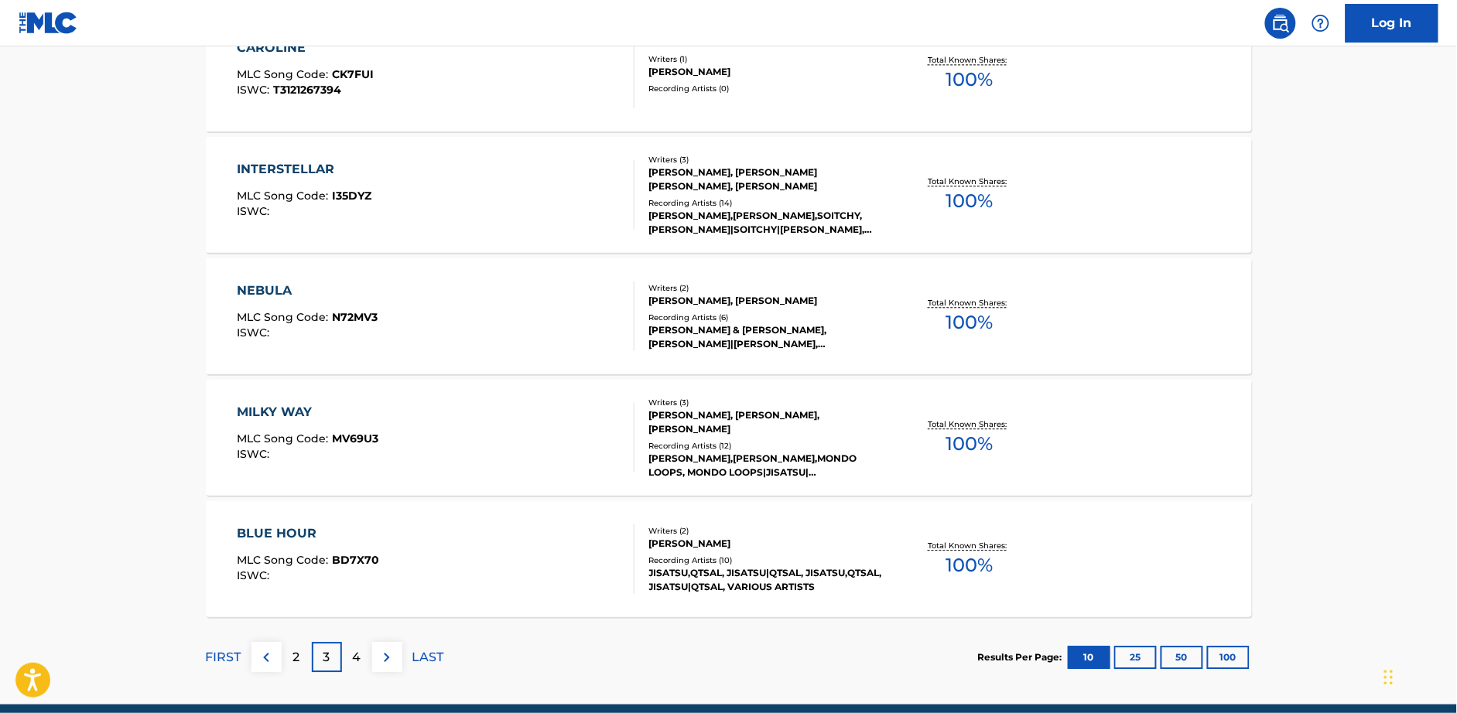
scroll to position [1180, 0]
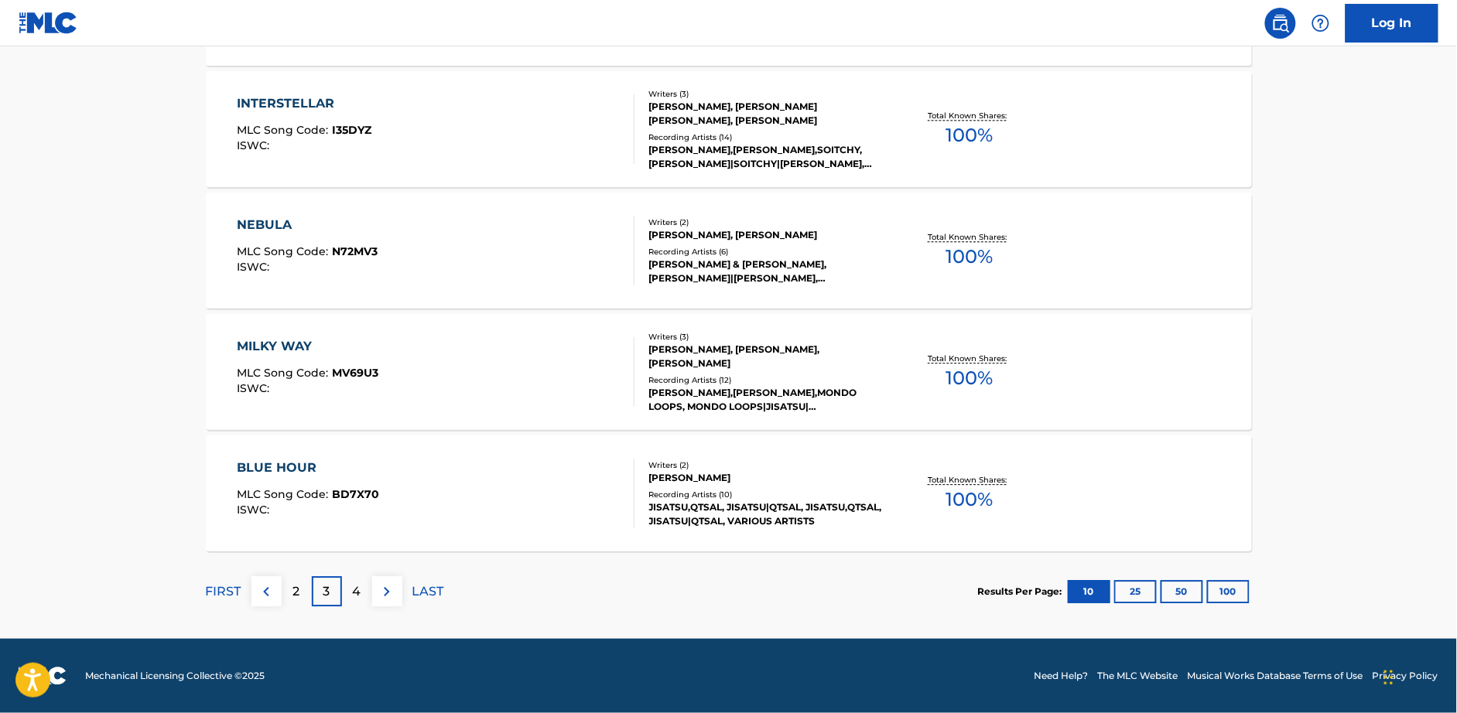
click at [365, 588] on div "4" at bounding box center [357, 591] width 30 height 30
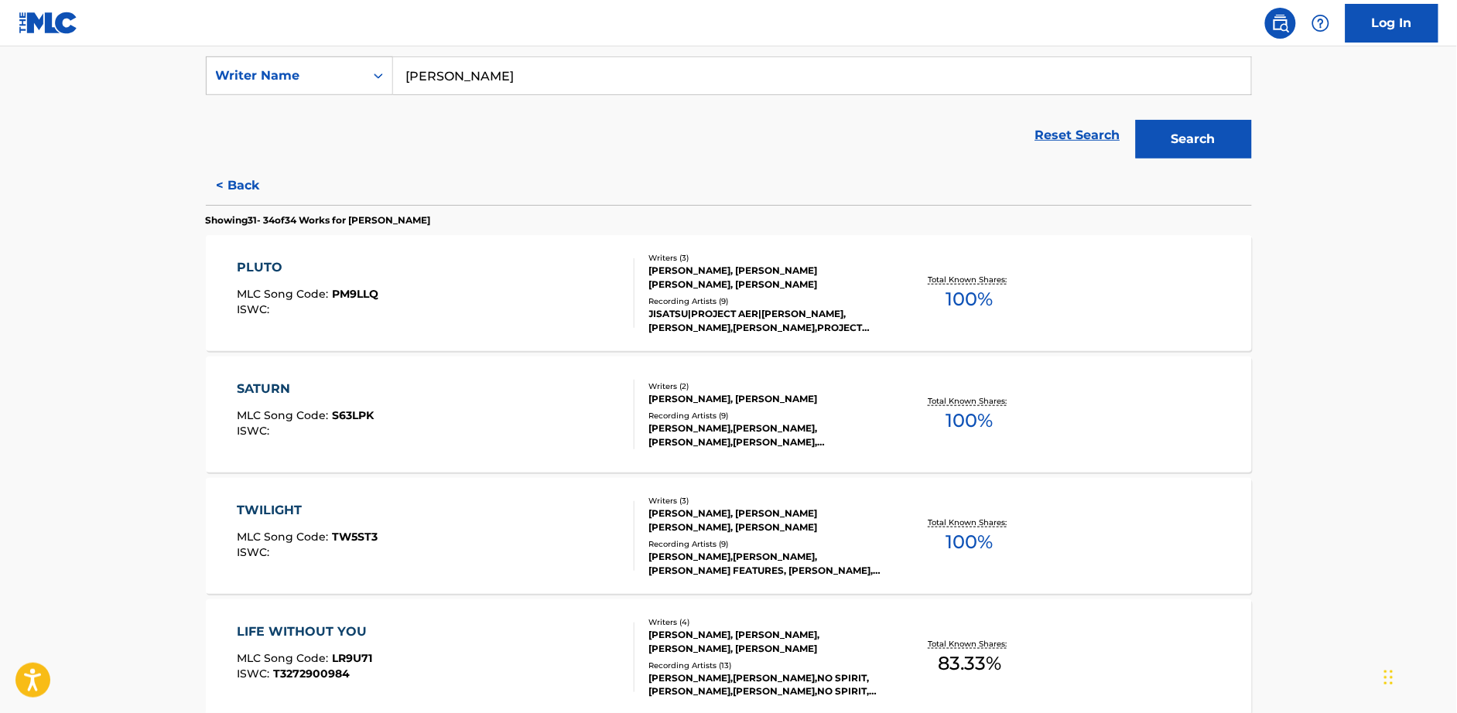
scroll to position [373, 0]
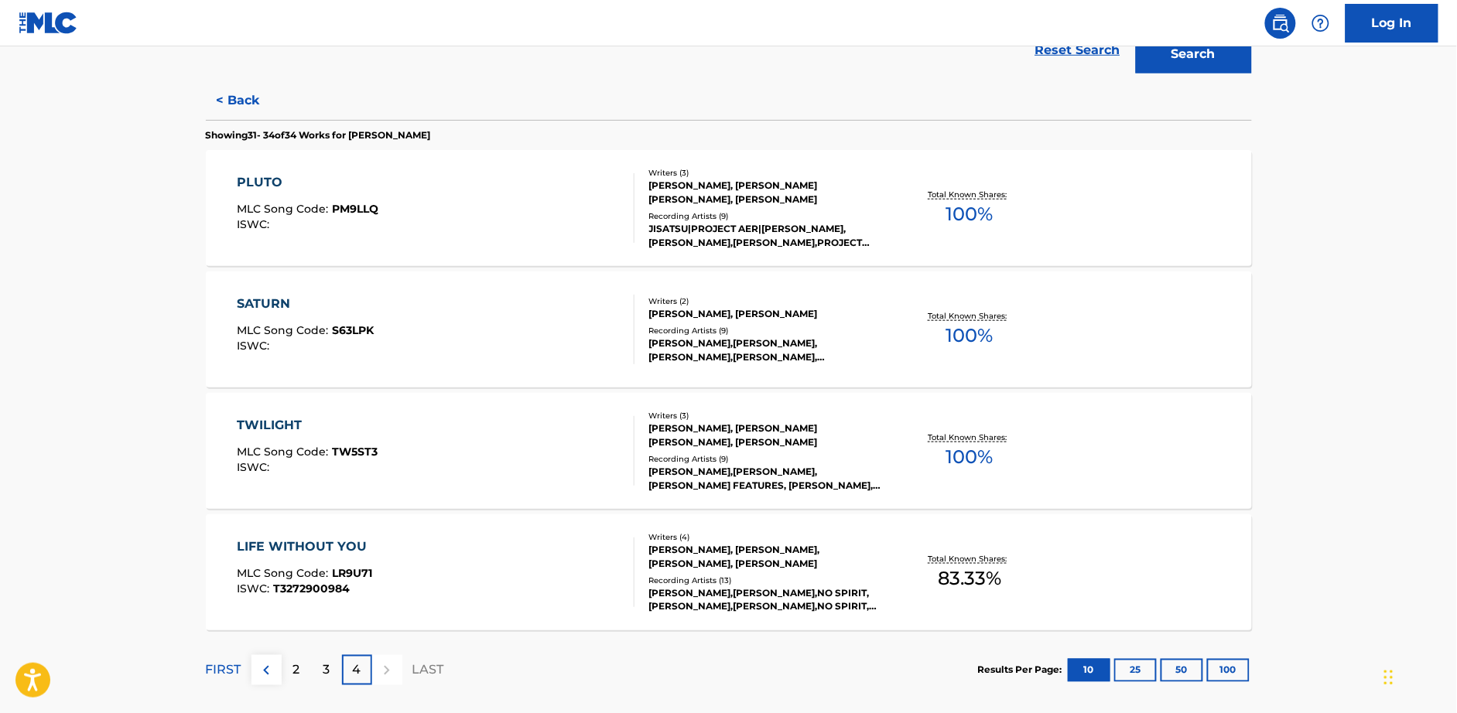
click at [265, 671] on img at bounding box center [266, 670] width 19 height 19
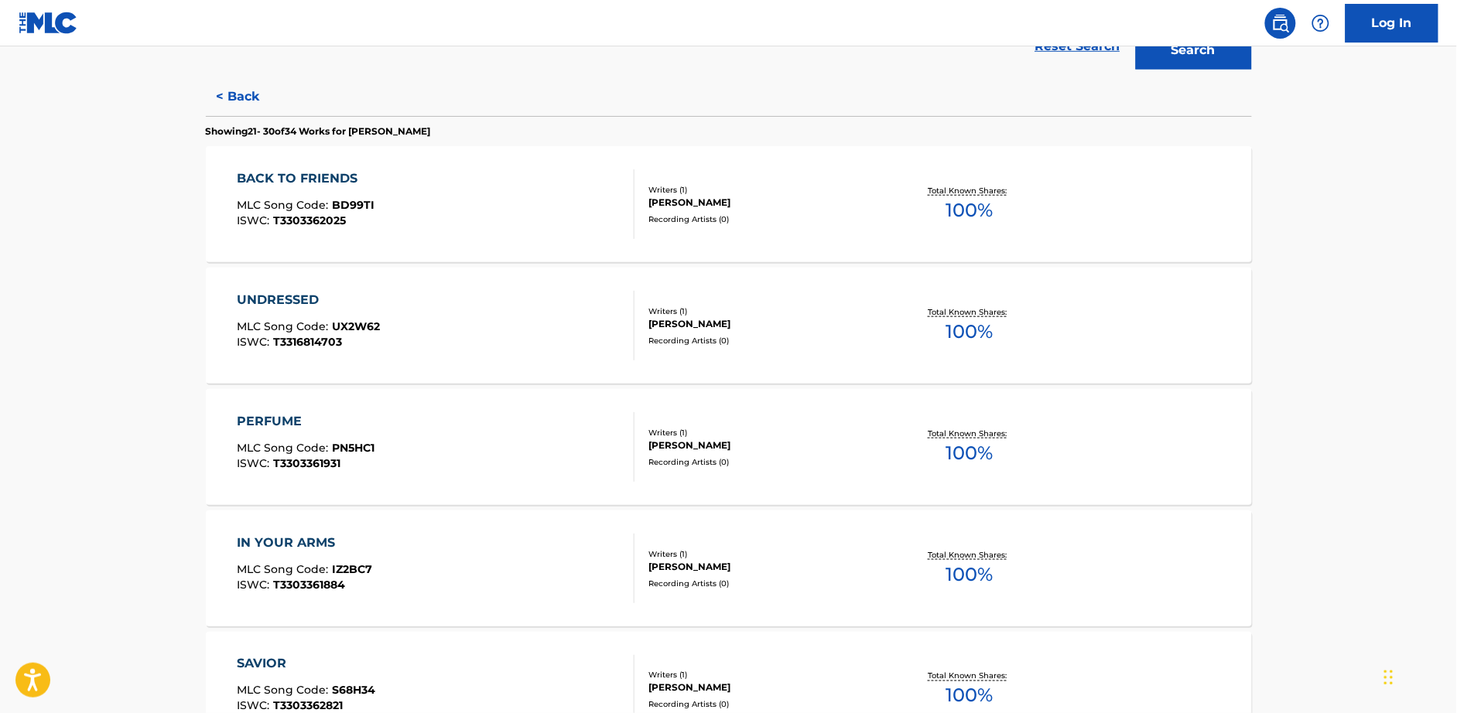
scroll to position [380, 0]
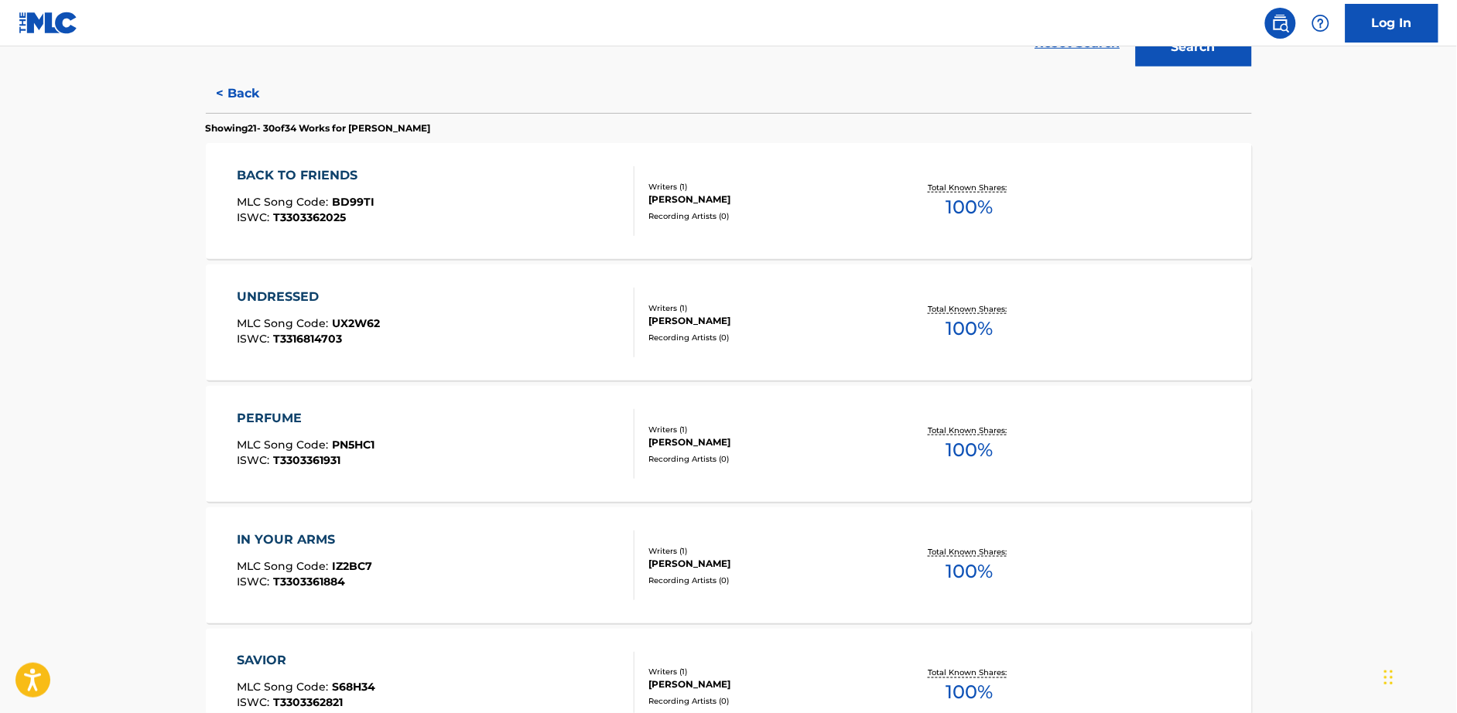
click at [450, 327] on div "UNDRESSED MLC Song Code : UX2W62 ISWC : T3316814703" at bounding box center [436, 323] width 398 height 70
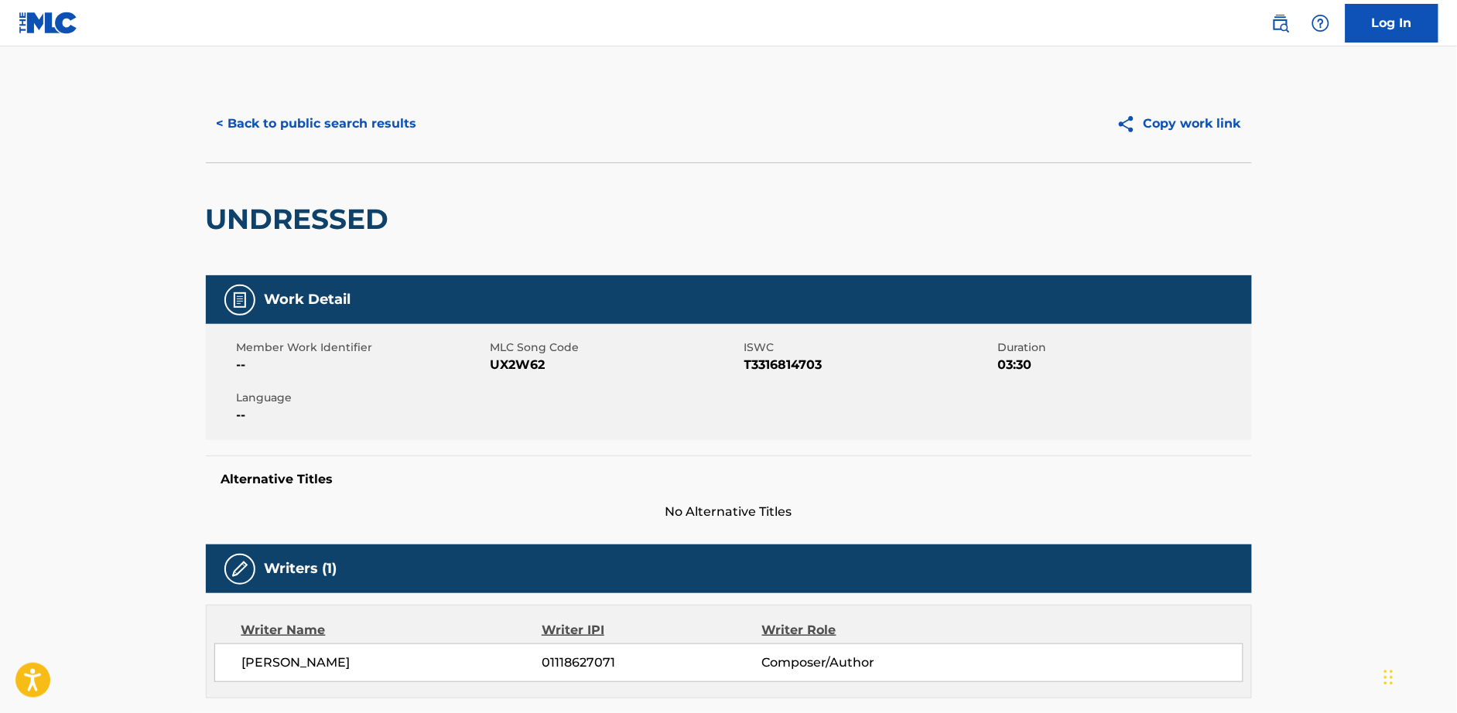
click at [319, 123] on button "< Back to public search results" at bounding box center [317, 123] width 222 height 39
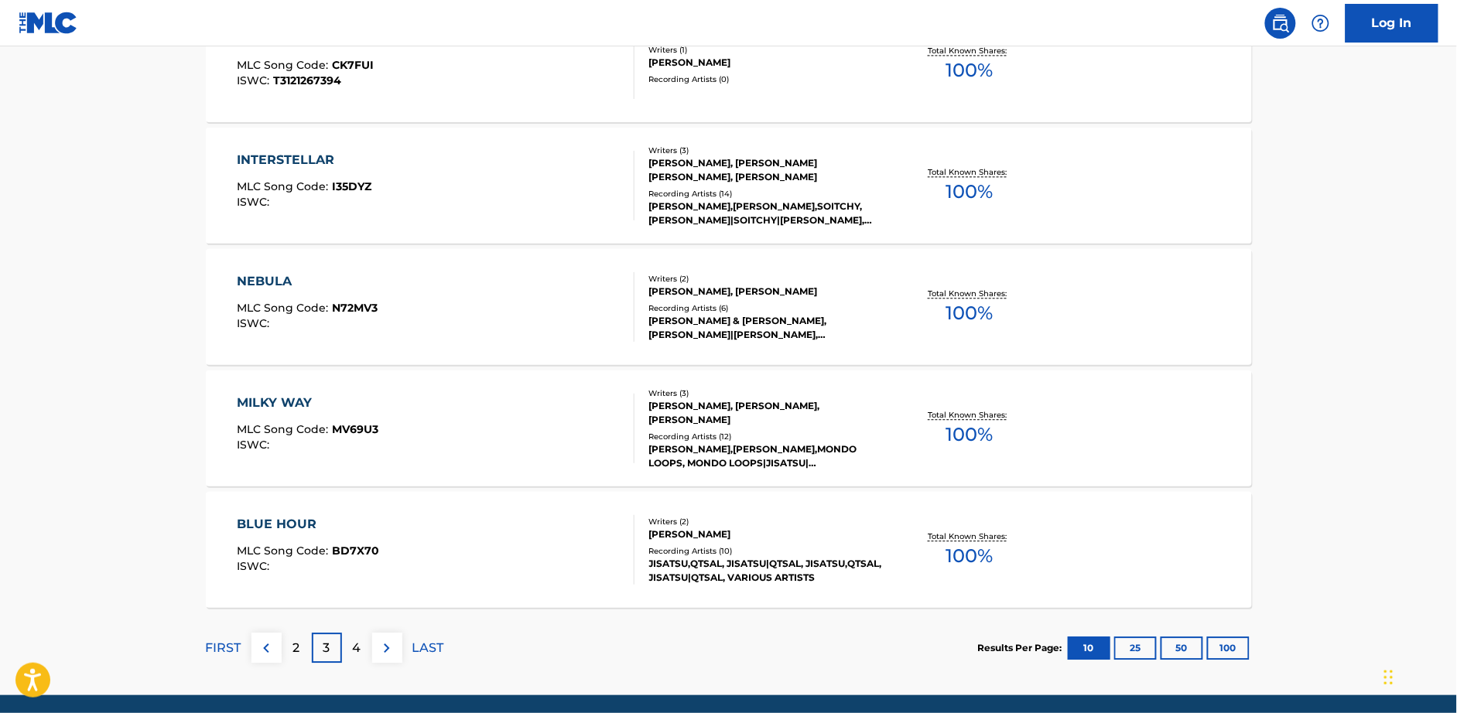
scroll to position [1180, 0]
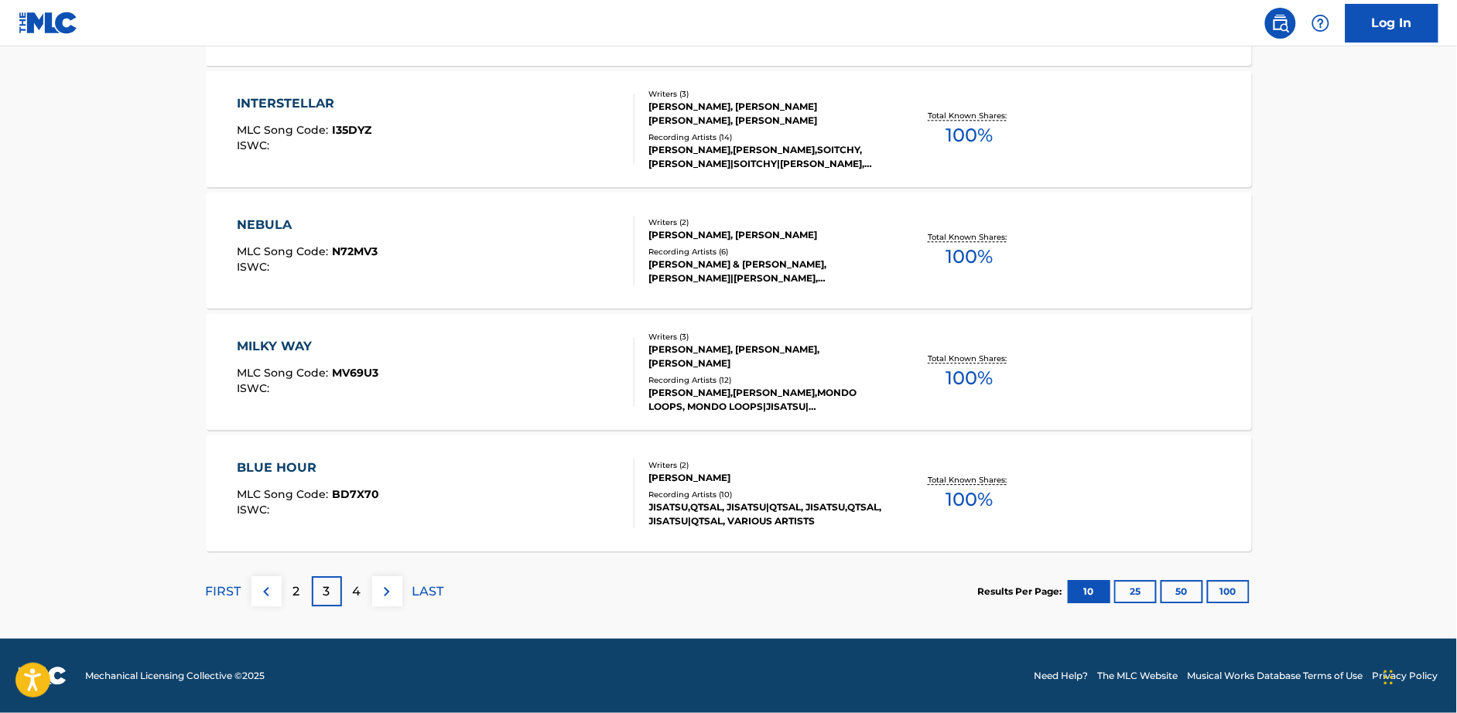
click at [347, 598] on div "4" at bounding box center [357, 591] width 30 height 30
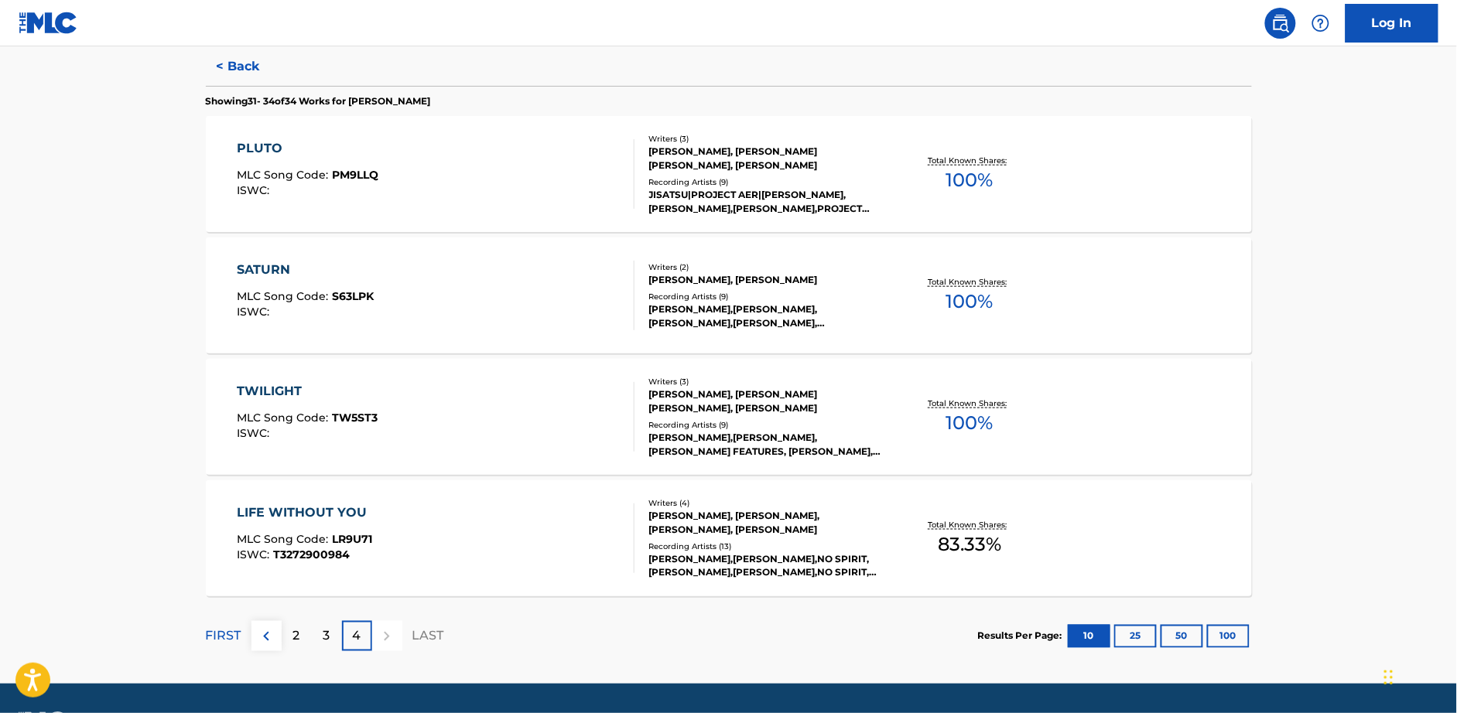
scroll to position [429, 0]
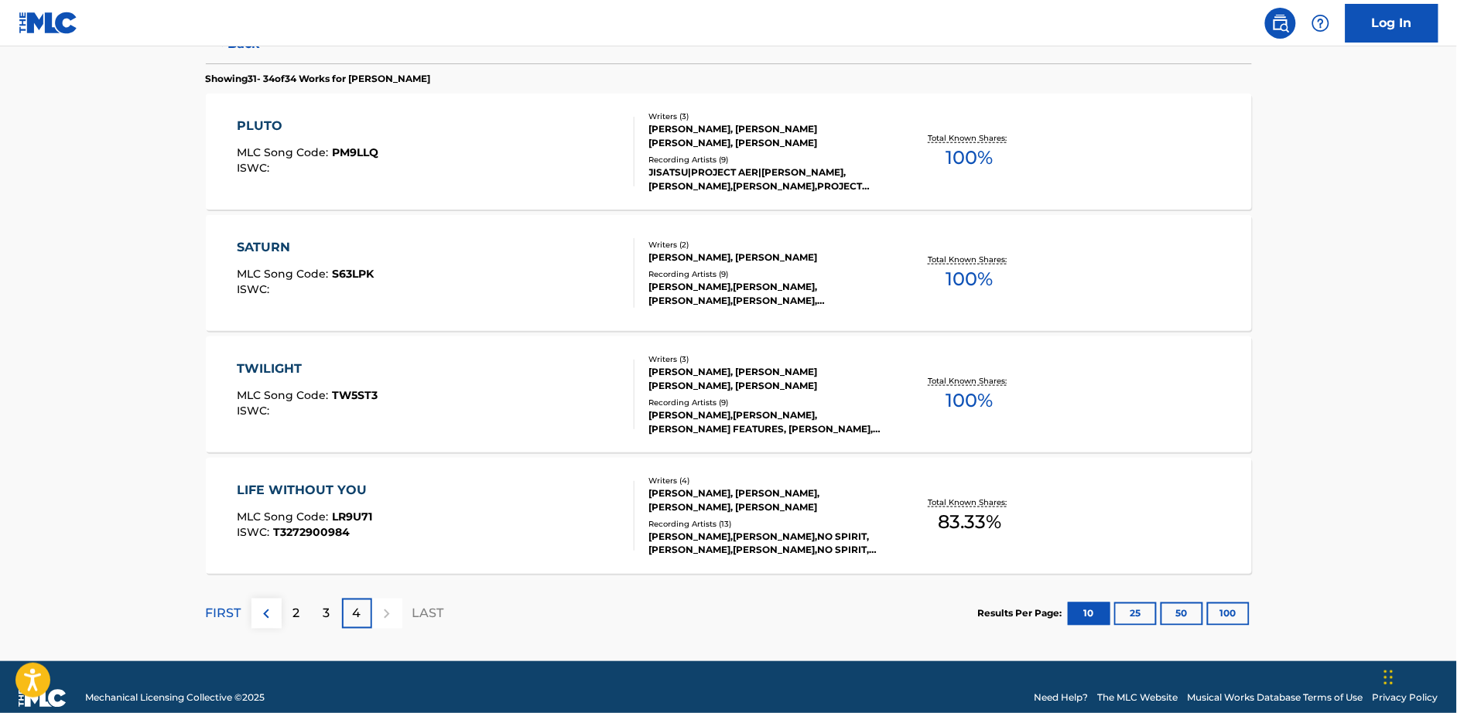
click at [389, 617] on div at bounding box center [387, 614] width 30 height 30
click at [268, 618] on img at bounding box center [266, 614] width 19 height 19
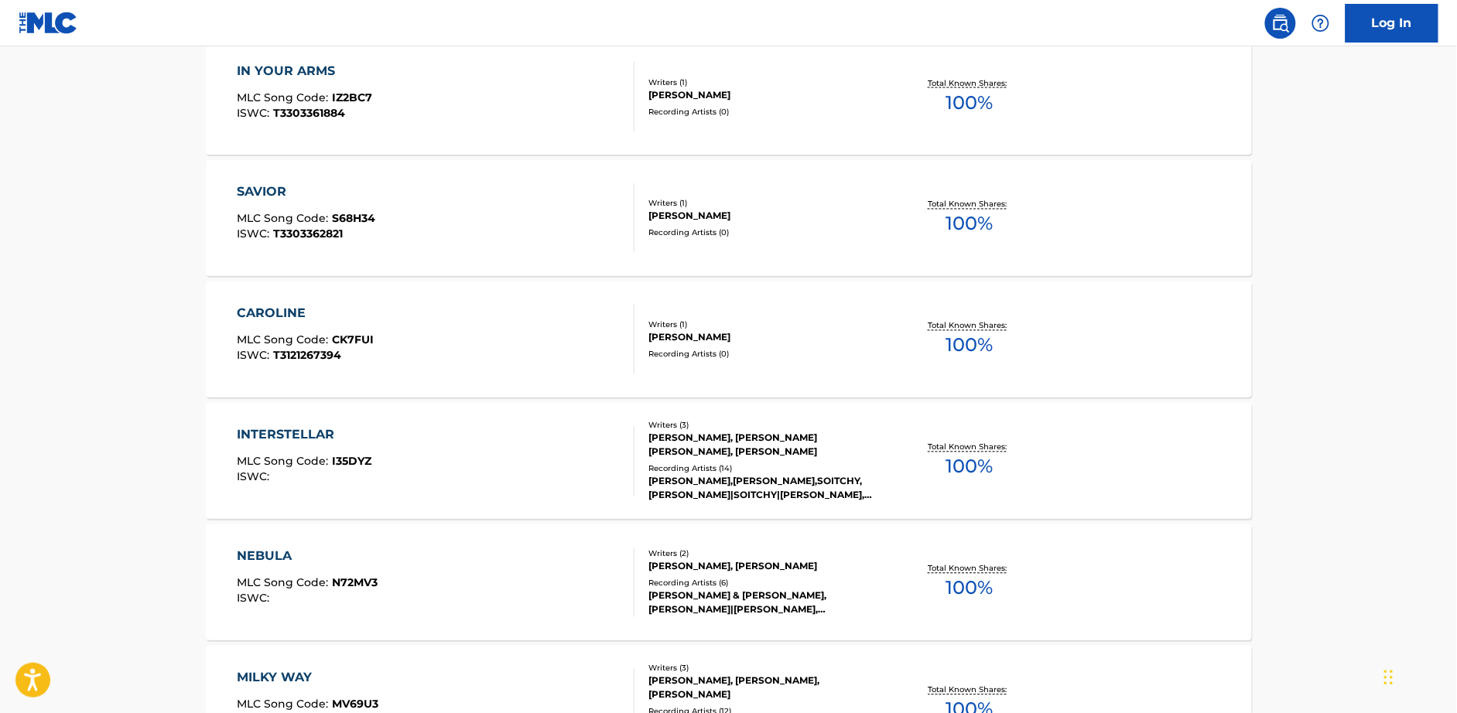
scroll to position [941, 0]
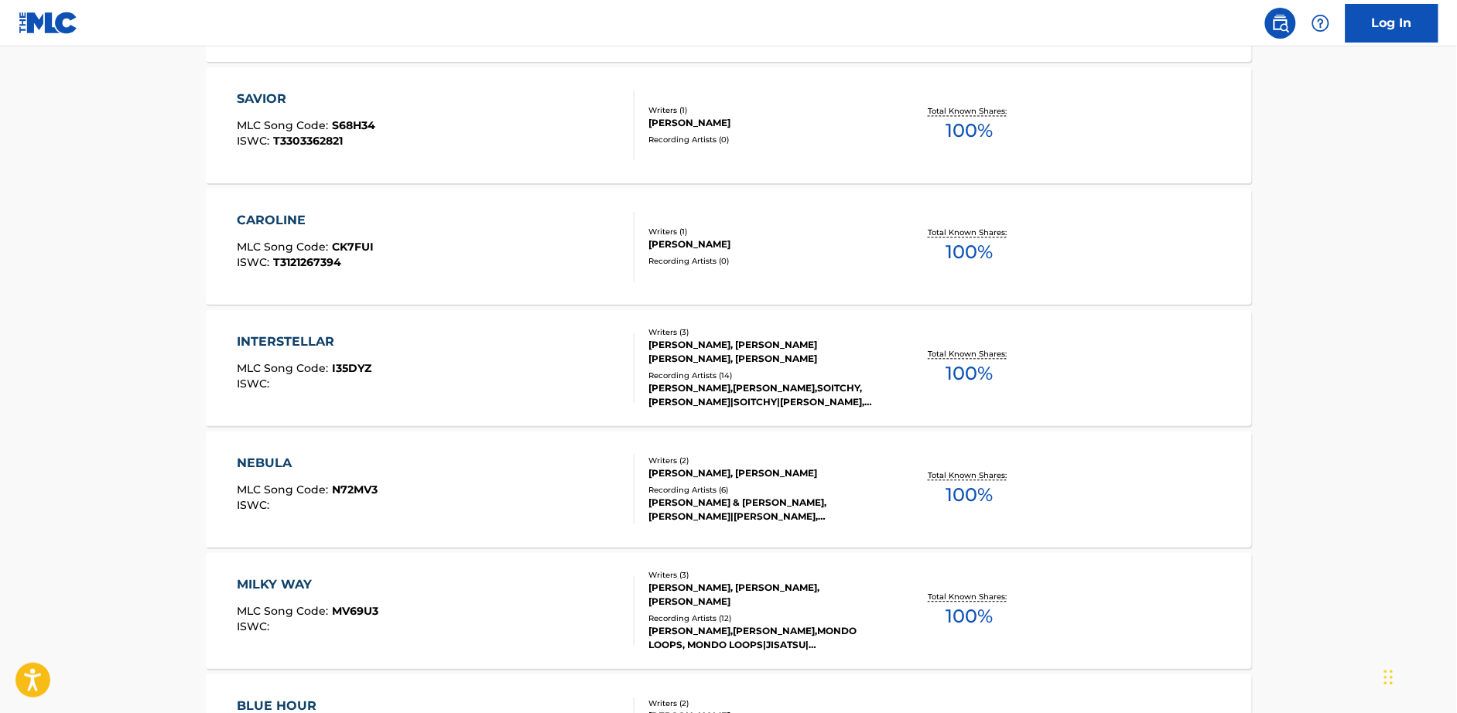
click at [314, 232] on div "CAROLINE MLC Song Code : CK7FUI ISWC : T3121267394" at bounding box center [305, 247] width 137 height 70
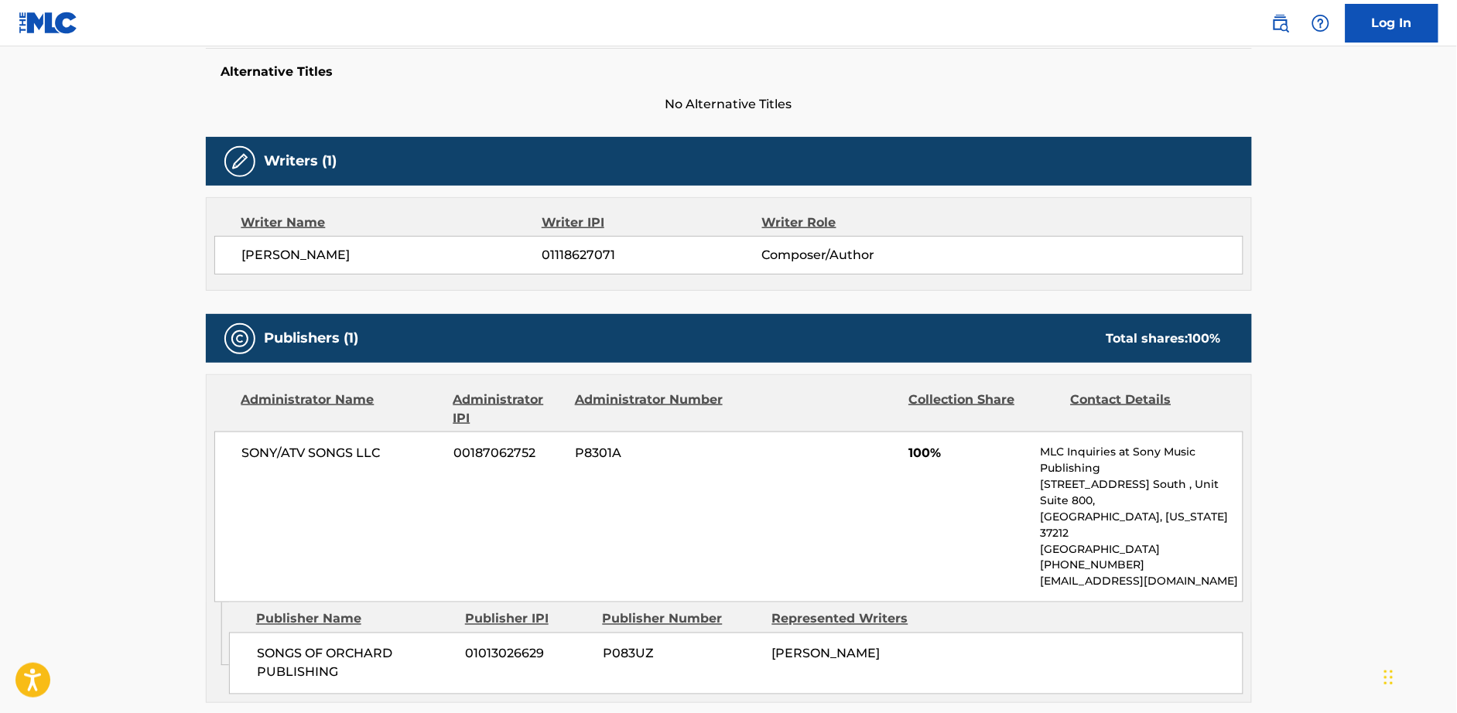
scroll to position [585, 0]
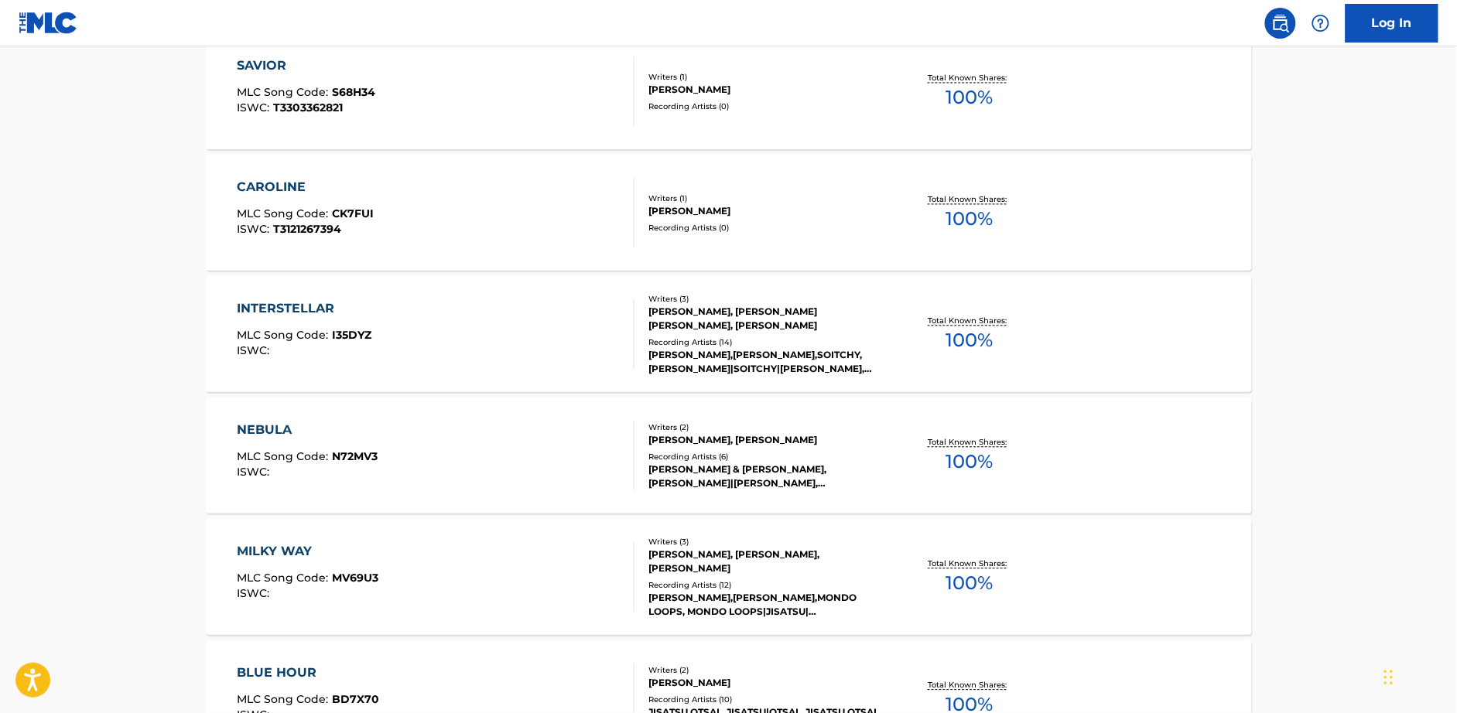
scroll to position [1000, 0]
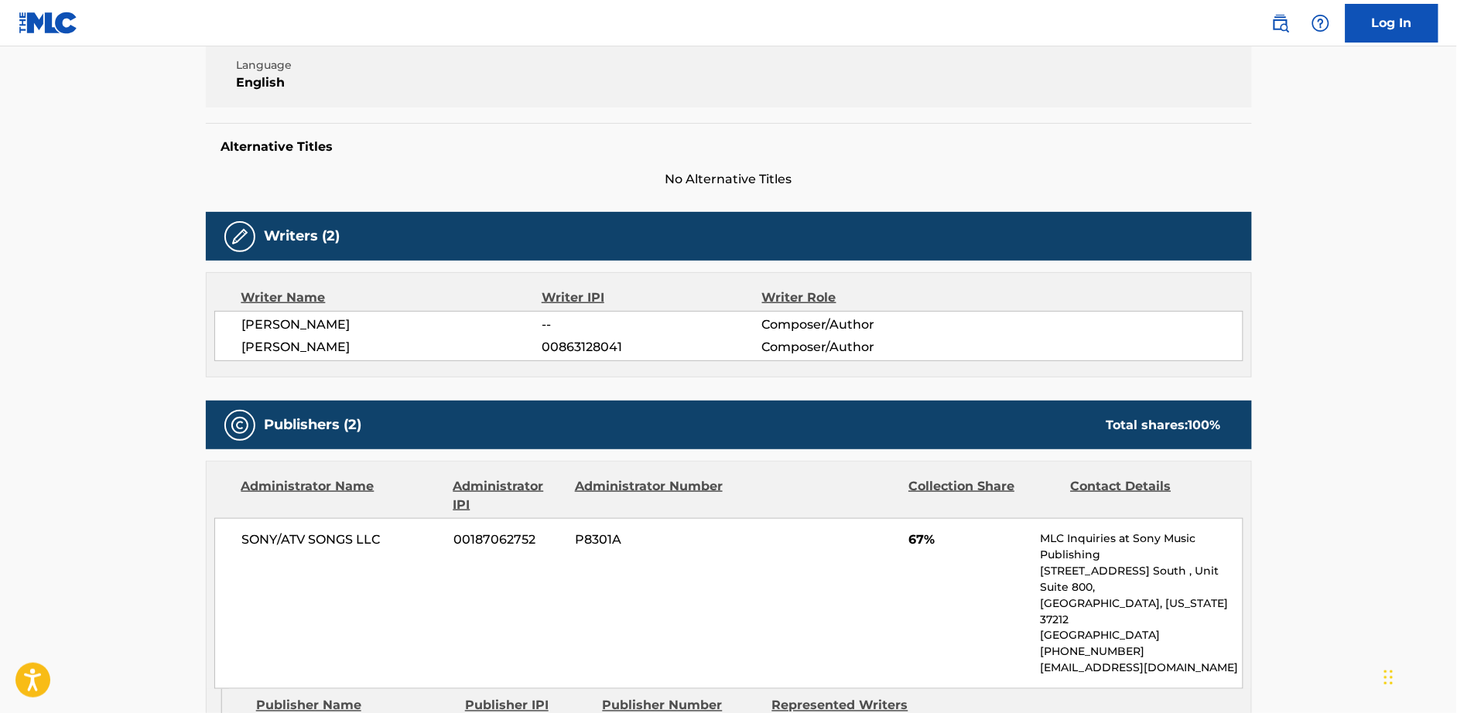
scroll to position [335, 0]
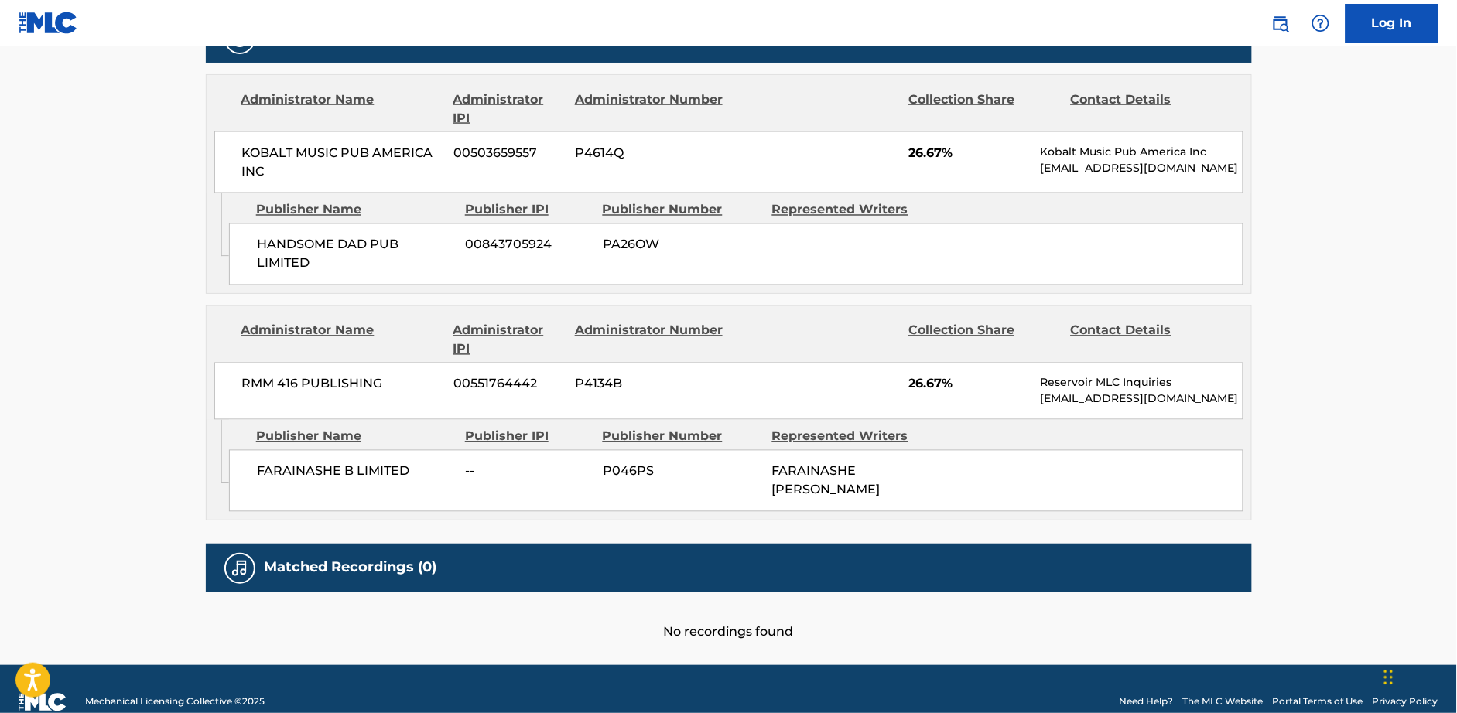
scroll to position [790, 0]
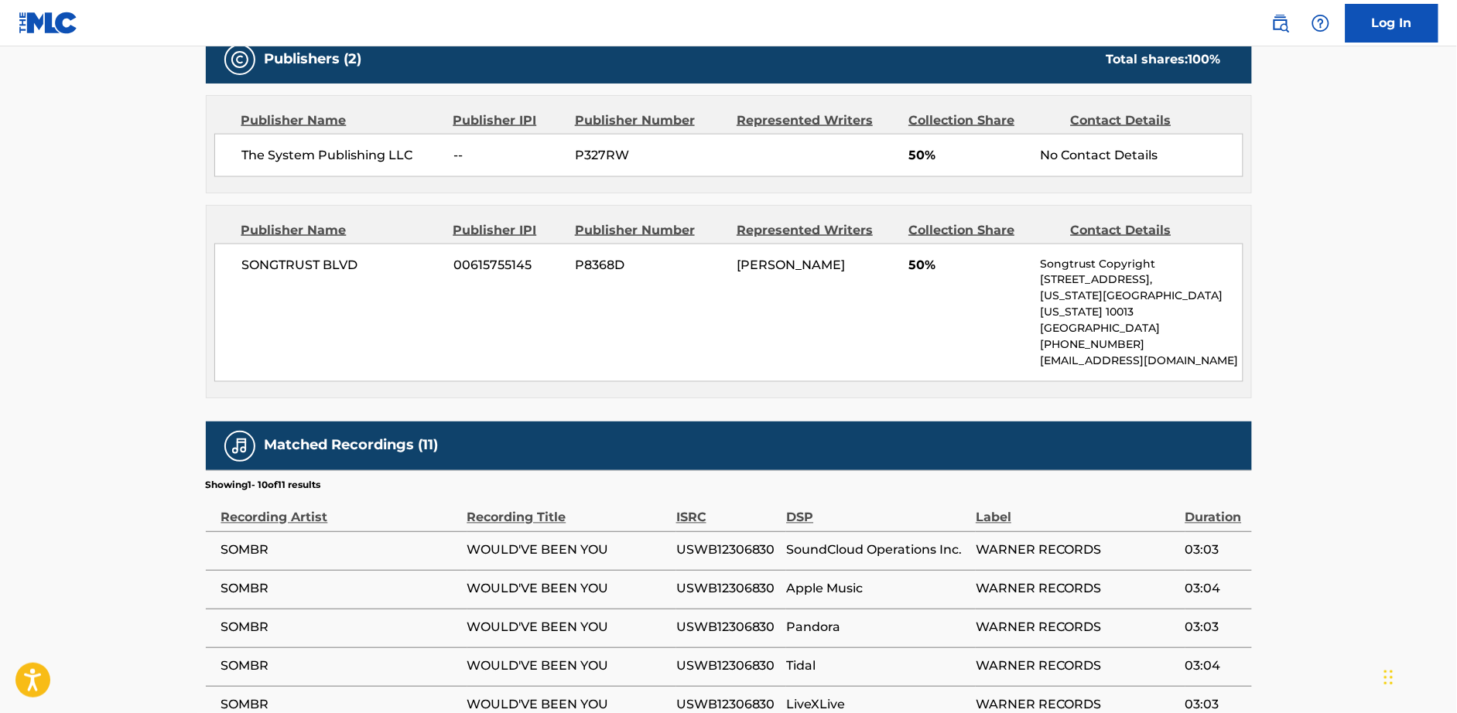
scroll to position [700, 0]
